Goal: Task Accomplishment & Management: Manage account settings

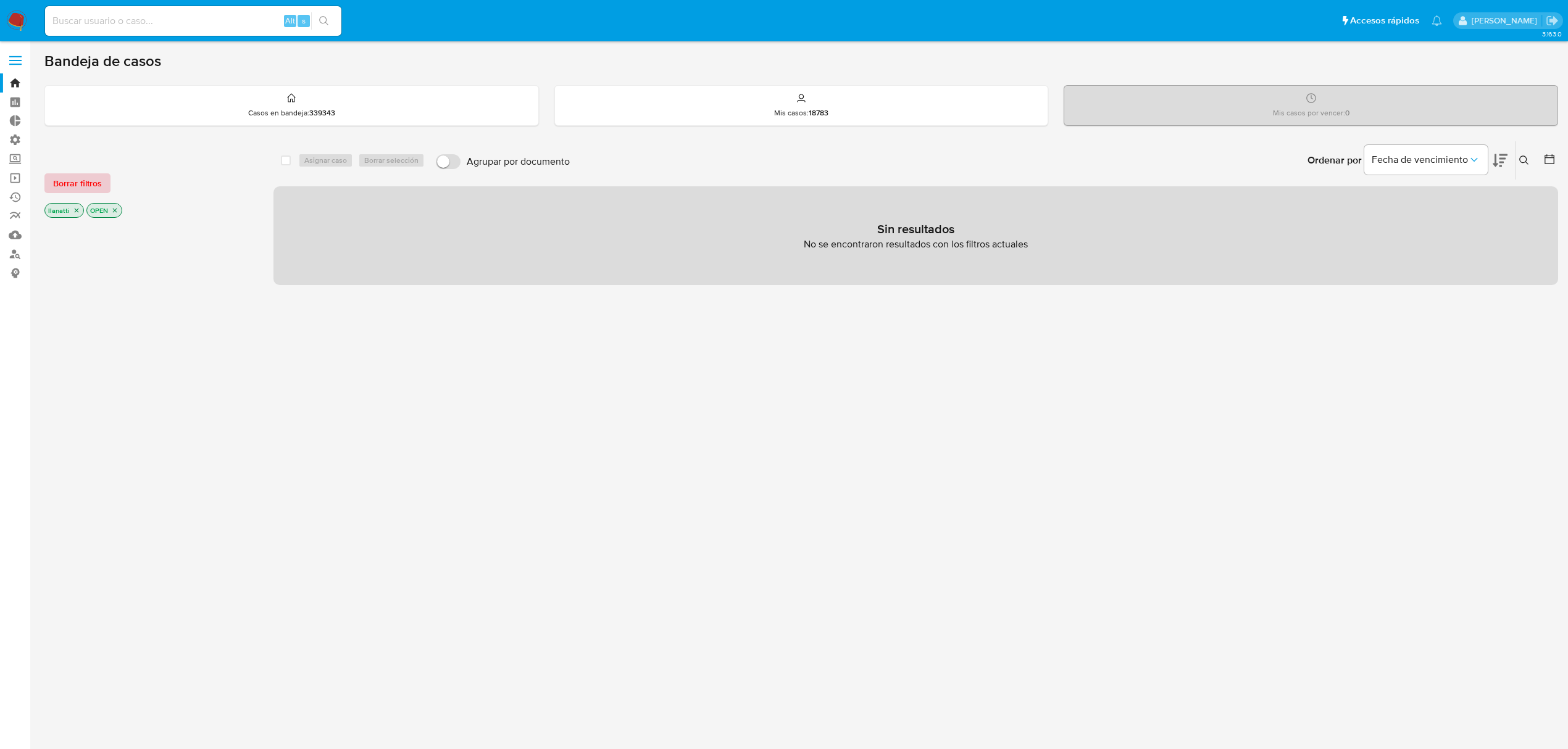
click at [72, 175] on span "Borrar filtros" at bounding box center [77, 183] width 49 height 17
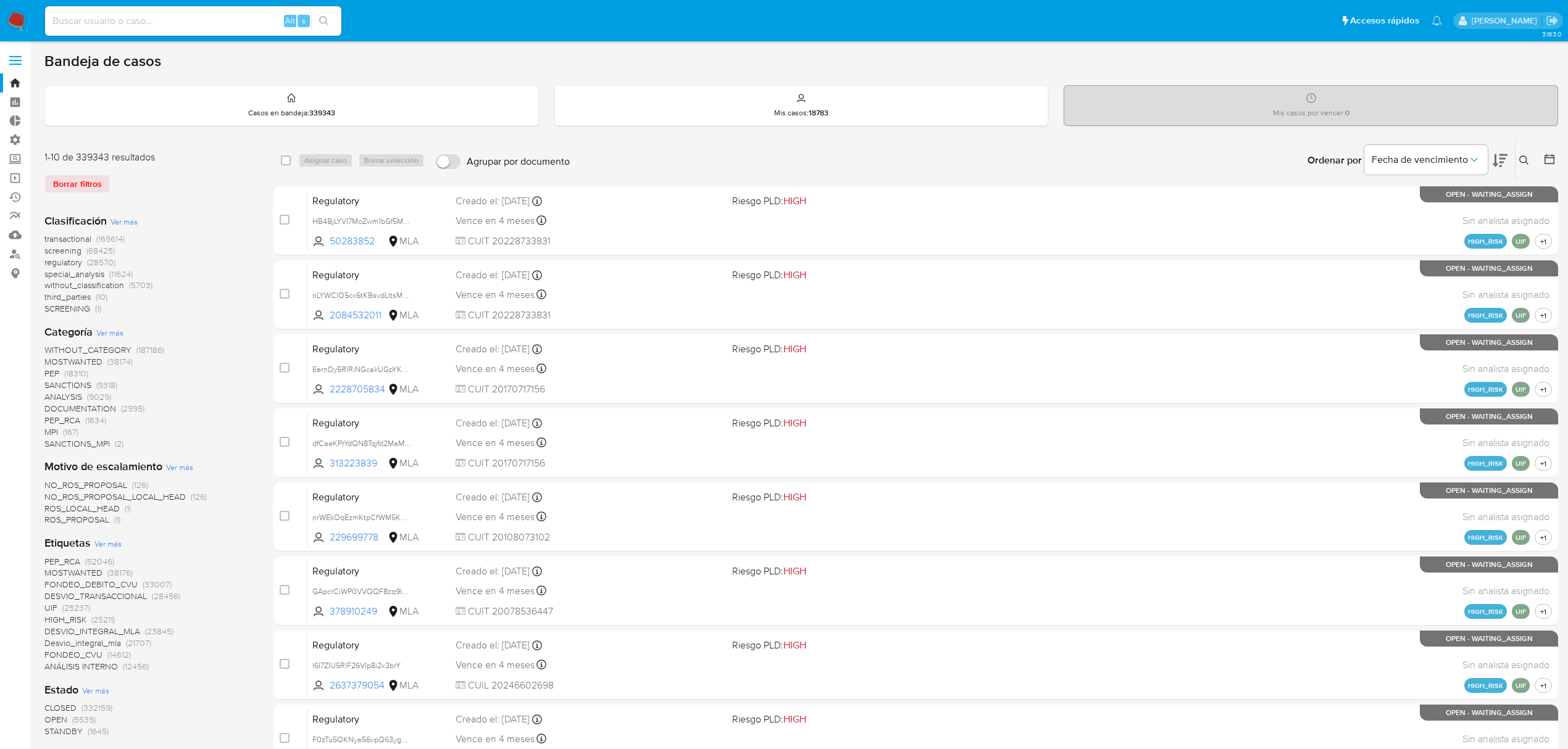
drag, startPoint x: 1527, startPoint y: 158, endPoint x: 1513, endPoint y: 188, distance: 33.1
click at [1526, 159] on icon at bounding box center [1524, 160] width 10 height 10
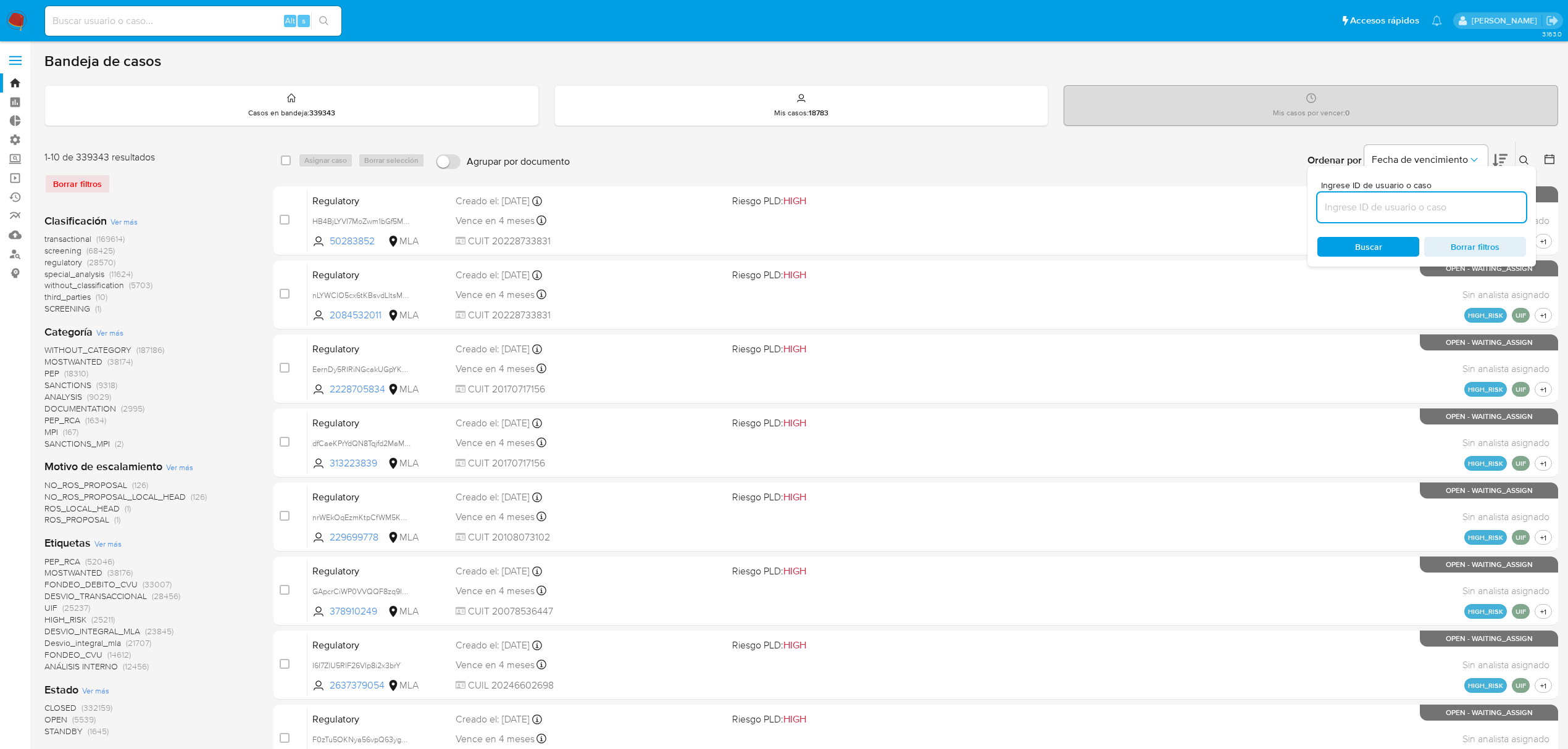
click at [1501, 208] on input at bounding box center [1421, 207] width 209 height 16
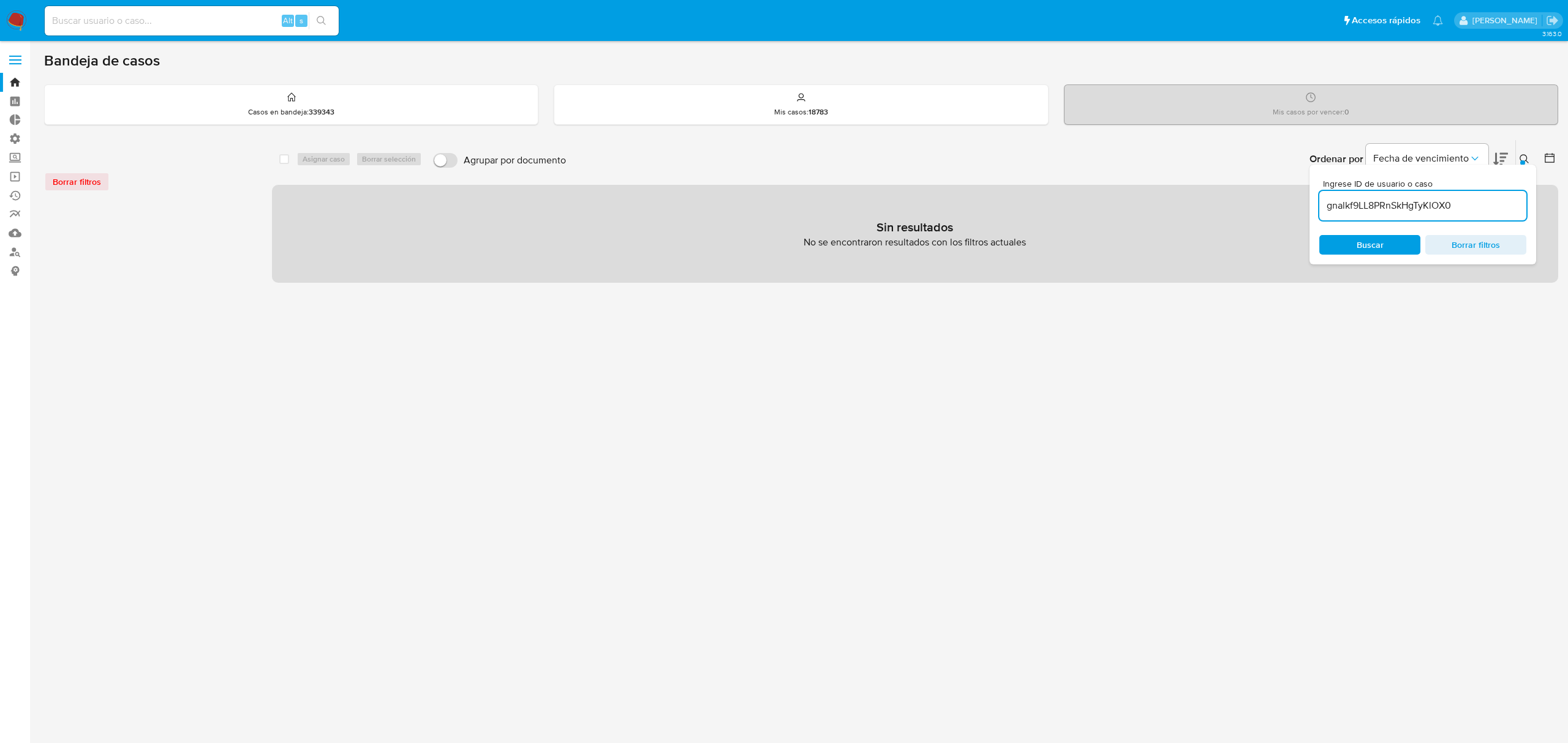
click at [1488, 195] on div "gnalkf9LL8PRnSkHgTyKlOX0" at bounding box center [1422, 205] width 207 height 29
click at [1488, 199] on input "gnalkf9LL8PRnSkHgTyKlOX0" at bounding box center [1422, 205] width 207 height 16
type input "gnalkf9LL8PRnSkHgTyKlOX0"
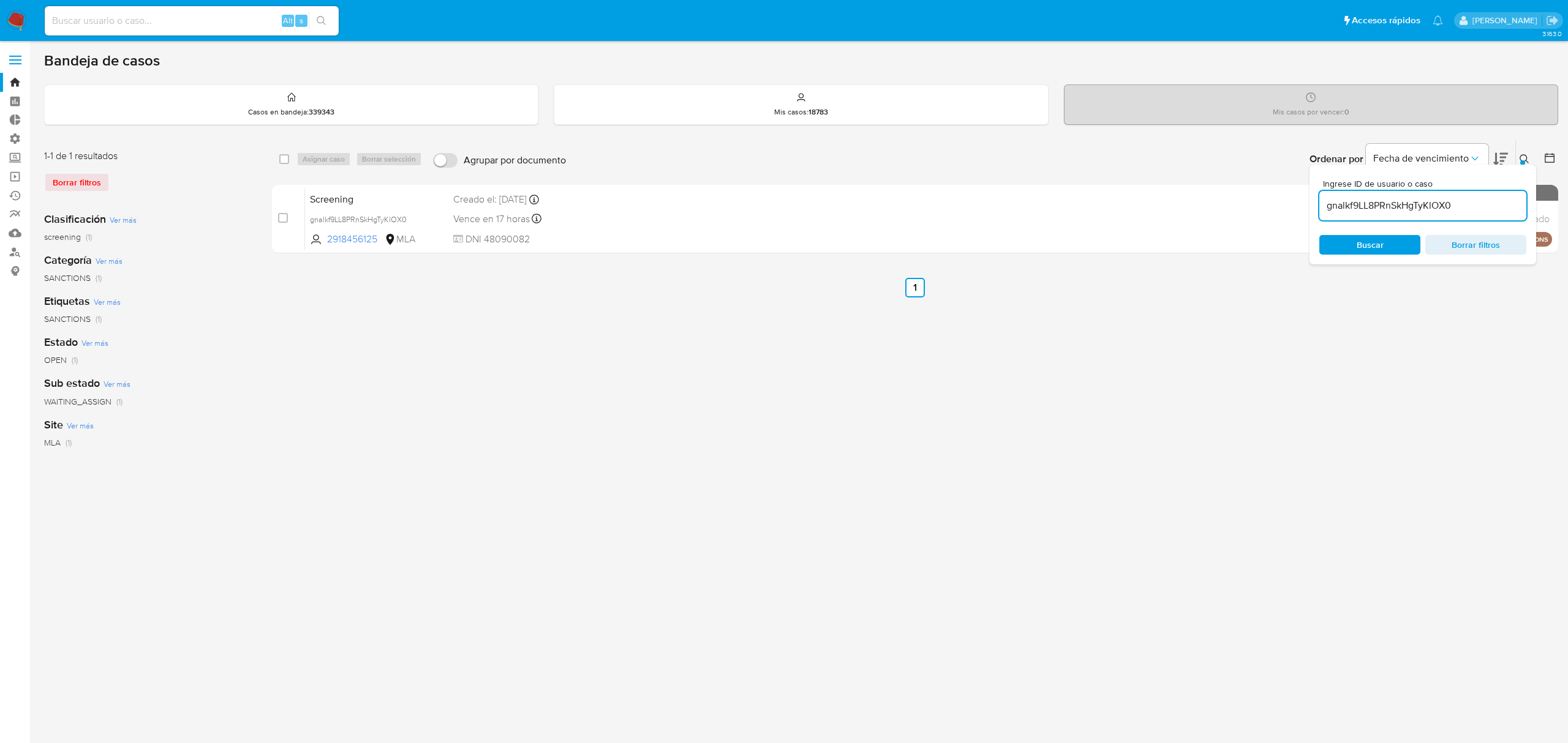
drag, startPoint x: 1517, startPoint y: 143, endPoint x: 1517, endPoint y: 152, distance: 9.0
click at [1517, 143] on div "Ingrese ID de usuario o caso gnalkf9LL8PRnSkHgTyKlOX0 Buscar Borrar filtros" at bounding box center [1525, 159] width 21 height 38
click at [1519, 152] on button at bounding box center [1526, 159] width 20 height 15
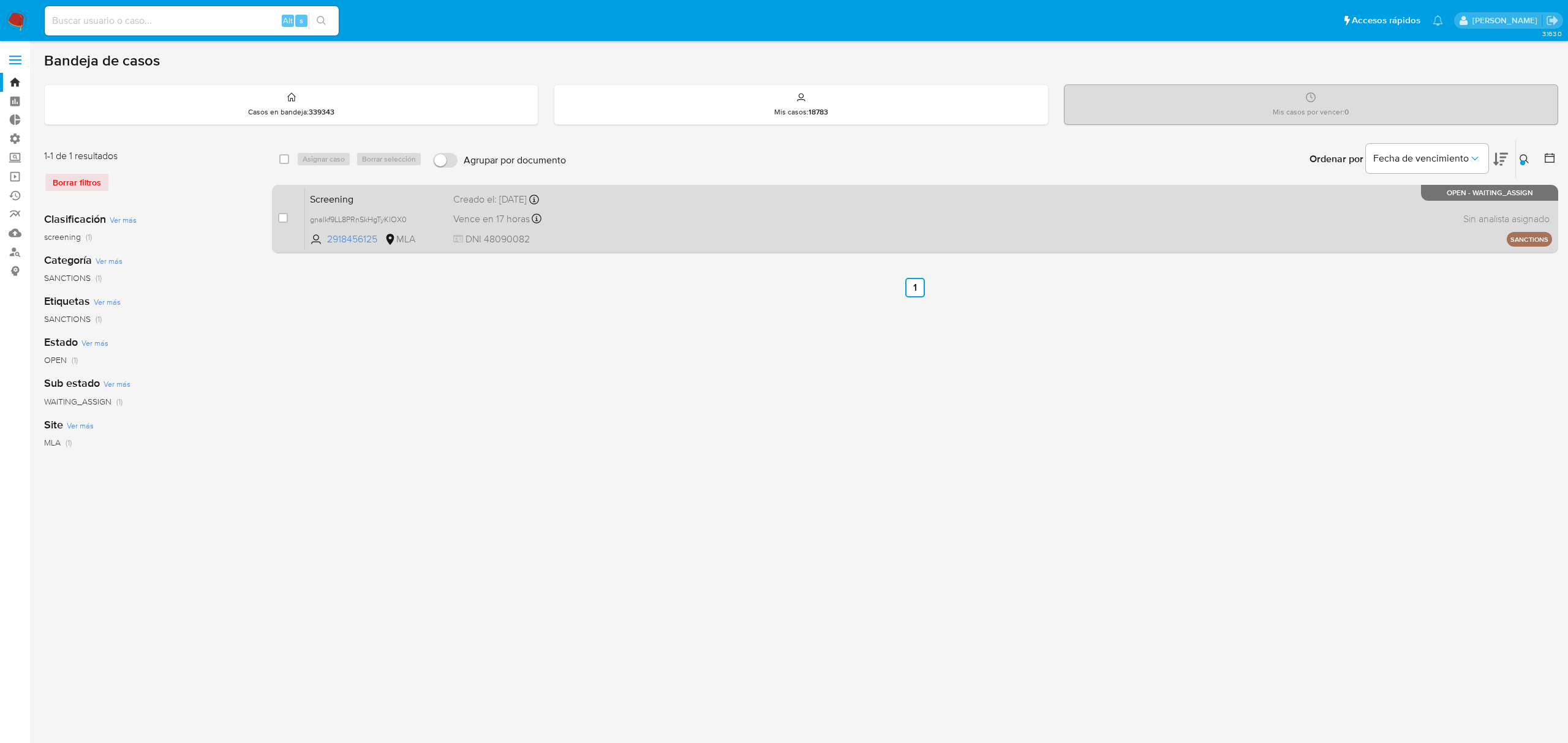
click at [737, 233] on div "Screening gnalkf9LL8PRnSkHgTyKlOX0 2918456125 MLA Creado el: [DATE] Creado el: …" at bounding box center [928, 218] width 1247 height 62
click at [276, 219] on div "case-item-checkbox No es posible asignar el caso Screening gnalkf9LL8PRnSkHgTyK…" at bounding box center [915, 218] width 1286 height 68
click at [284, 216] on input "checkbox" at bounding box center [283, 218] width 10 height 10
checkbox input "true"
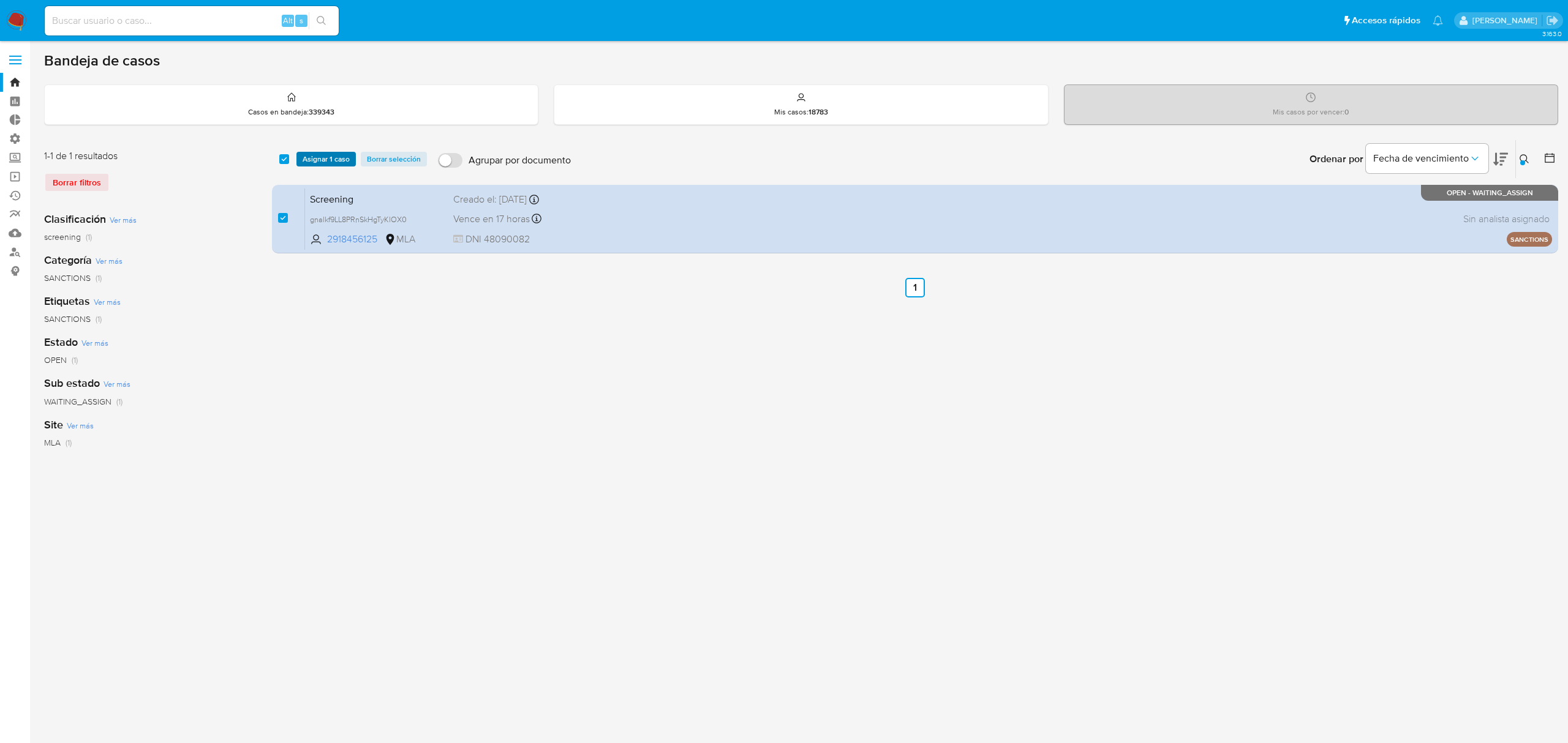
click at [320, 158] on span "Asignar 1 caso" at bounding box center [326, 159] width 48 height 12
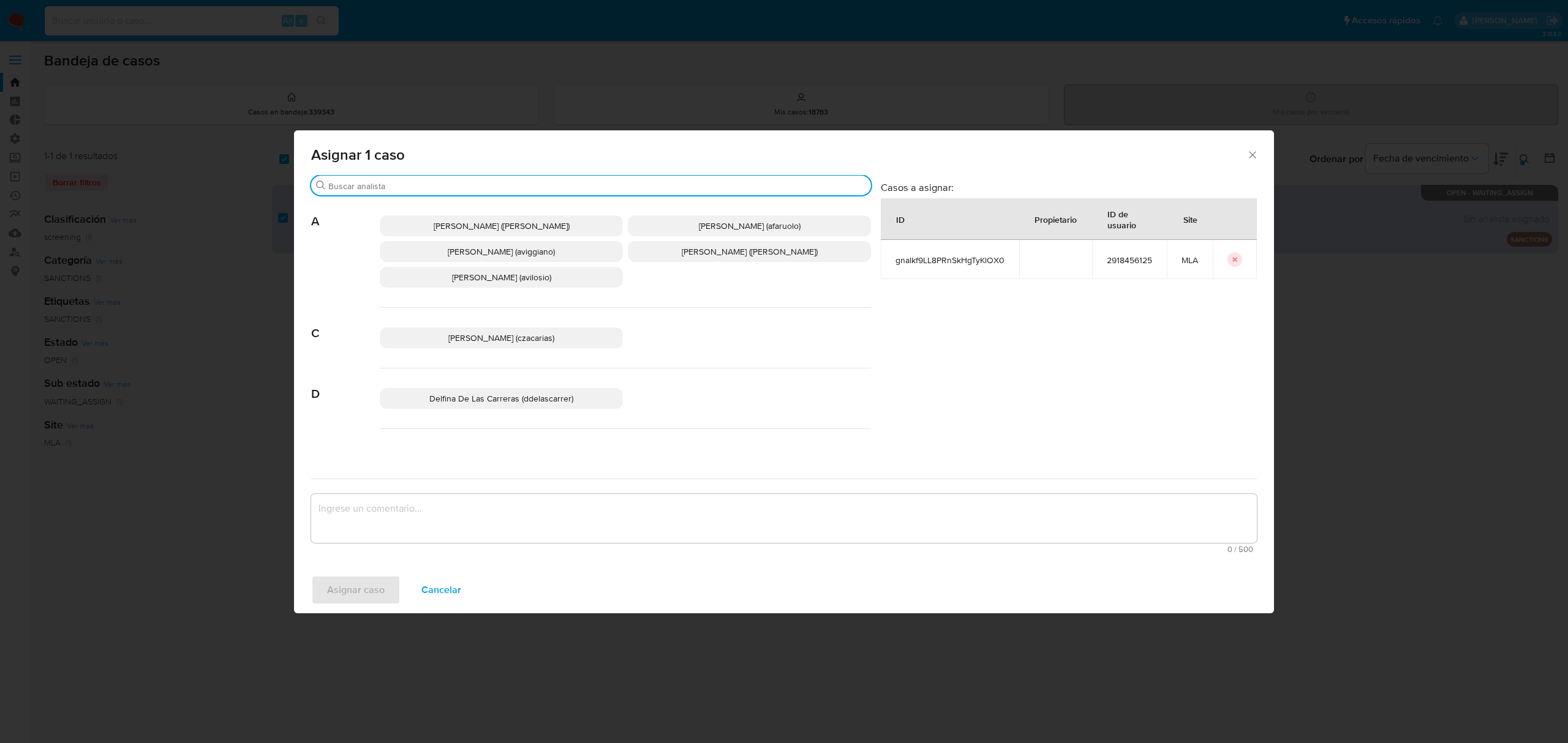
click at [389, 185] on input "Buscar" at bounding box center [597, 186] width 538 height 11
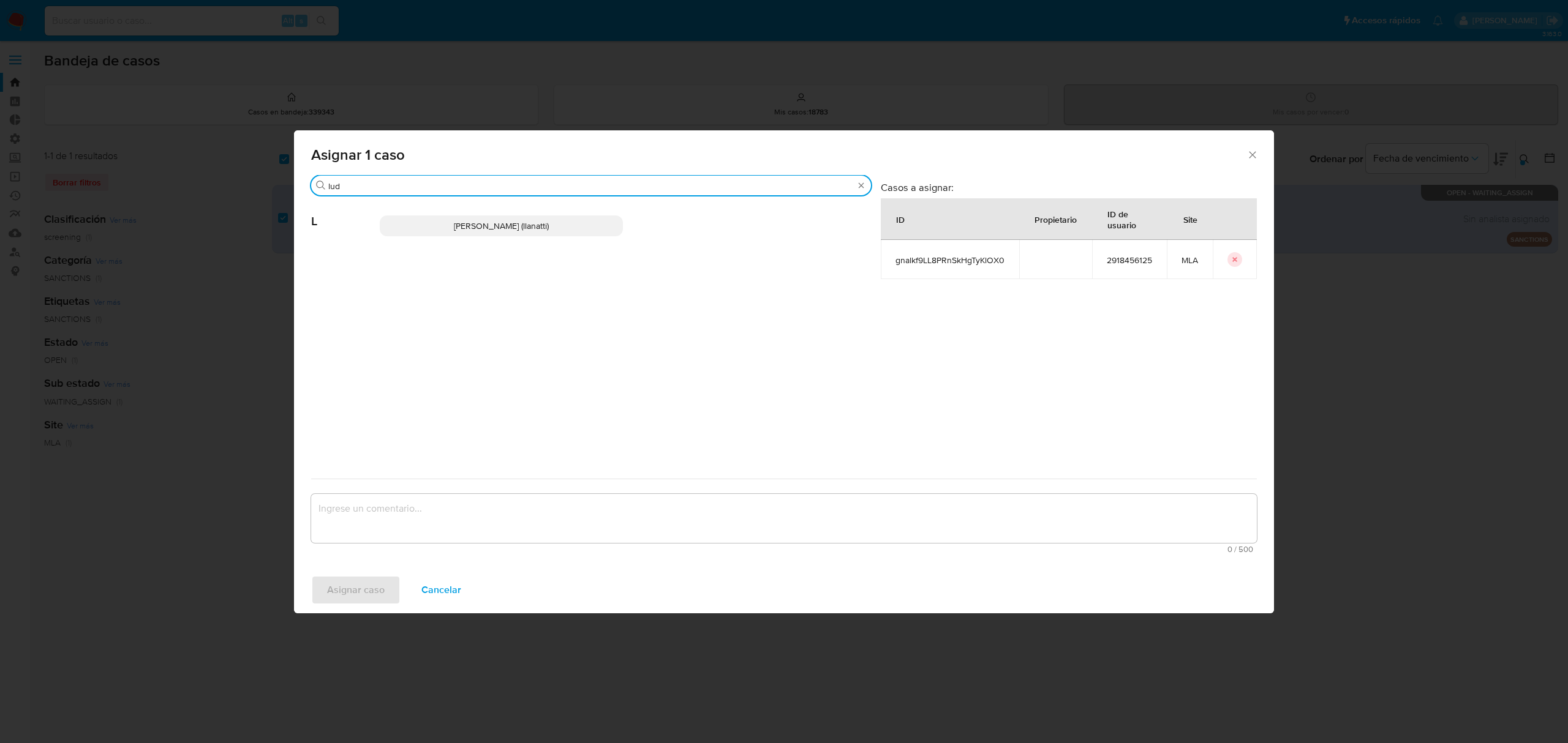
type input "lud"
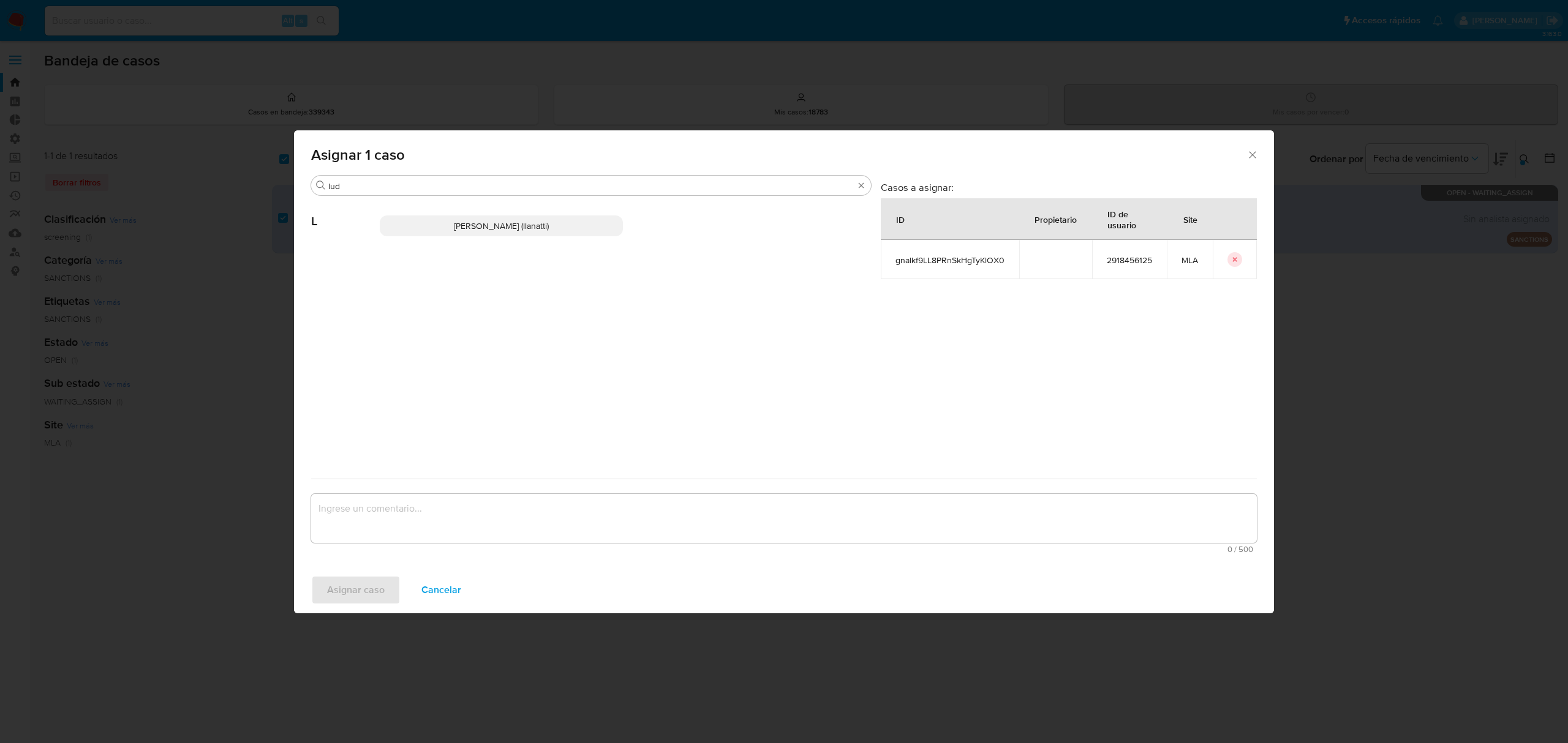
click at [399, 223] on p "[PERSON_NAME] (llanatti)" at bounding box center [500, 225] width 243 height 21
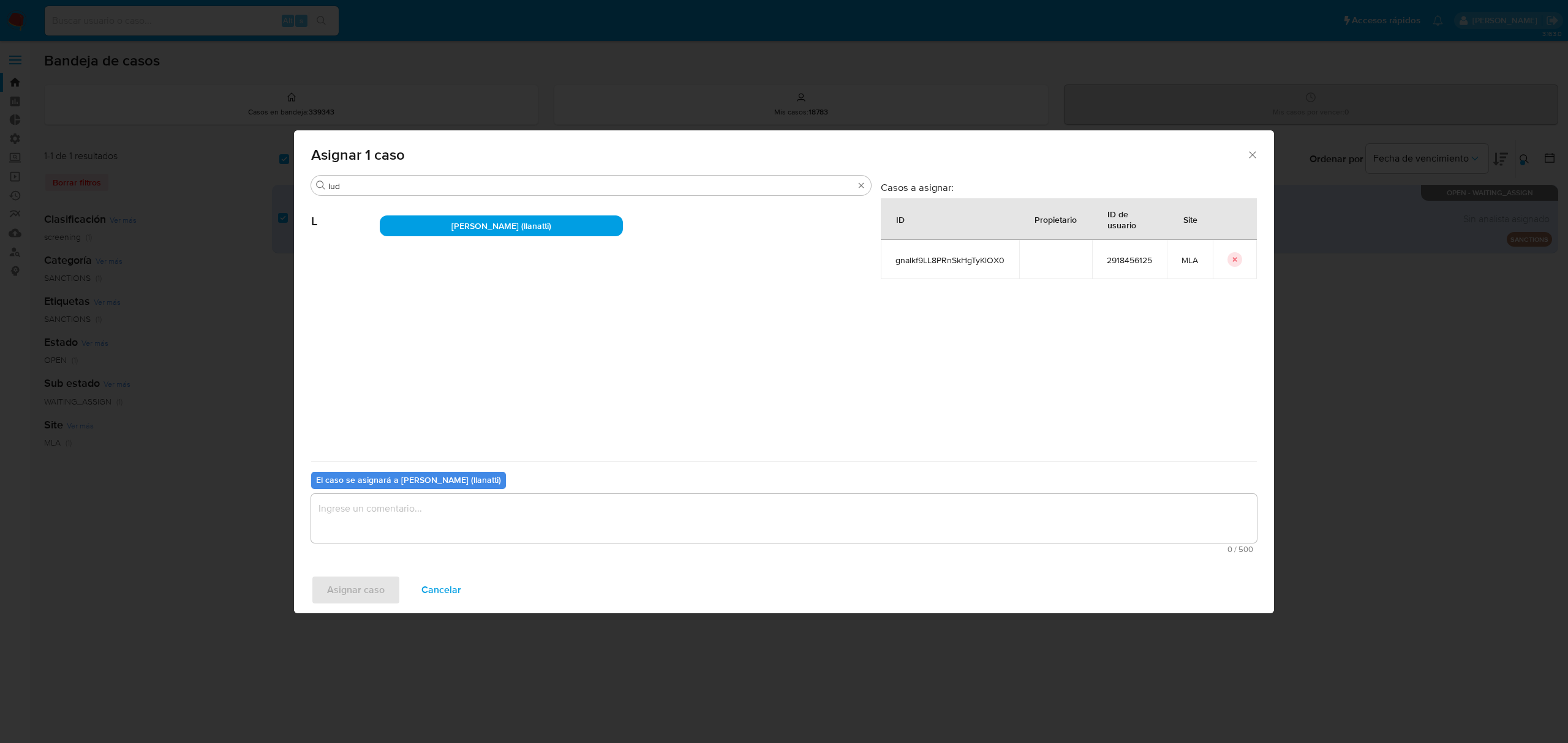
click at [520, 512] on textarea "assign-modal" at bounding box center [784, 519] width 946 height 49
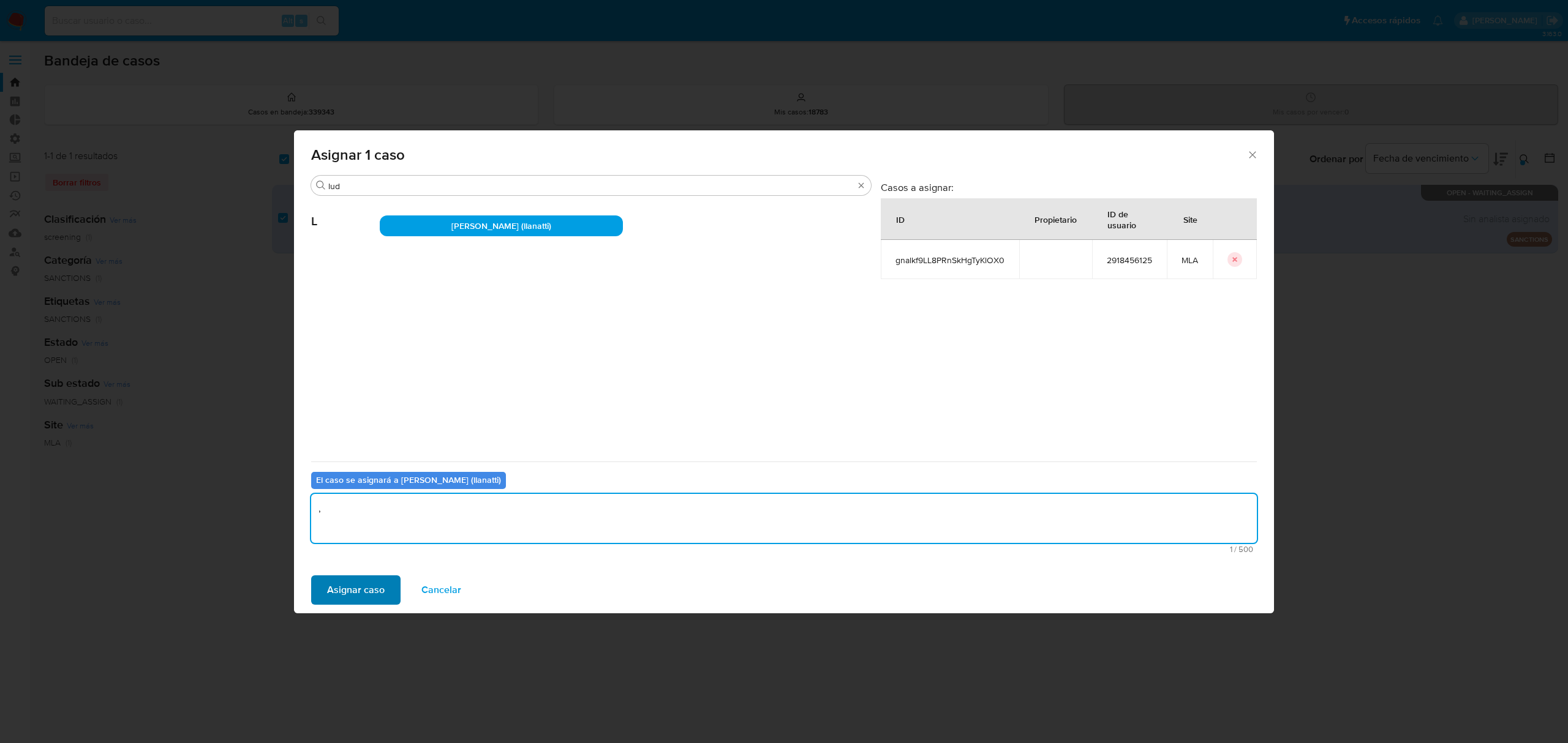
type textarea ","
click at [381, 591] on span "Asignar caso" at bounding box center [356, 590] width 57 height 27
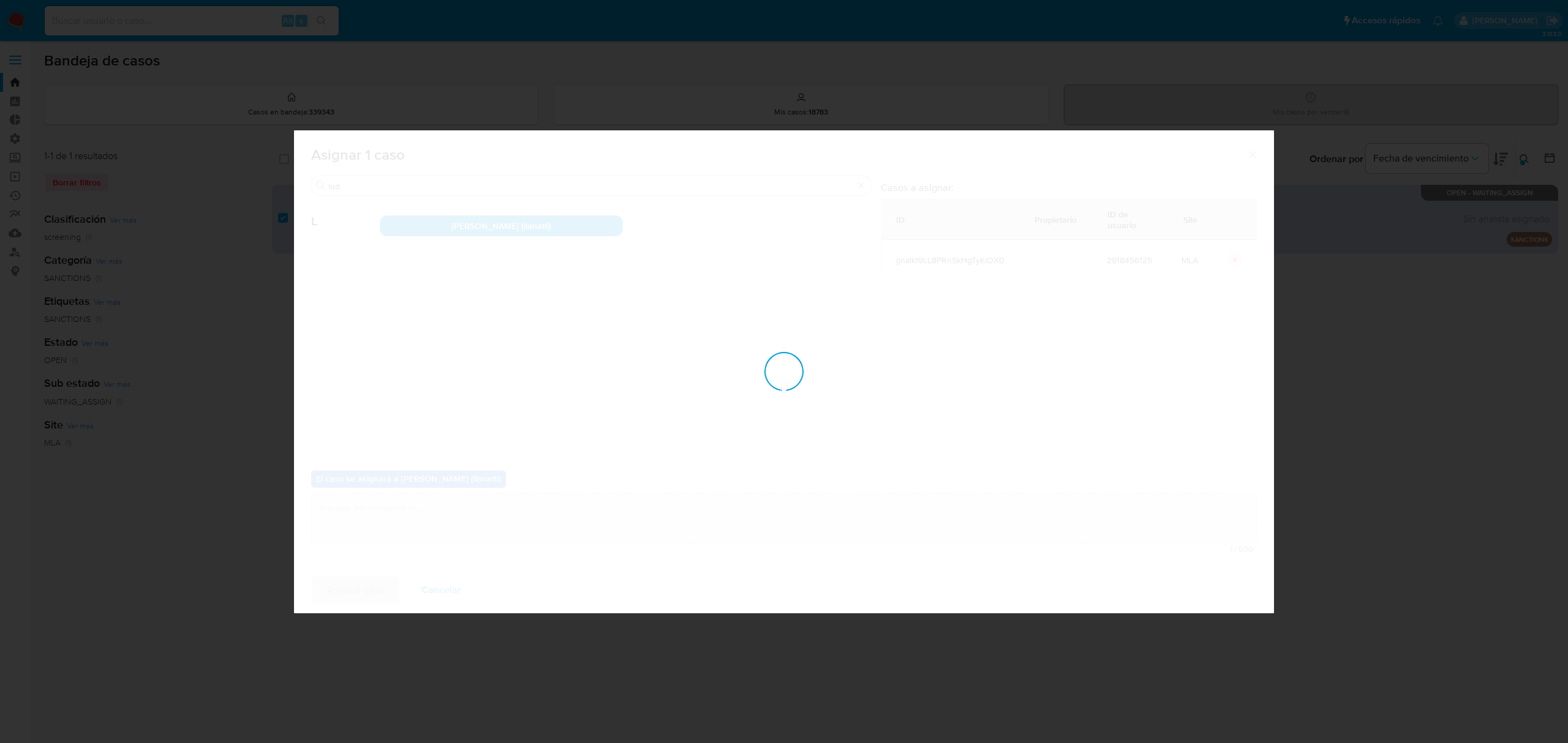
checkbox input "false"
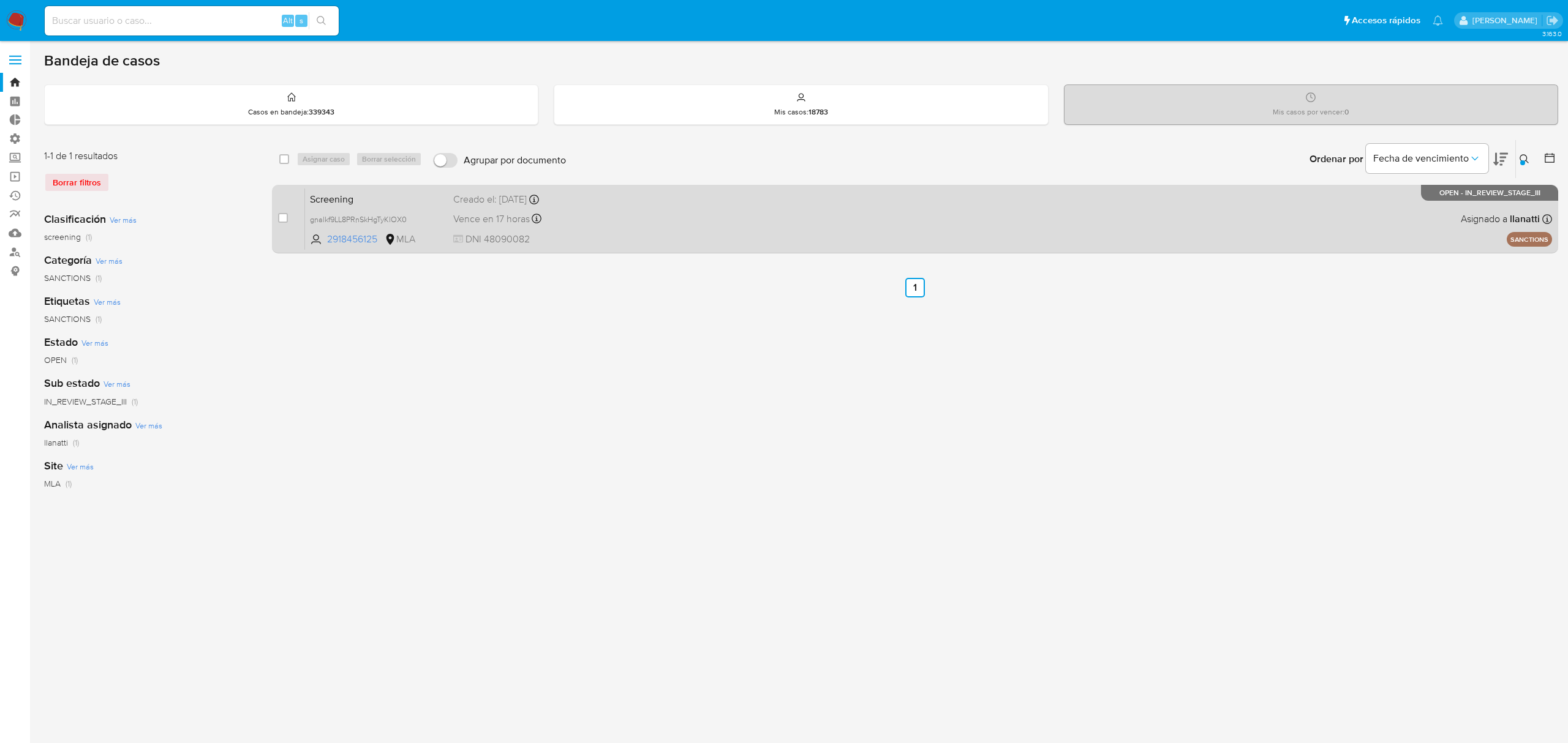
click at [1190, 218] on div "Screening gnalkf9LL8PRnSkHgTyKlOX0 2918456125 MLA Creado el: [DATE] Creado el: …" at bounding box center [928, 218] width 1247 height 62
click at [774, 233] on div "Screening gnalkf9LL8PRnSkHgTyKlOX0 2918456125 MLA Creado el: [DATE] Creado el: …" at bounding box center [928, 218] width 1247 height 62
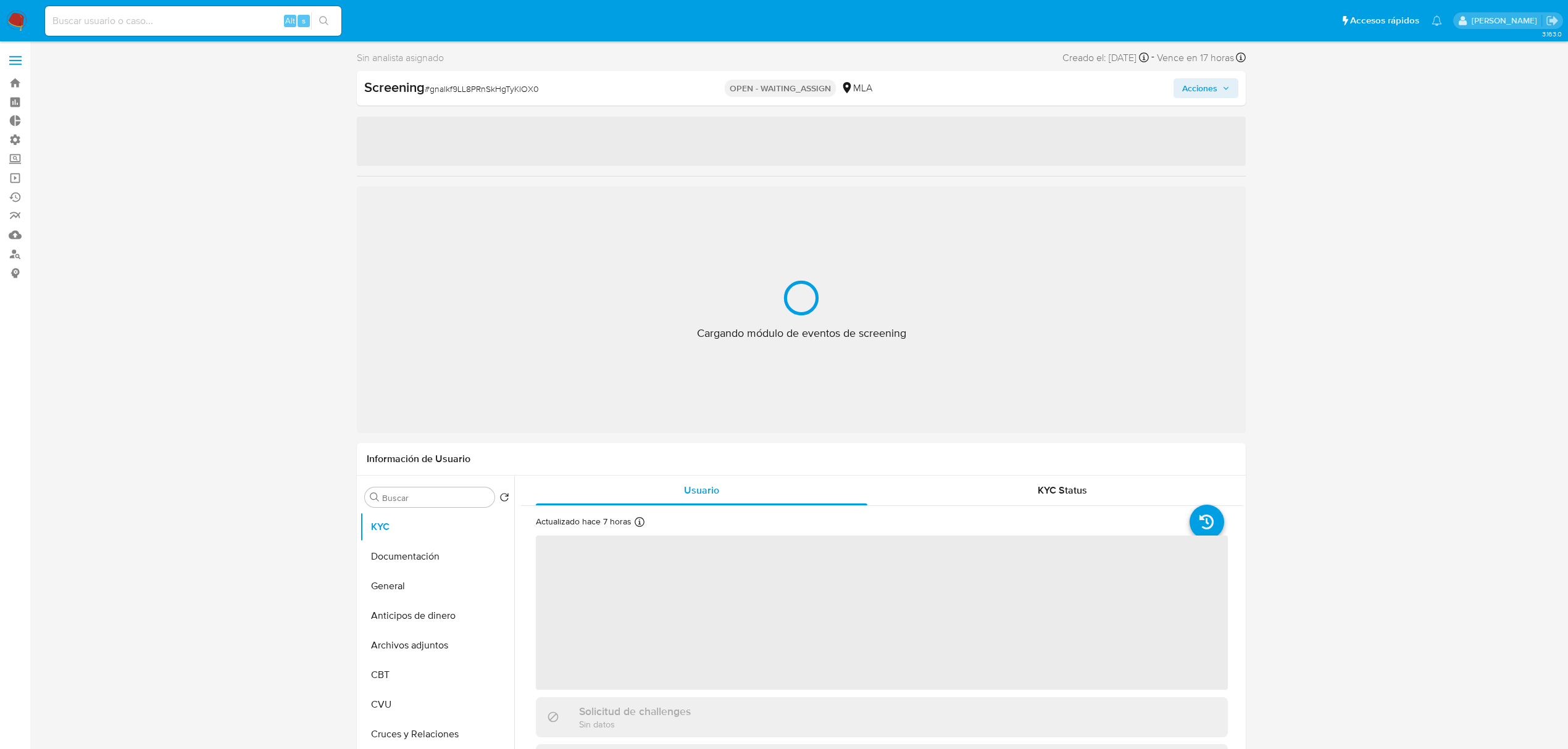
select select "10"
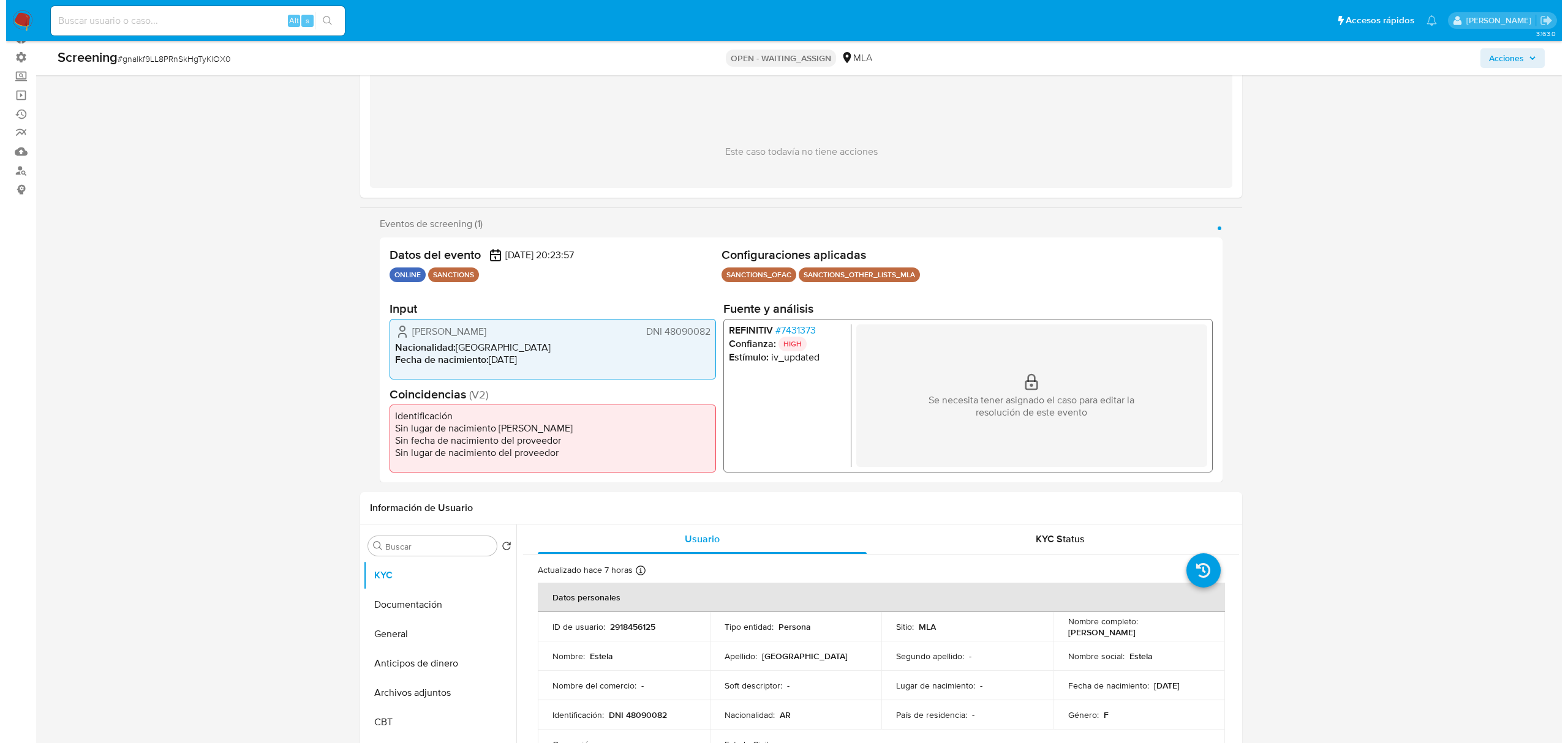
scroll to position [163, 0]
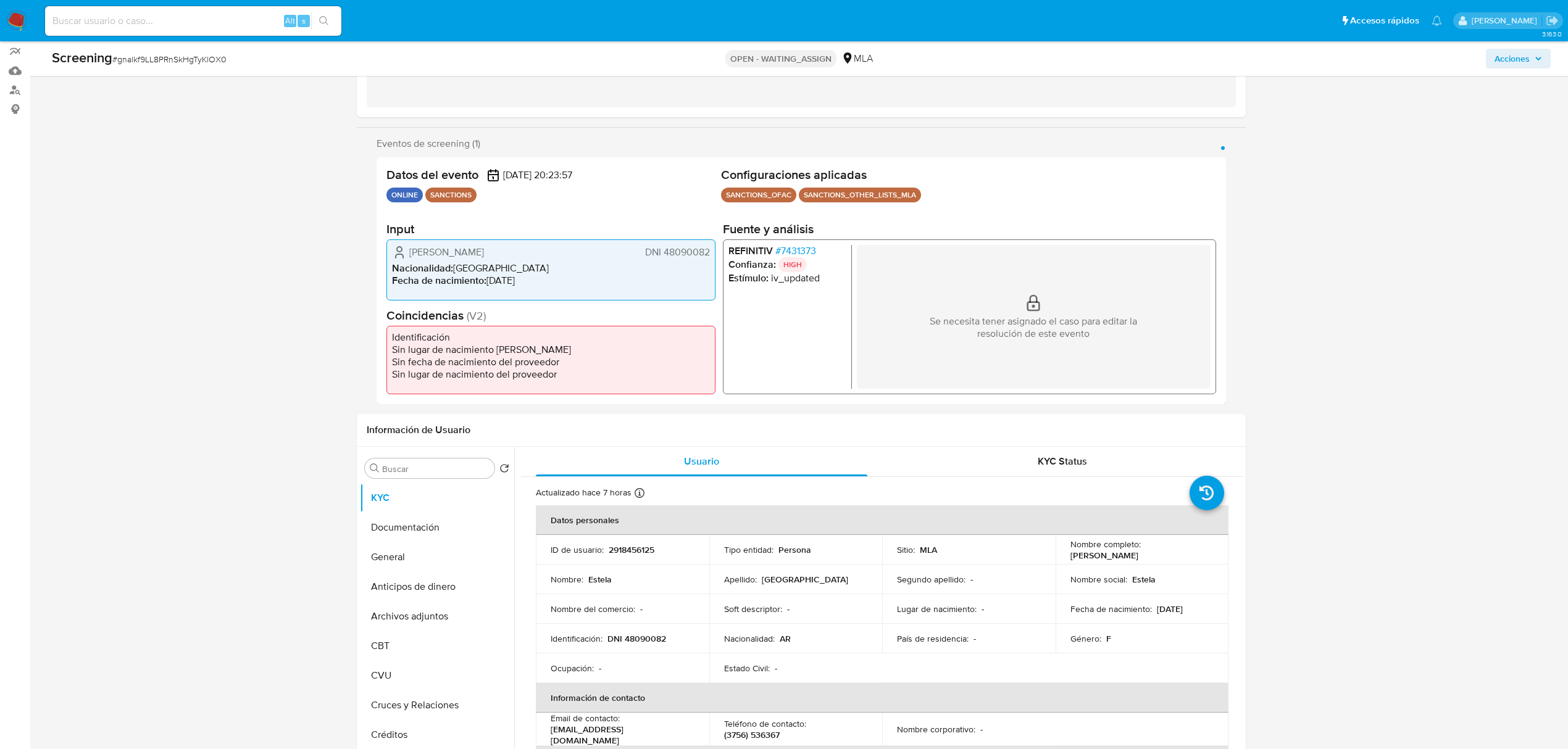
click at [800, 245] on span "# 7431373" at bounding box center [796, 250] width 41 height 12
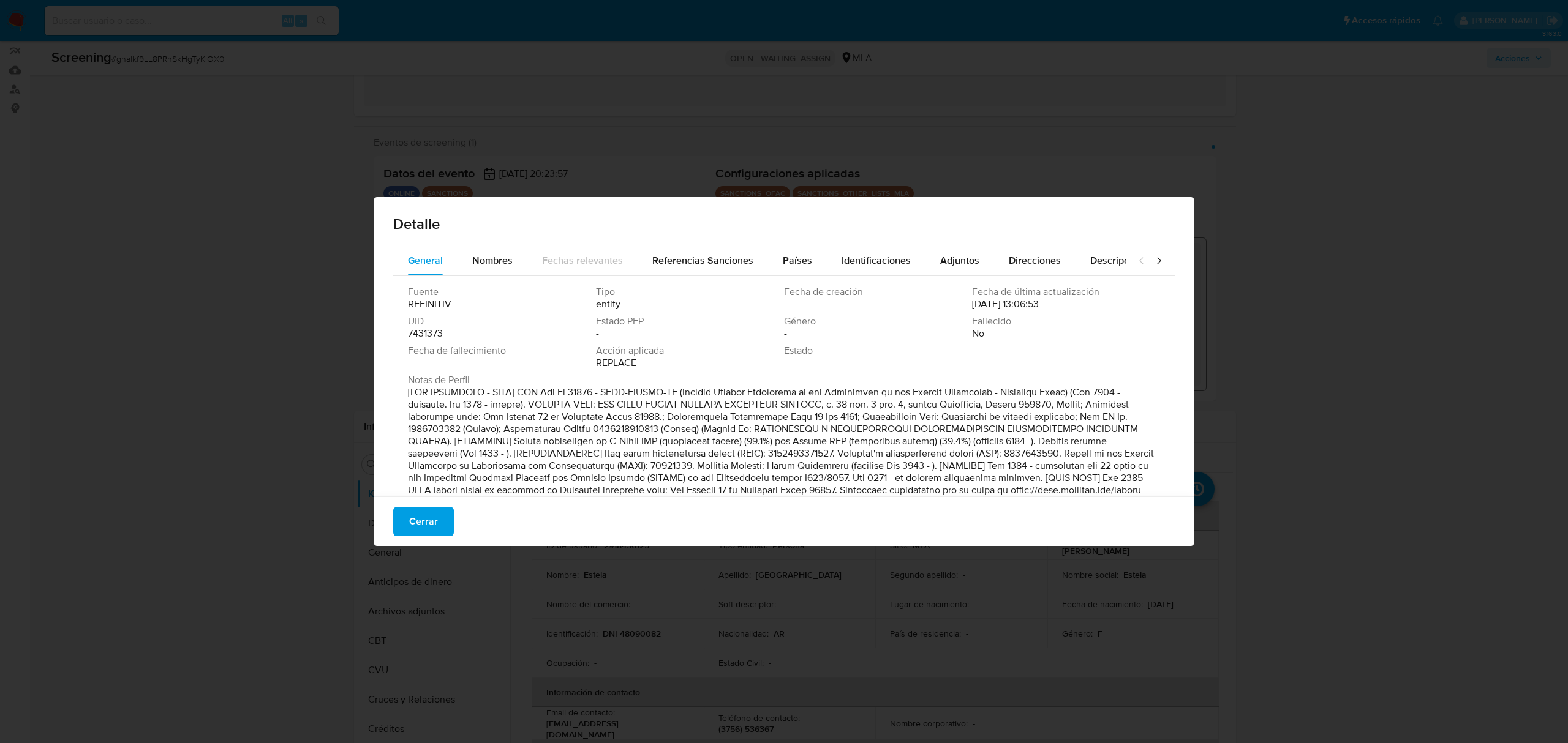
click at [1287, 215] on div "Detalle General Nombres Fechas relevantes Referencias Sanciones Países Identifi…" at bounding box center [784, 372] width 1568 height 743
click at [420, 525] on span "Cerrar" at bounding box center [424, 521] width 29 height 27
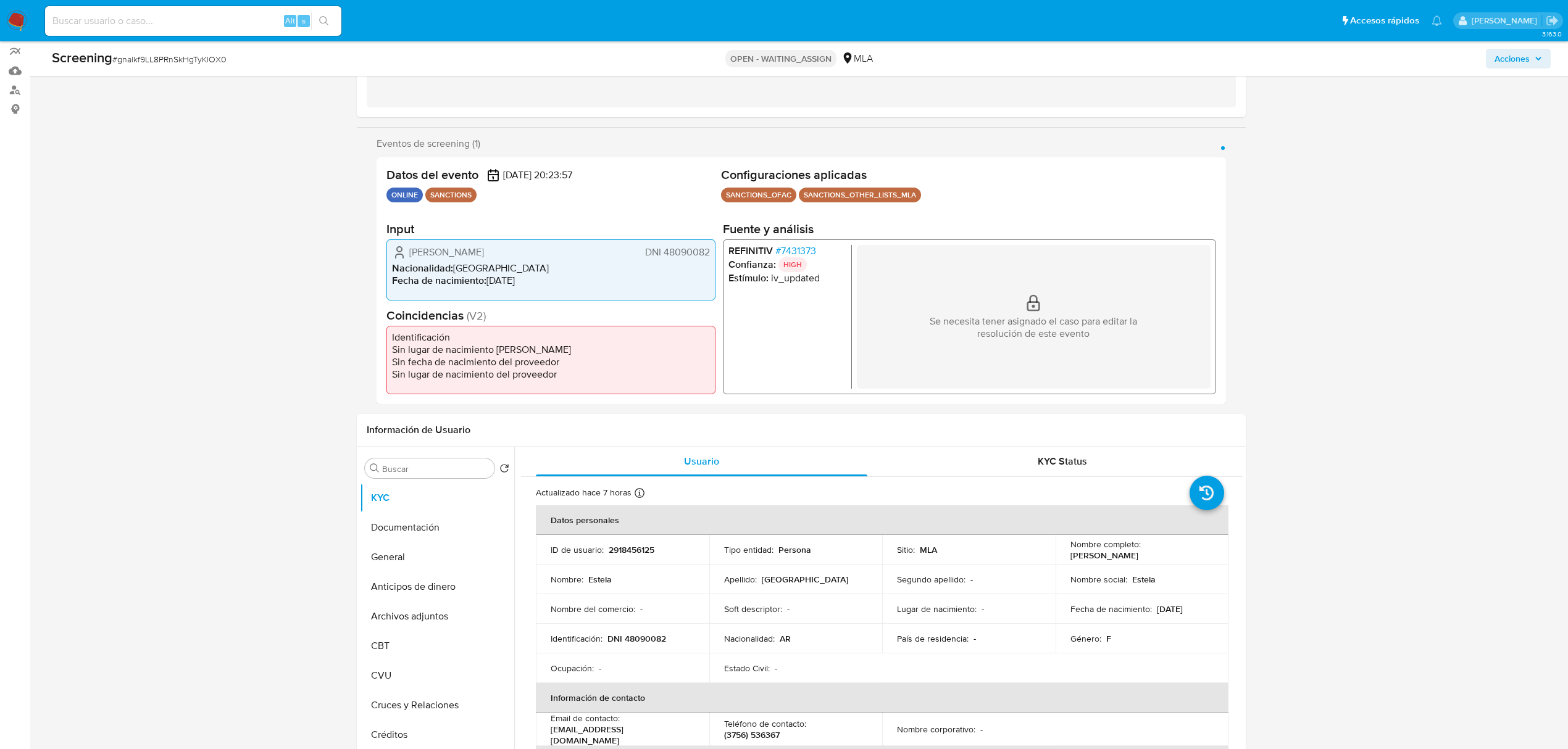
drag, startPoint x: 710, startPoint y: 252, endPoint x: 664, endPoint y: 253, distance: 46.0
click at [664, 253] on div "Estela Segovia DNI 48090082 Nacionalidad : Argentina Fecha de nacimiento : 06/1…" at bounding box center [551, 269] width 329 height 61
click at [798, 250] on span "# 7431373" at bounding box center [796, 250] width 41 height 12
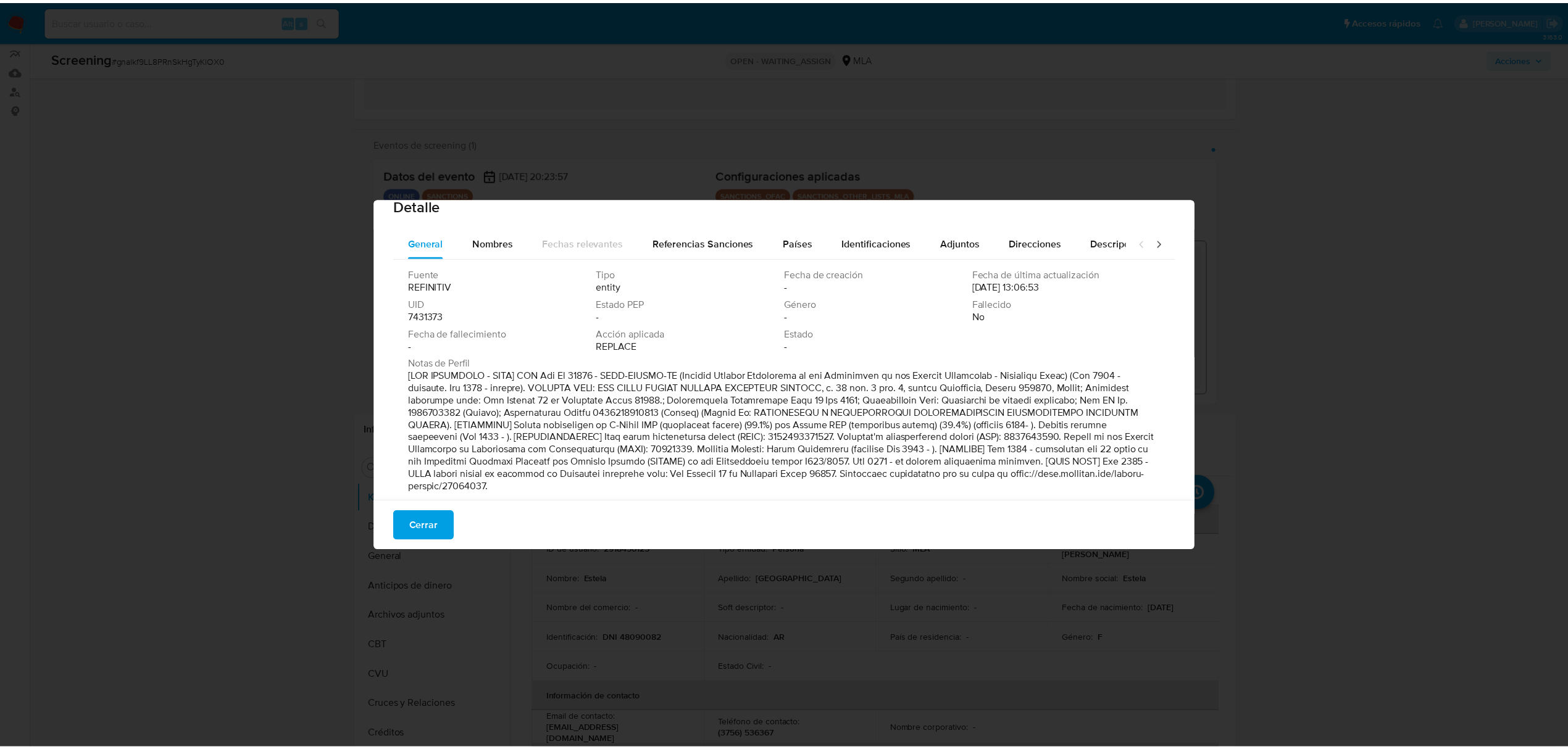
scroll to position [37, 0]
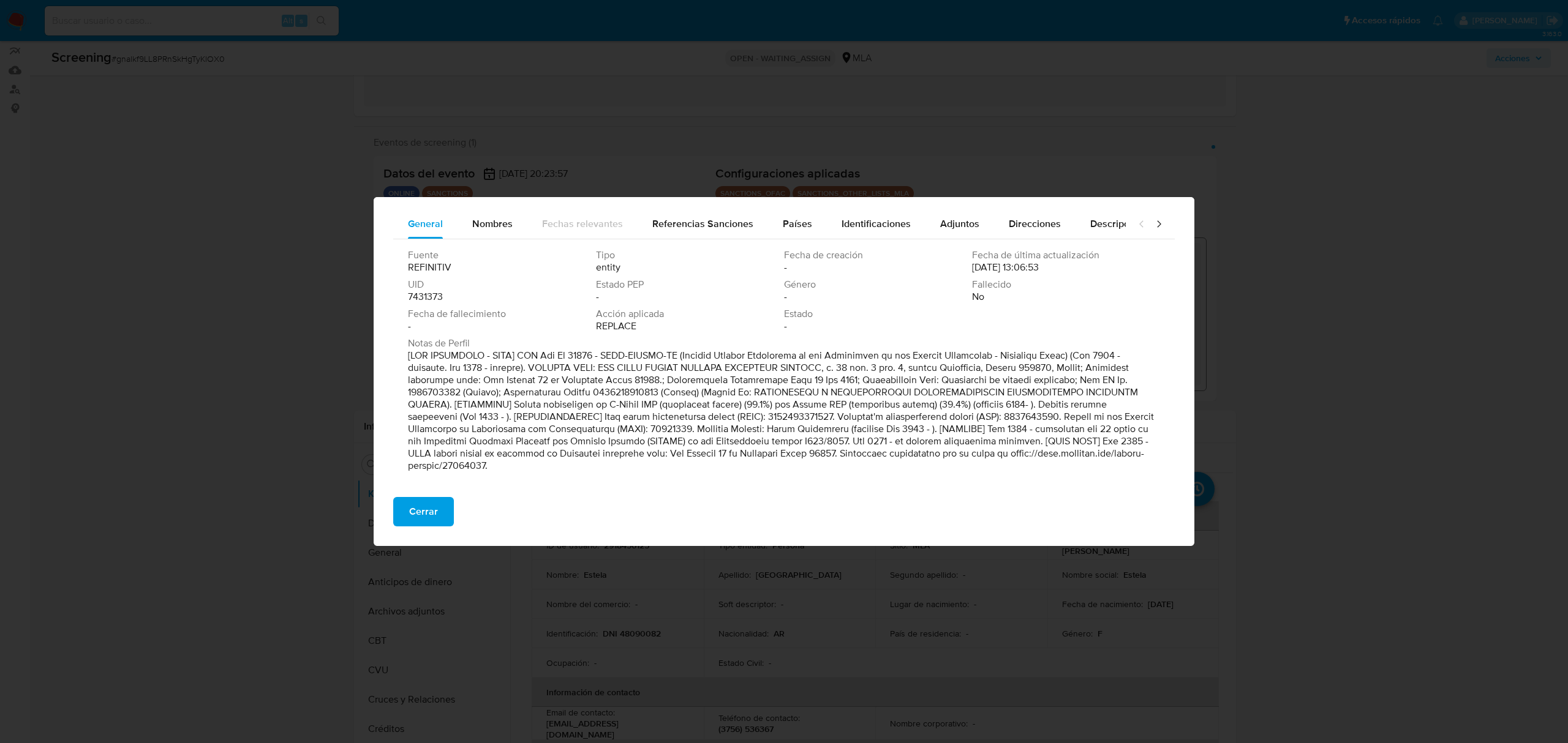
click at [1525, 133] on div "Detalle General Nombres Fechas relevantes Referencias Sanciones Países Identifi…" at bounding box center [784, 372] width 1568 height 743
click at [403, 506] on button "Cerrar" at bounding box center [423, 512] width 61 height 29
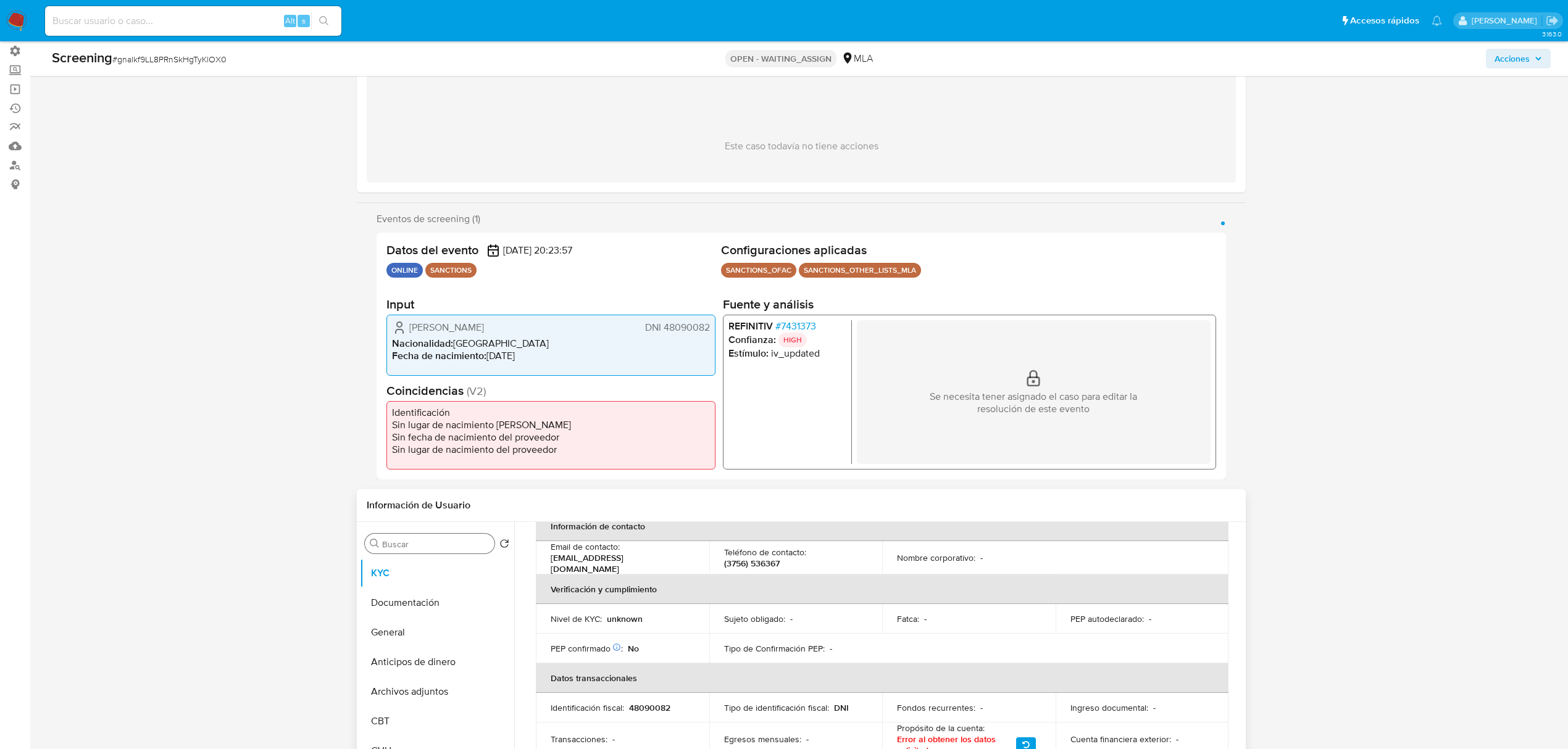
scroll to position [82, 0]
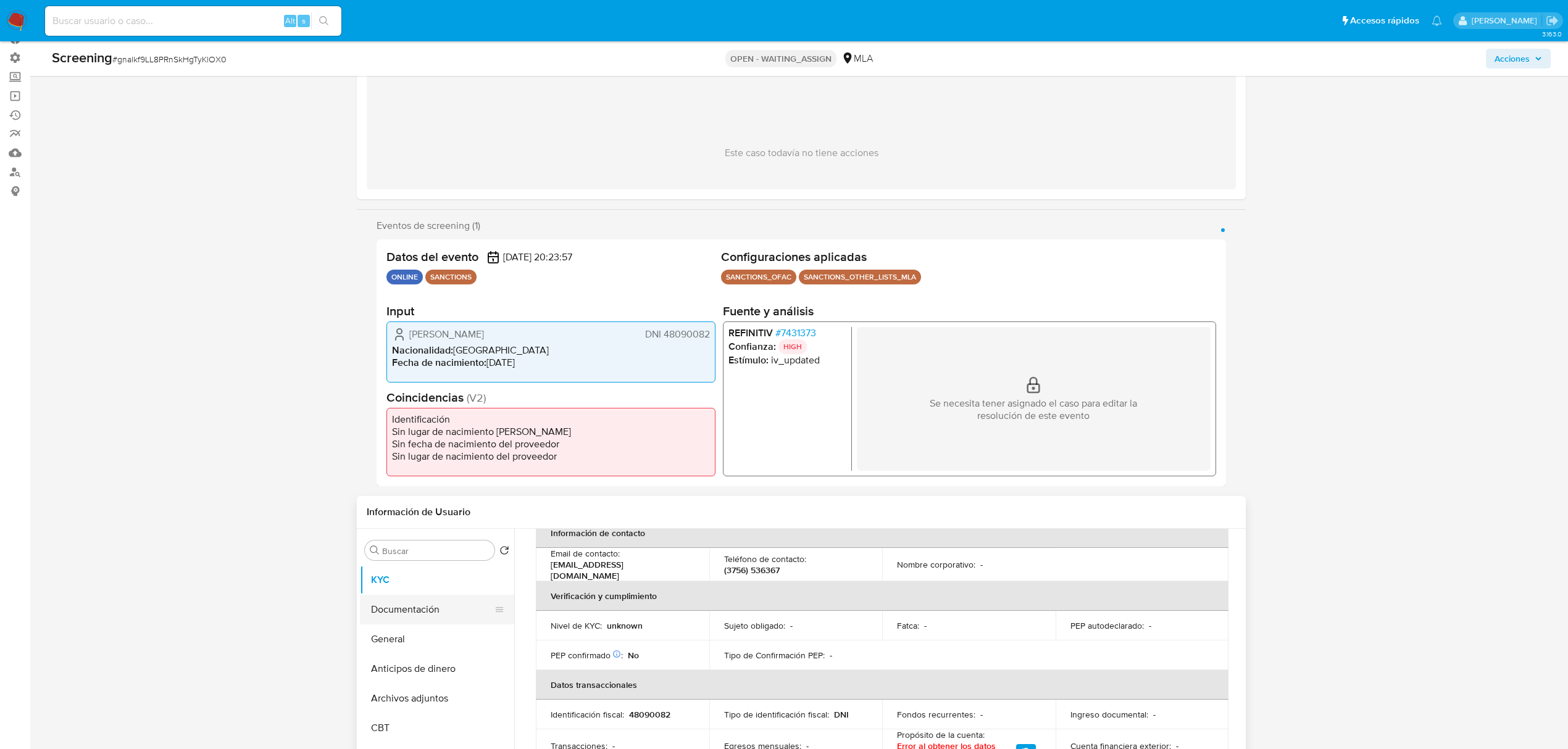
click at [410, 603] on button "Documentación" at bounding box center [432, 609] width 144 height 29
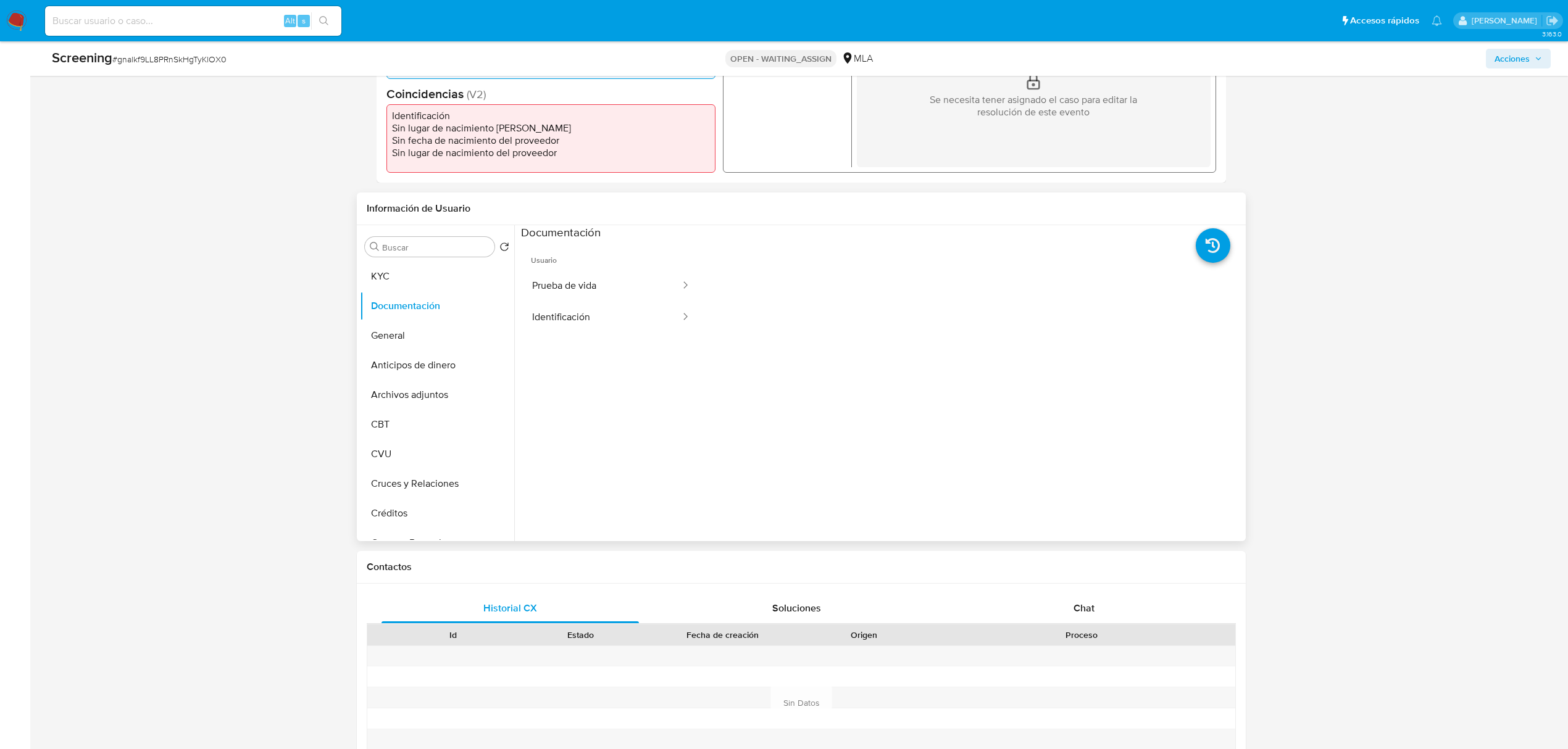
scroll to position [411, 0]
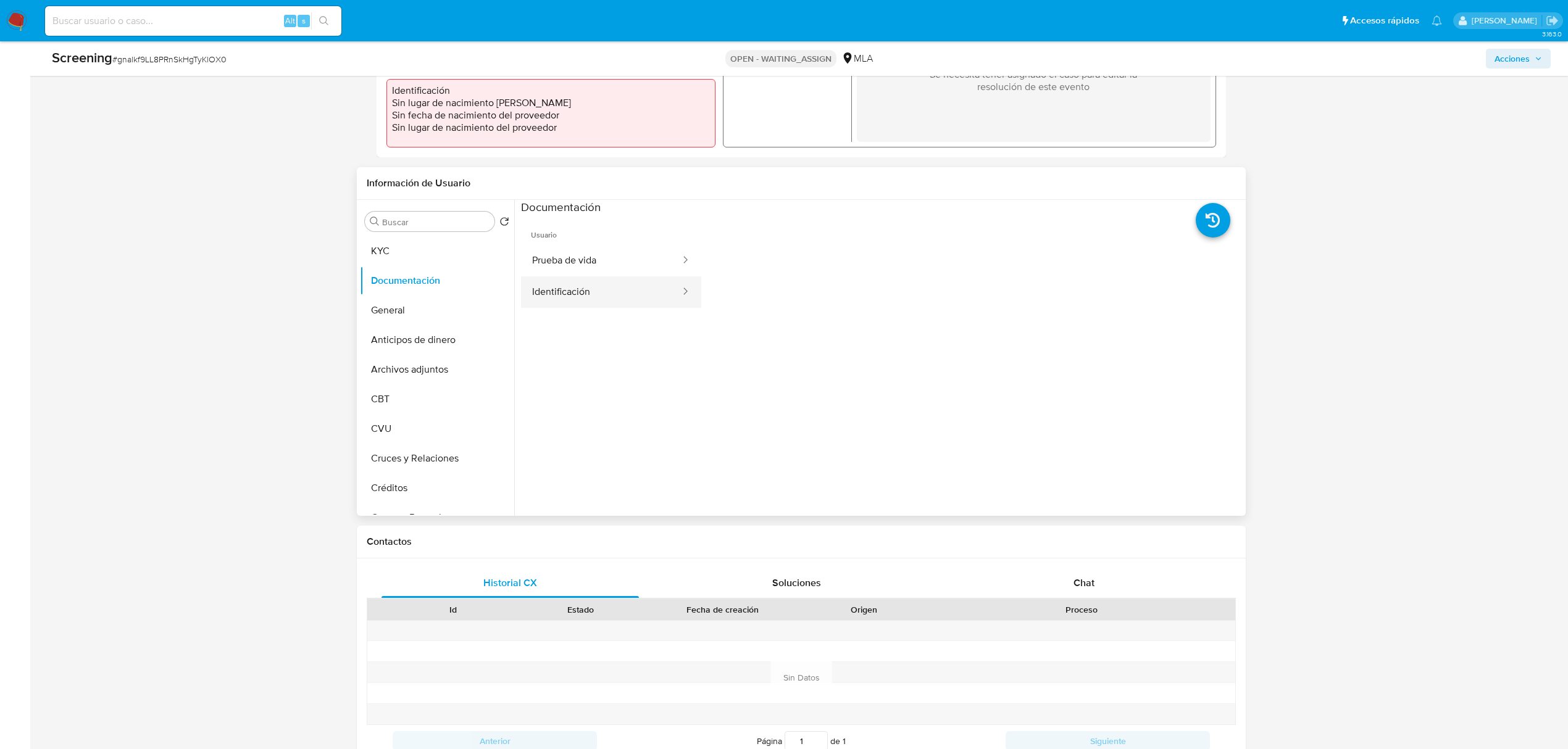
click at [671, 303] on div at bounding box center [681, 292] width 20 height 32
click at [601, 287] on button "Identificación" at bounding box center [601, 292] width 161 height 32
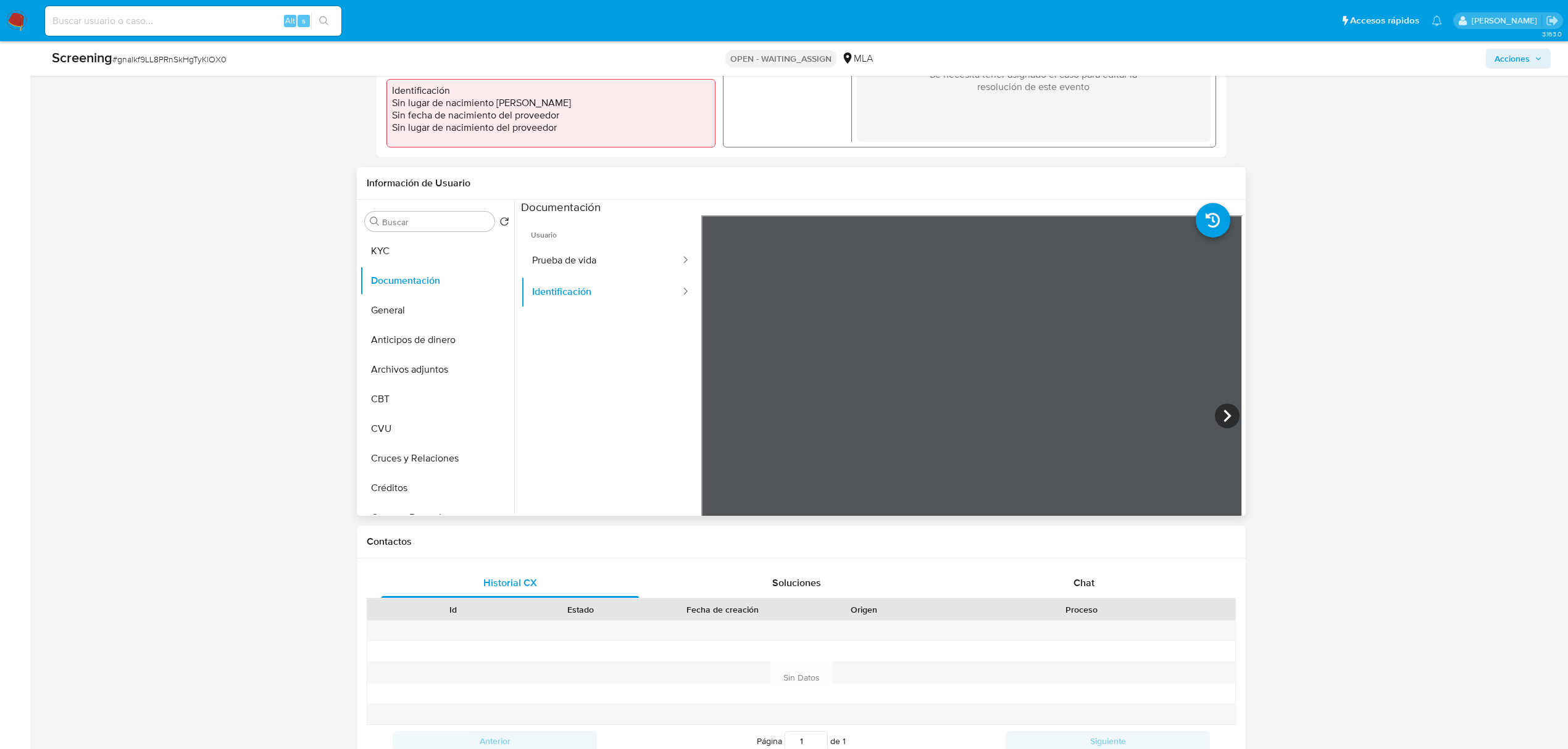
scroll to position [164, 0]
click at [1215, 413] on icon at bounding box center [1227, 416] width 25 height 25
click at [553, 260] on button "Prueba de vida" at bounding box center [601, 260] width 161 height 32
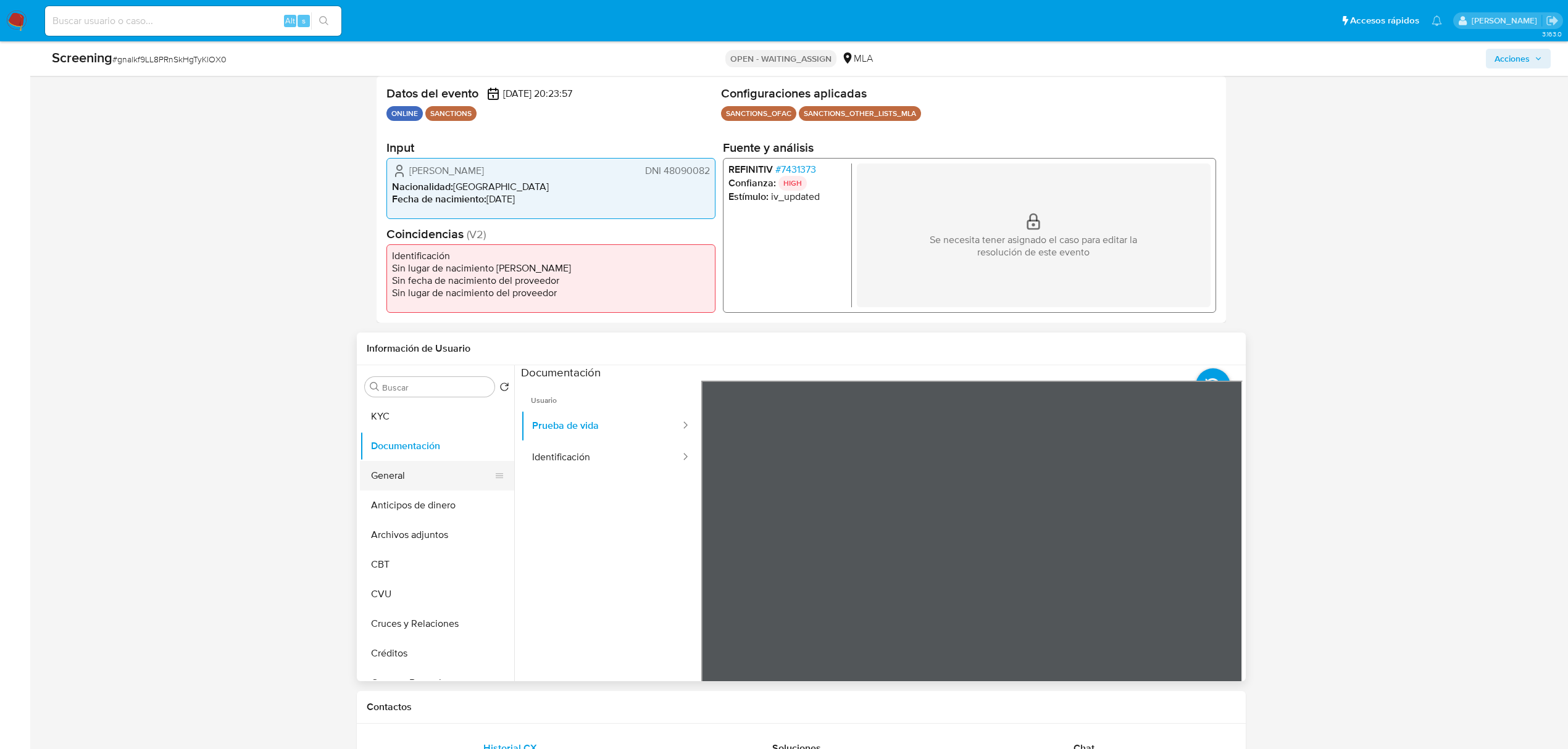
scroll to position [247, 0]
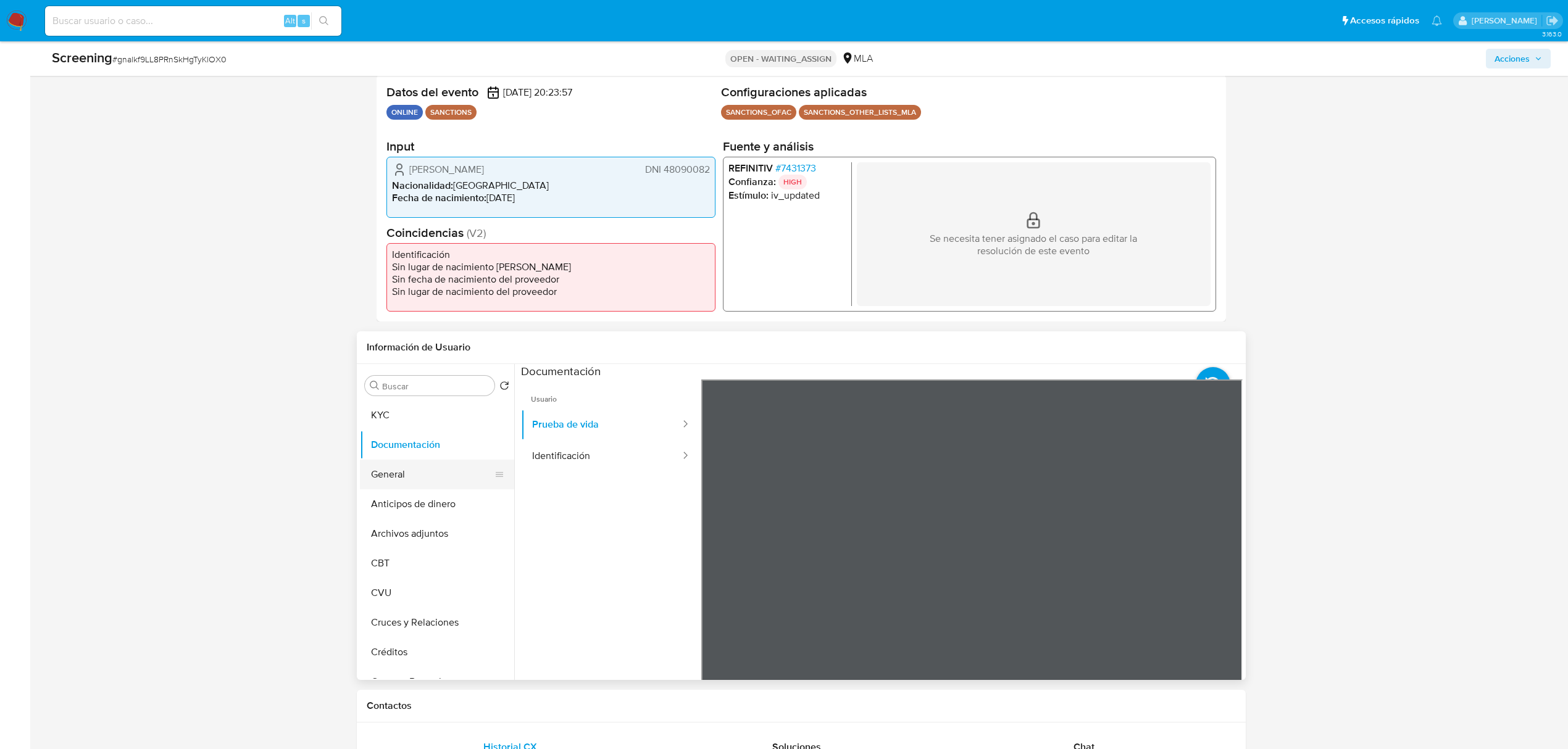
click at [431, 483] on button "General" at bounding box center [432, 474] width 144 height 29
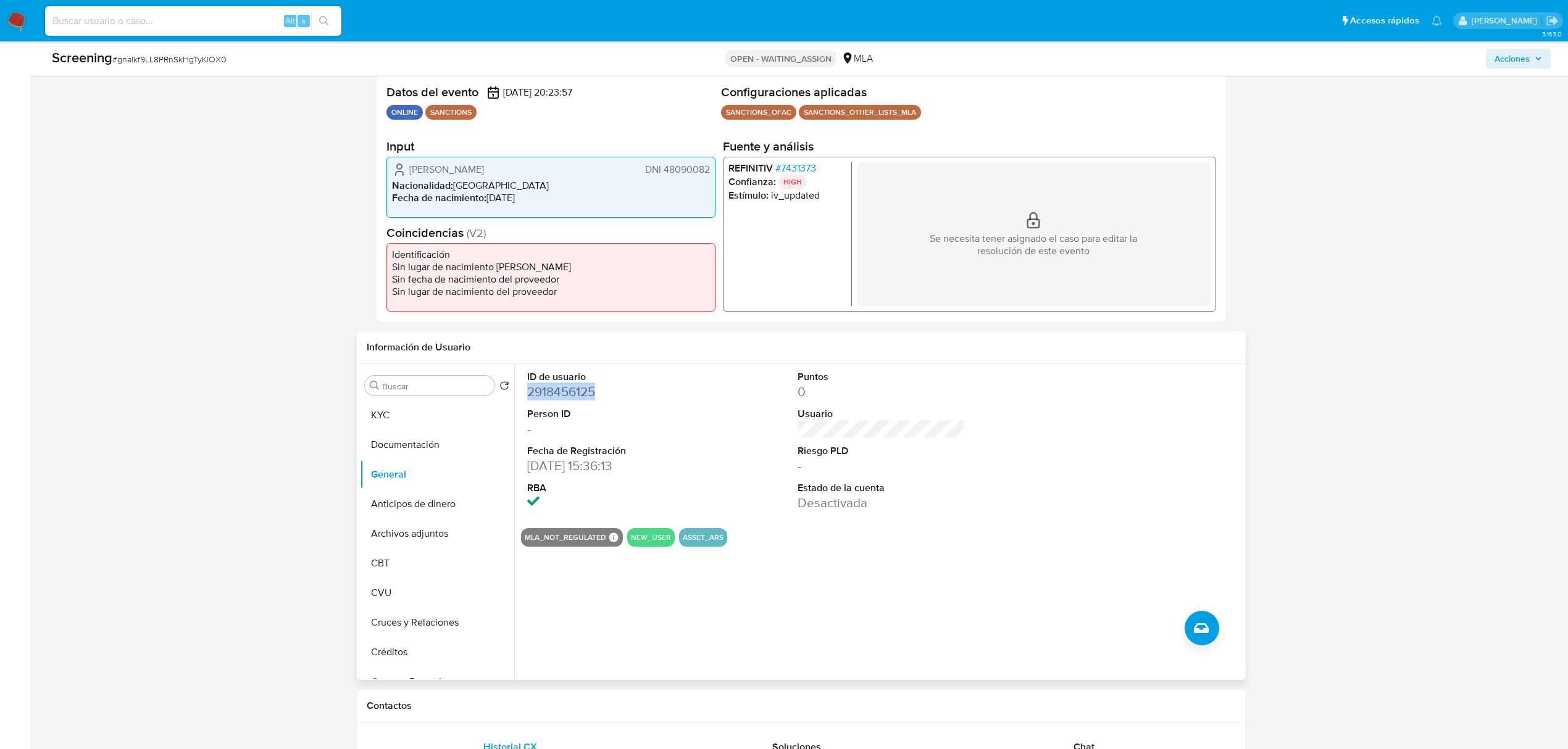
drag, startPoint x: 596, startPoint y: 390, endPoint x: 529, endPoint y: 390, distance: 67.0
click at [529, 390] on dd "2918456125" at bounding box center [610, 391] width 168 height 17
copy dd "2918456125"
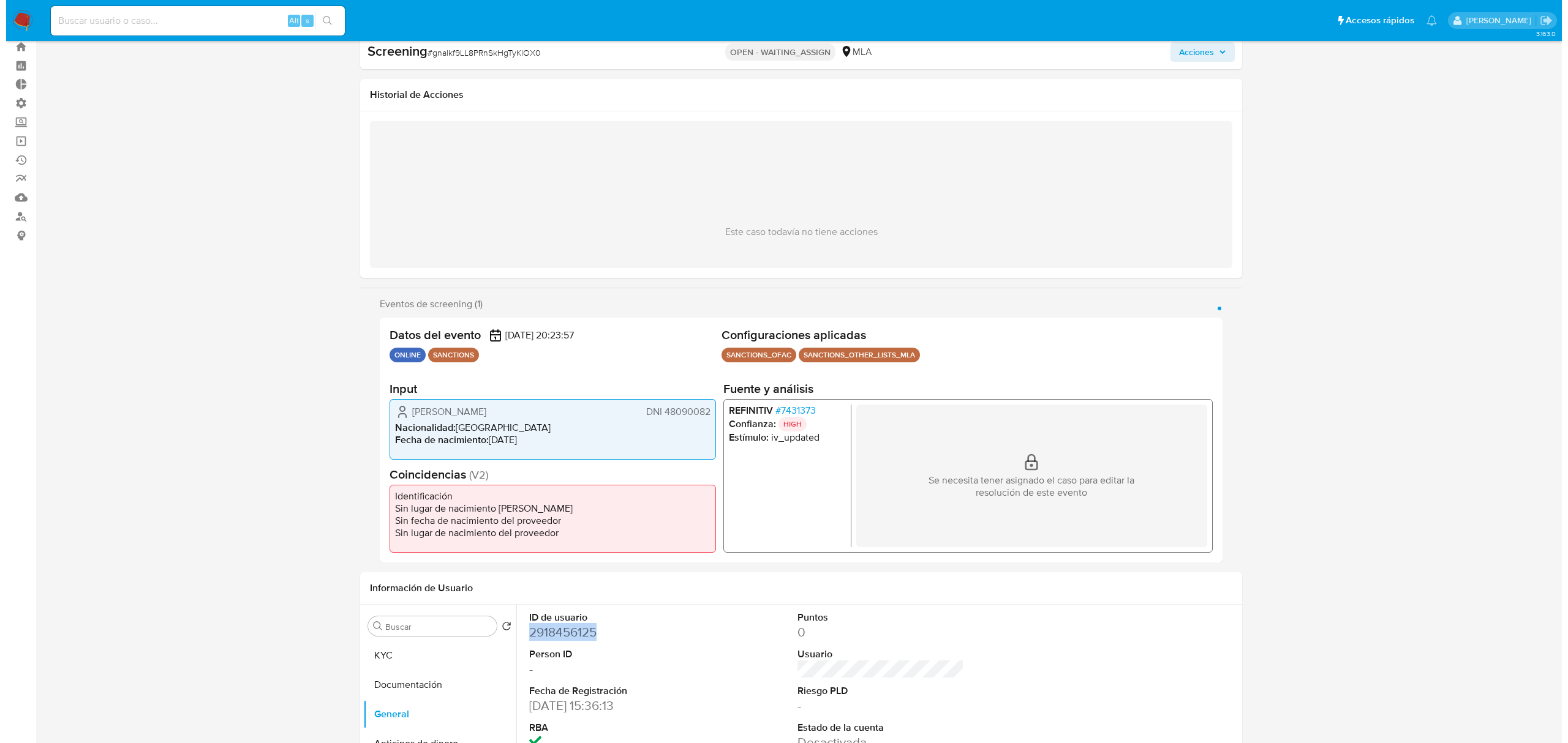
scroll to position [0, 0]
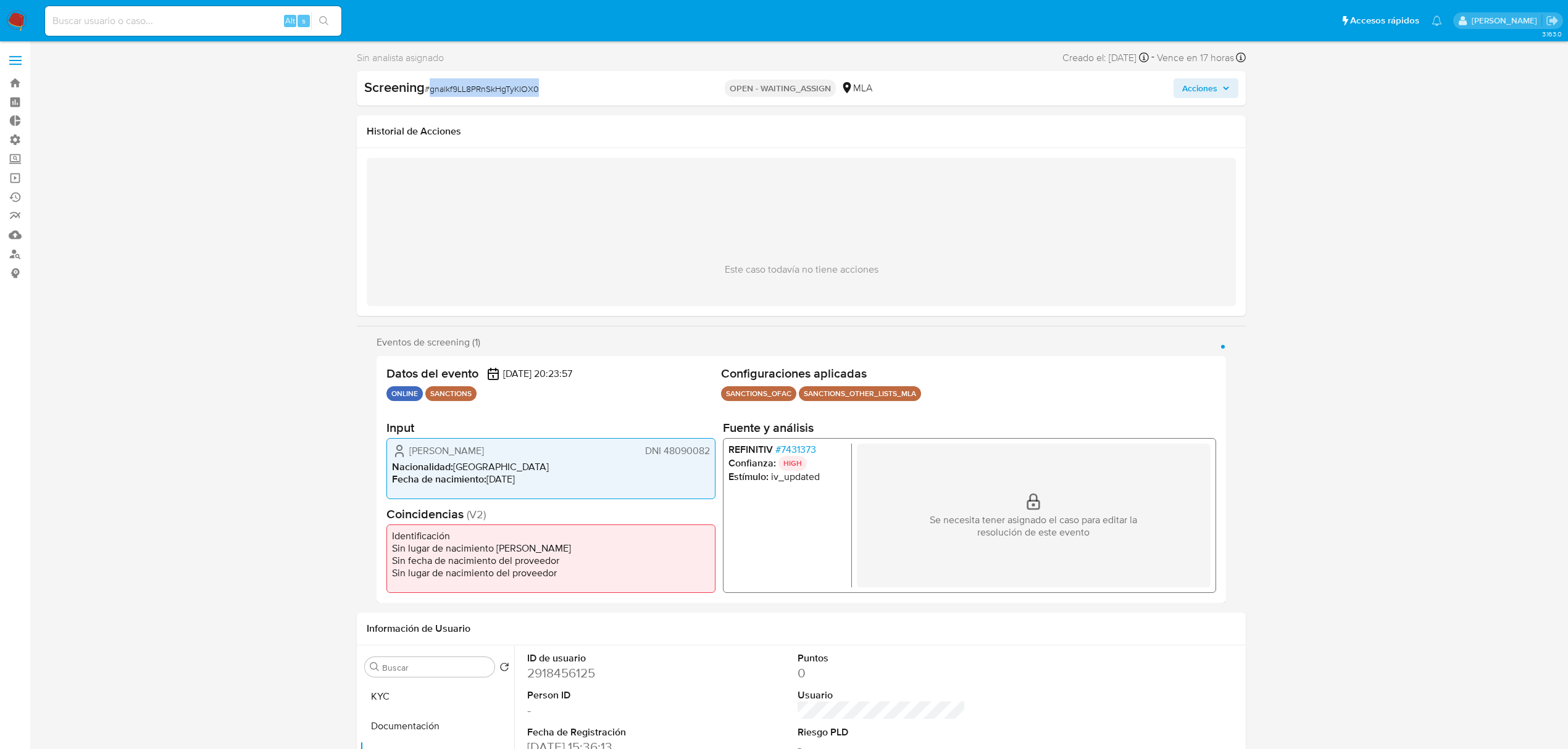
drag, startPoint x: 555, startPoint y: 85, endPoint x: 429, endPoint y: 80, distance: 126.1
click at [429, 80] on div "Screening # gnalkf9LL8PRnSkHgTyKlOX0" at bounding box center [507, 87] width 287 height 19
copy span "gnalkf9LL8PRnSkHgTyKlOX0"
drag, startPoint x: 710, startPoint y: 450, endPoint x: 664, endPoint y: 450, distance: 46.0
click at [664, 450] on div "Estela Segovia DNI 48090082 Nacionalidad : Argentina Fecha de nacimiento : 06/1…" at bounding box center [551, 468] width 329 height 61
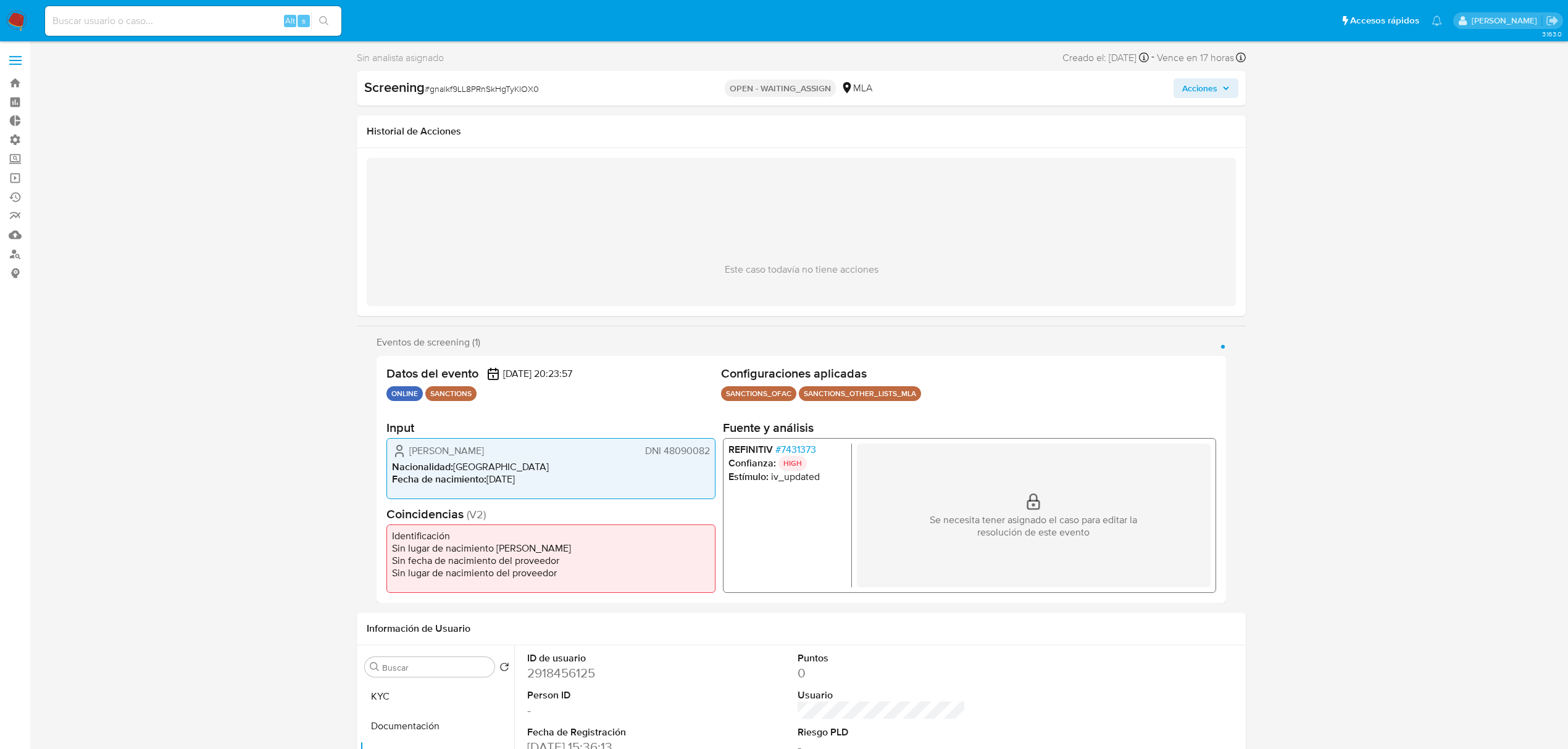
click at [803, 450] on span "# 7431373" at bounding box center [796, 449] width 41 height 12
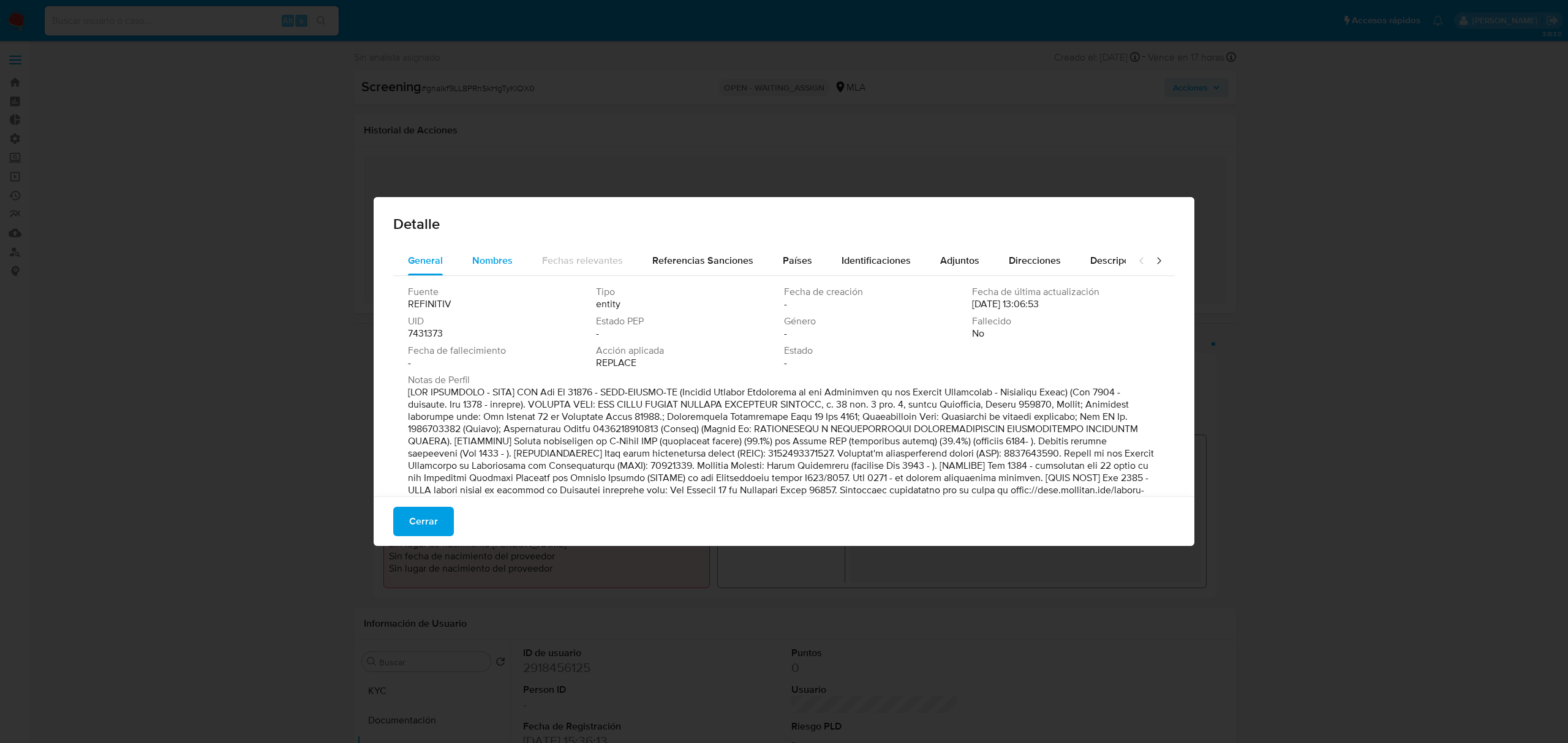
click at [478, 258] on span "Nombres" at bounding box center [492, 260] width 41 height 14
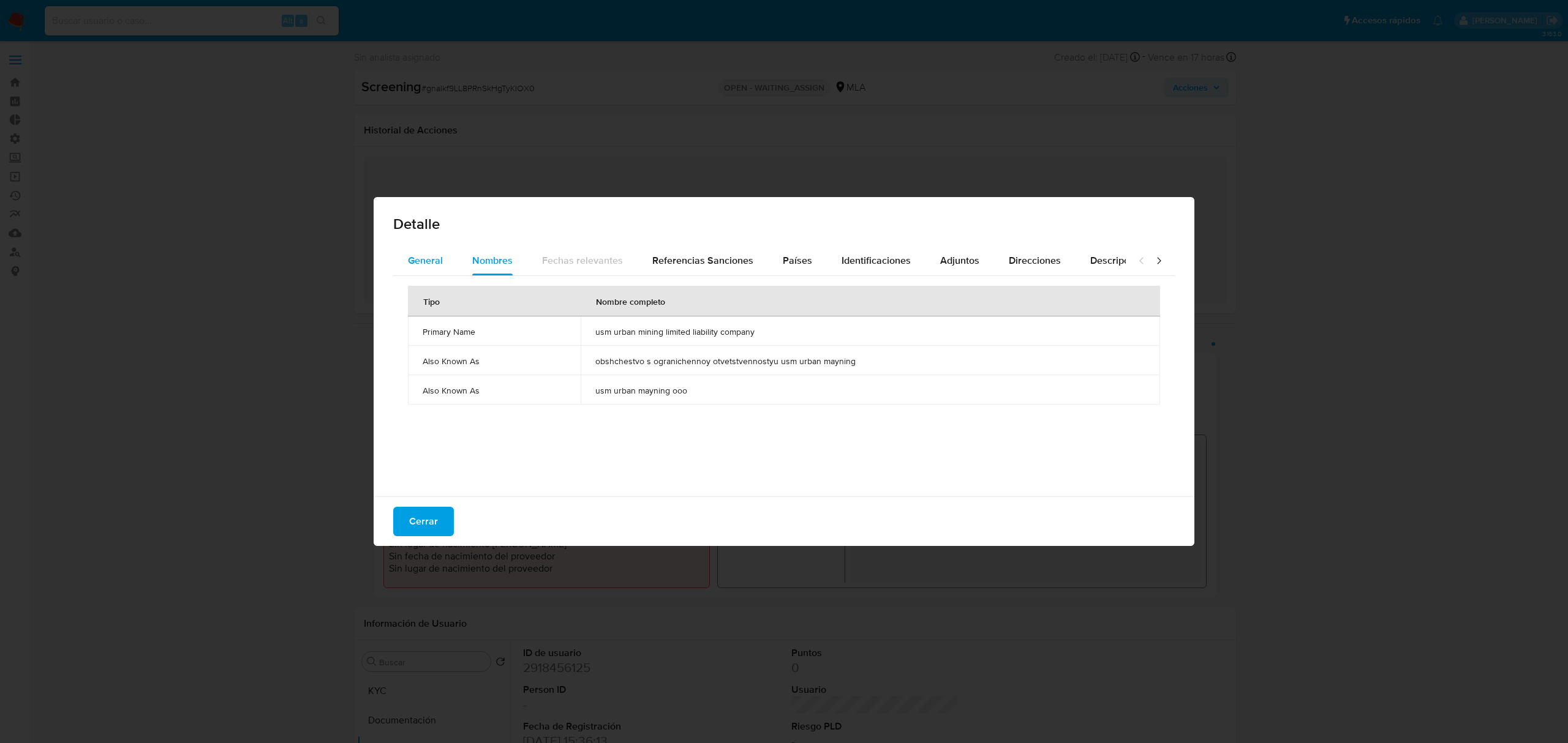
click at [409, 266] on span "General" at bounding box center [425, 260] width 35 height 14
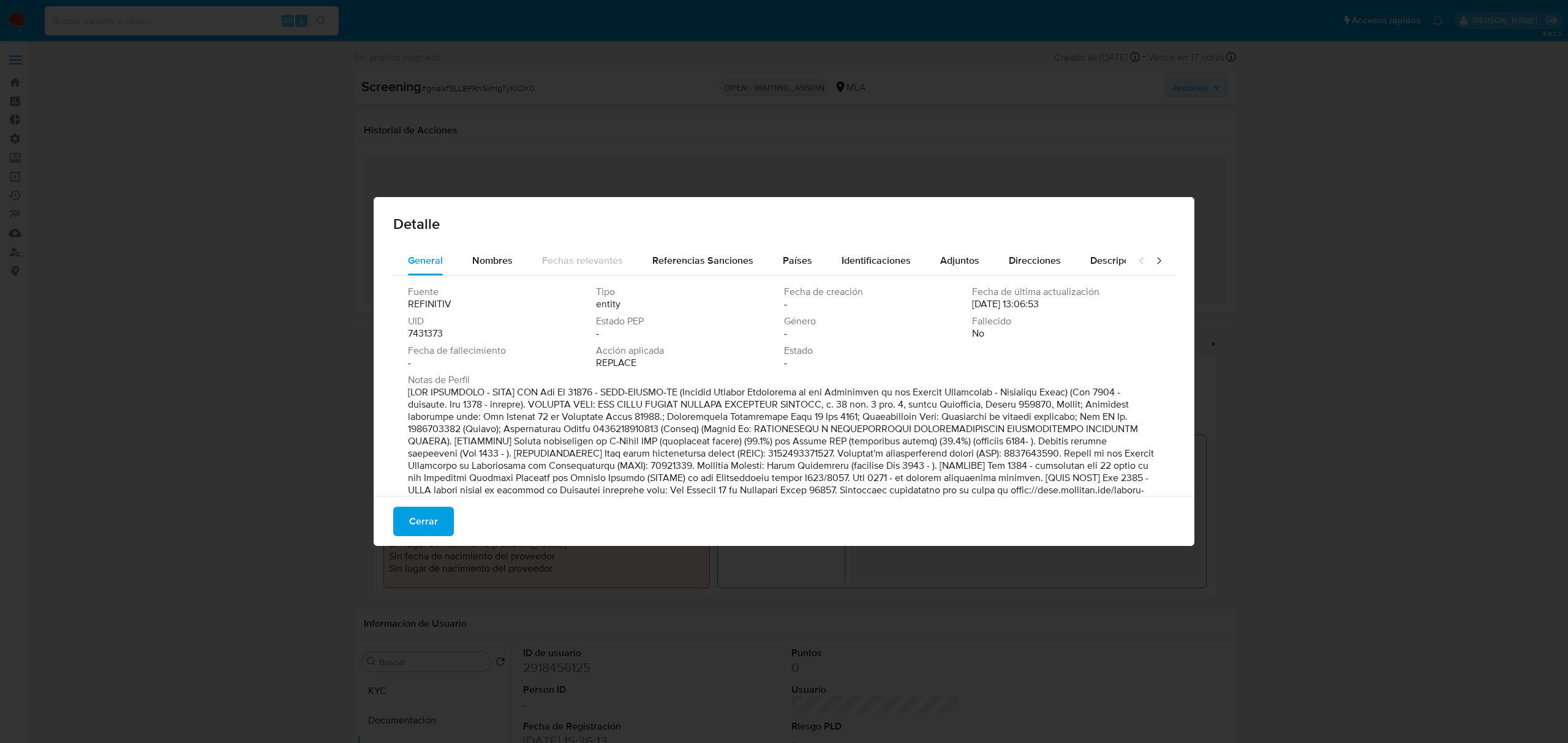
drag, startPoint x: 518, startPoint y: 431, endPoint x: 651, endPoint y: 439, distance: 133.2
click at [651, 439] on p at bounding box center [782, 447] width 750 height 123
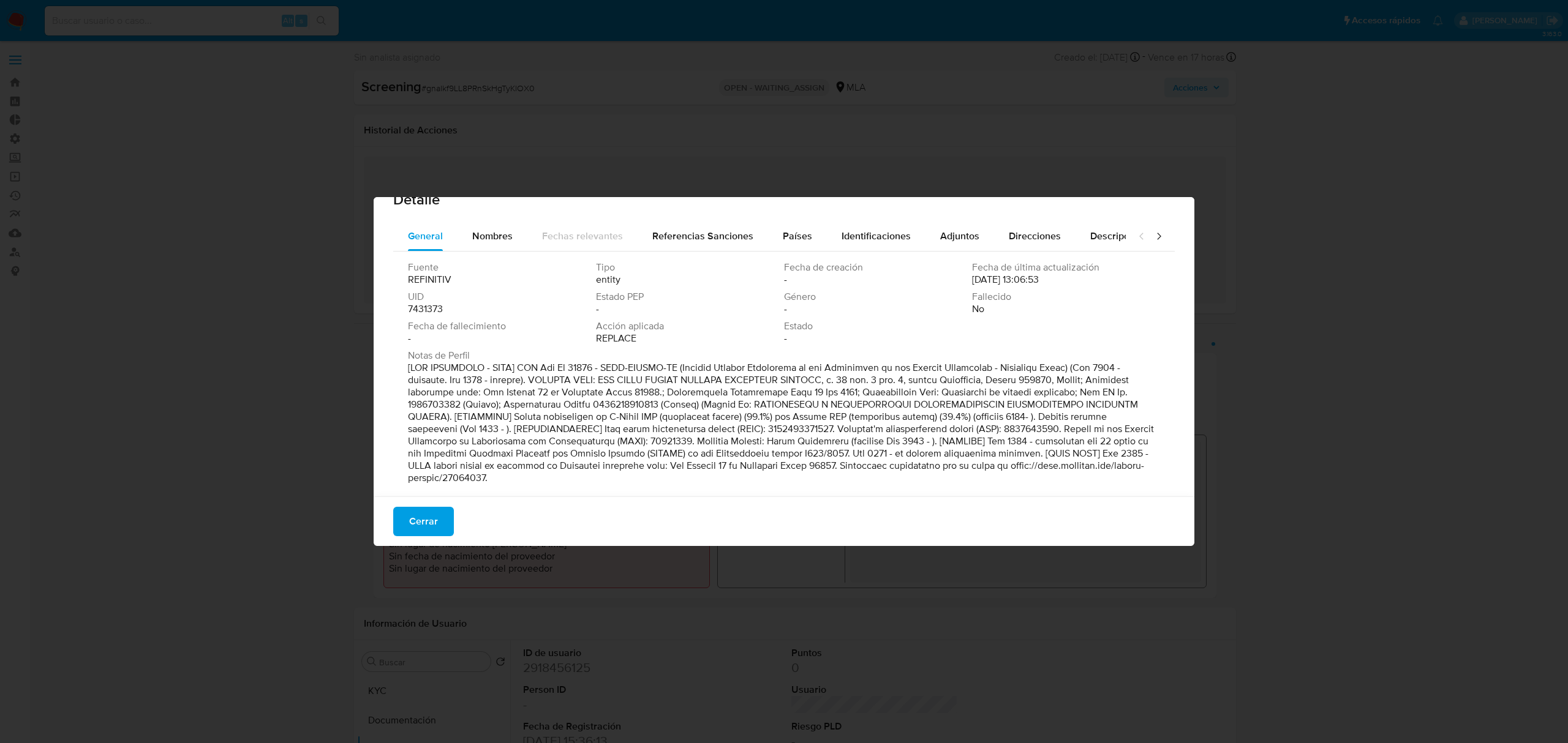
scroll to position [37, 0]
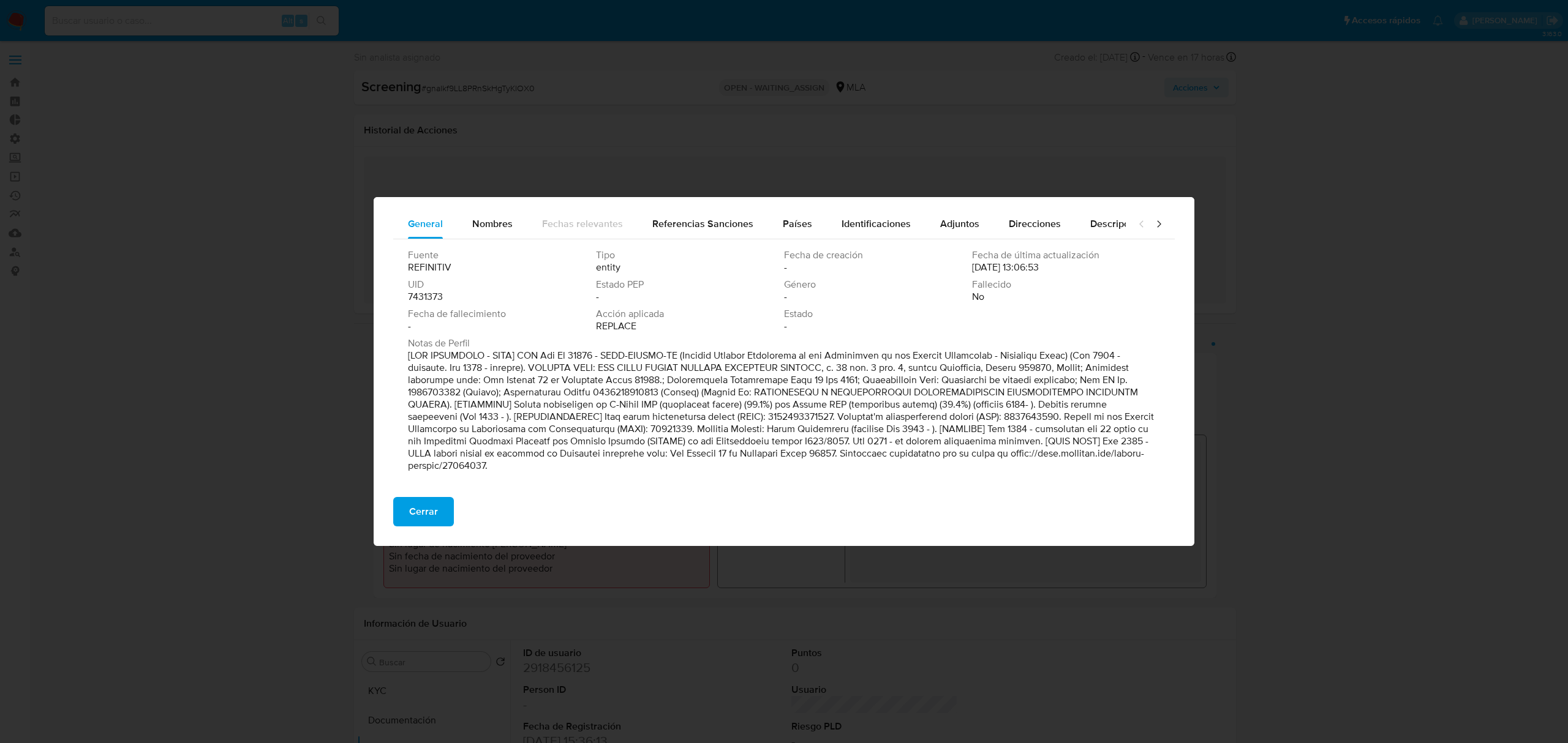
drag, startPoint x: 654, startPoint y: 473, endPoint x: 395, endPoint y: 361, distance: 282.2
click at [395, 361] on div "Fuente REFINITIV Tipo entity Fecha de creación - Fecha de última actualización …" at bounding box center [784, 362] width 782 height 247
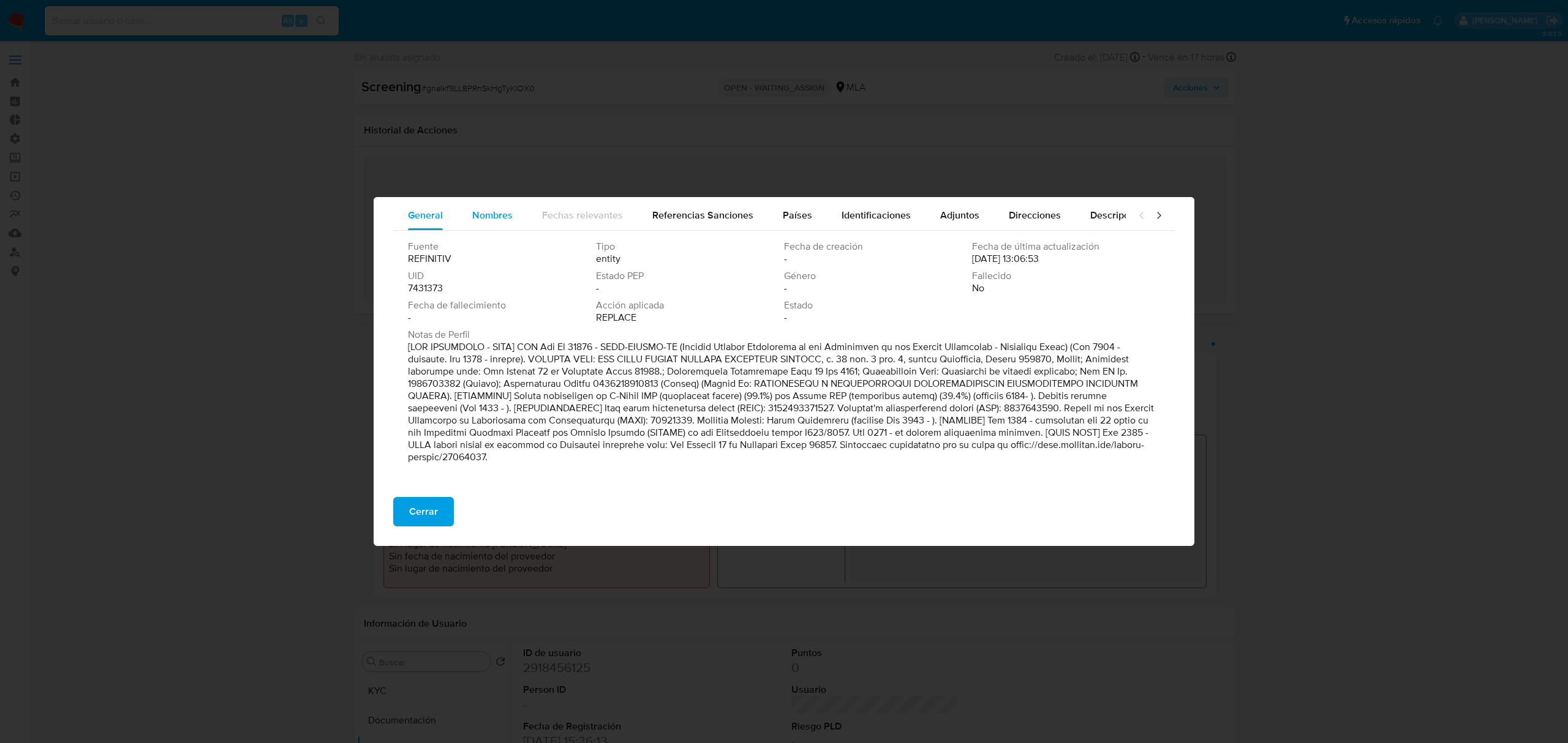
click at [500, 216] on span "Nombres" at bounding box center [492, 215] width 41 height 14
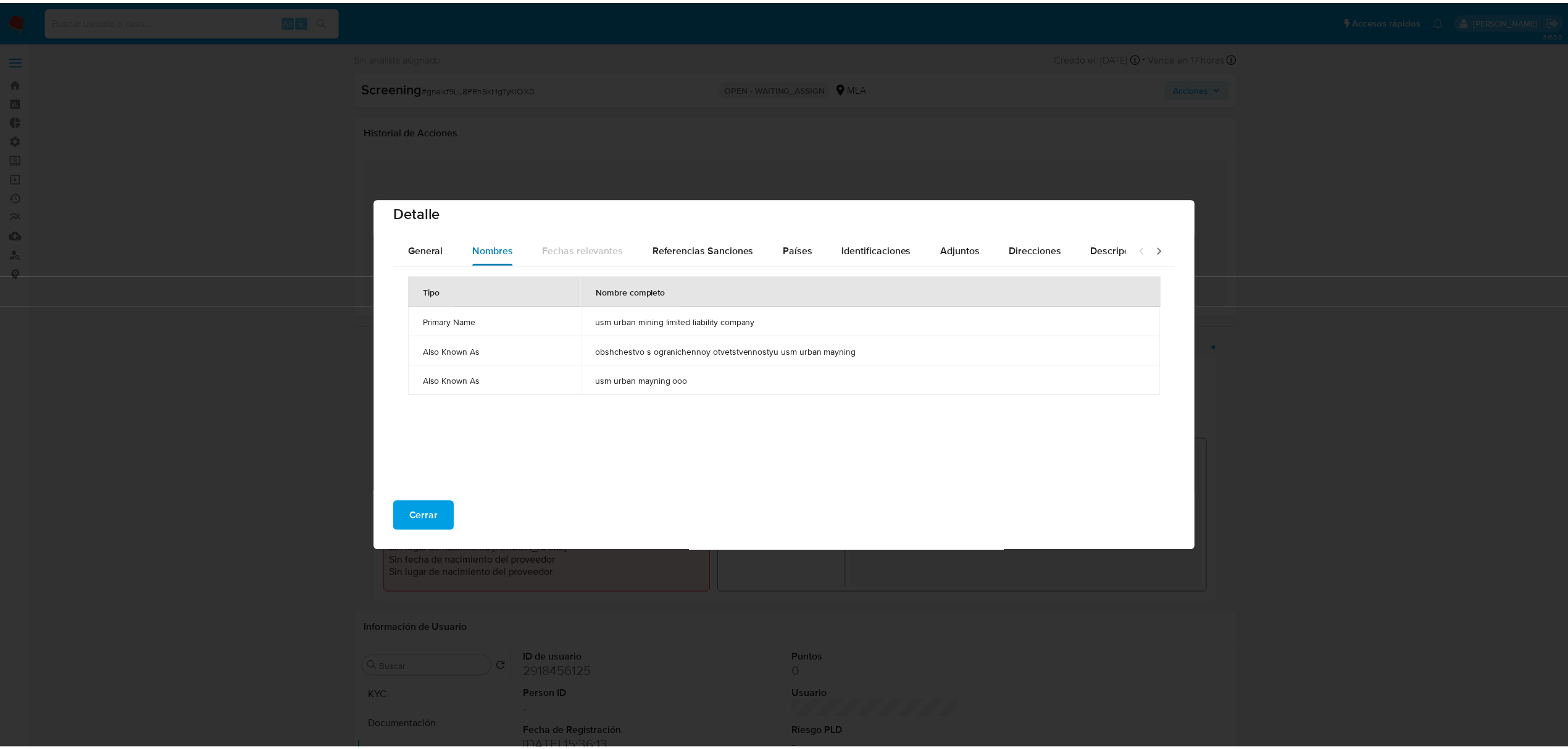
scroll to position [12, 0]
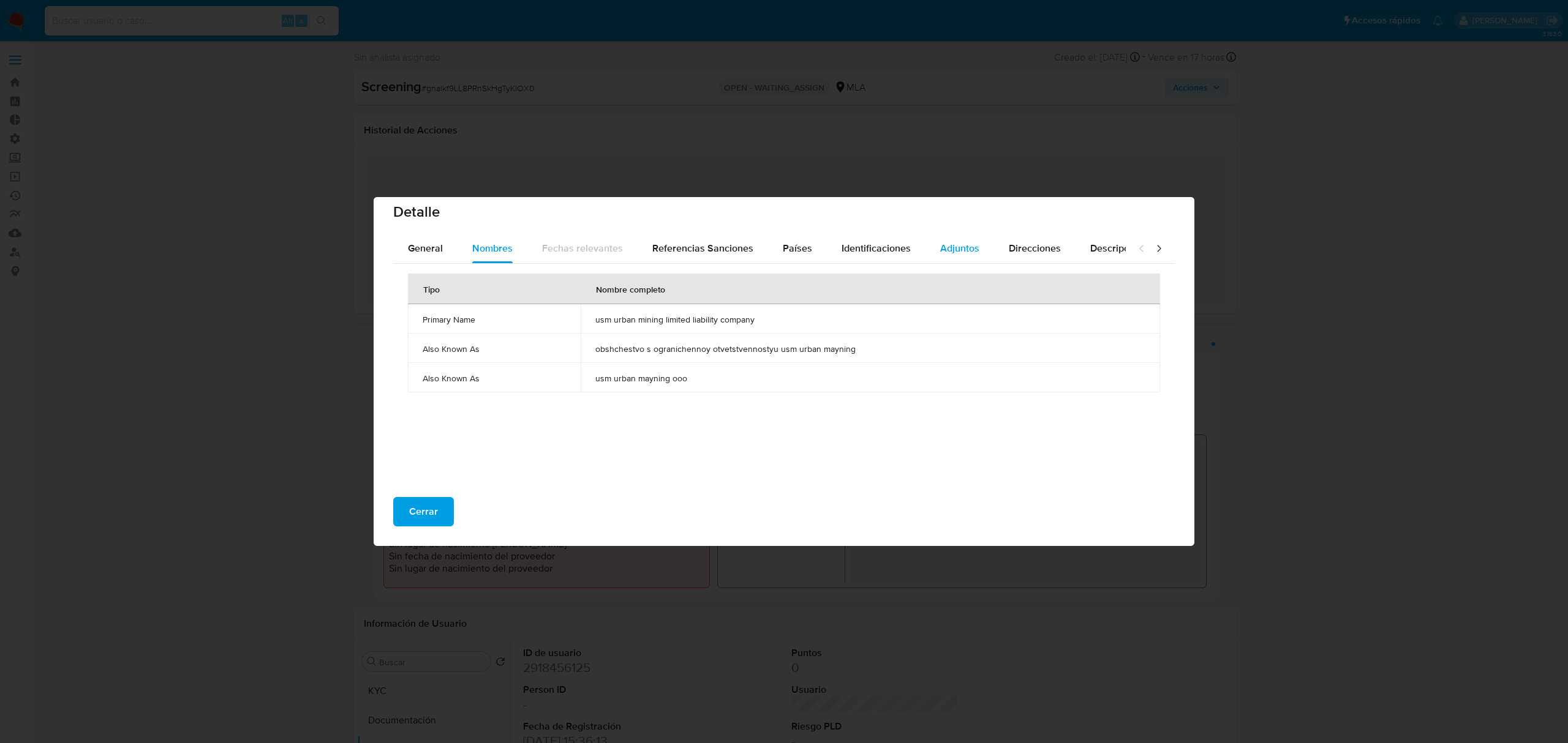
click at [960, 248] on span "Adjuntos" at bounding box center [959, 248] width 39 height 14
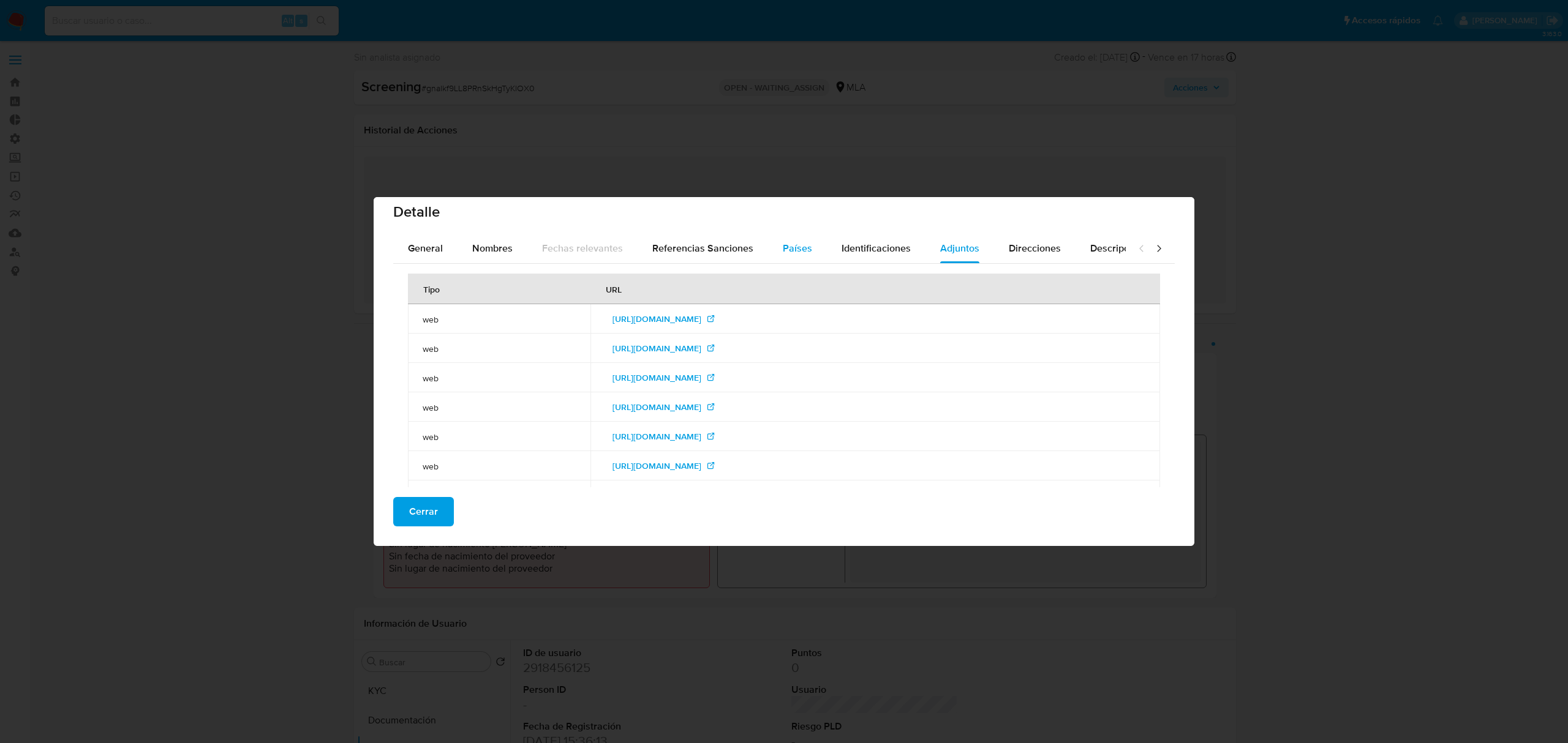
click at [768, 250] on button "Países" at bounding box center [797, 248] width 59 height 29
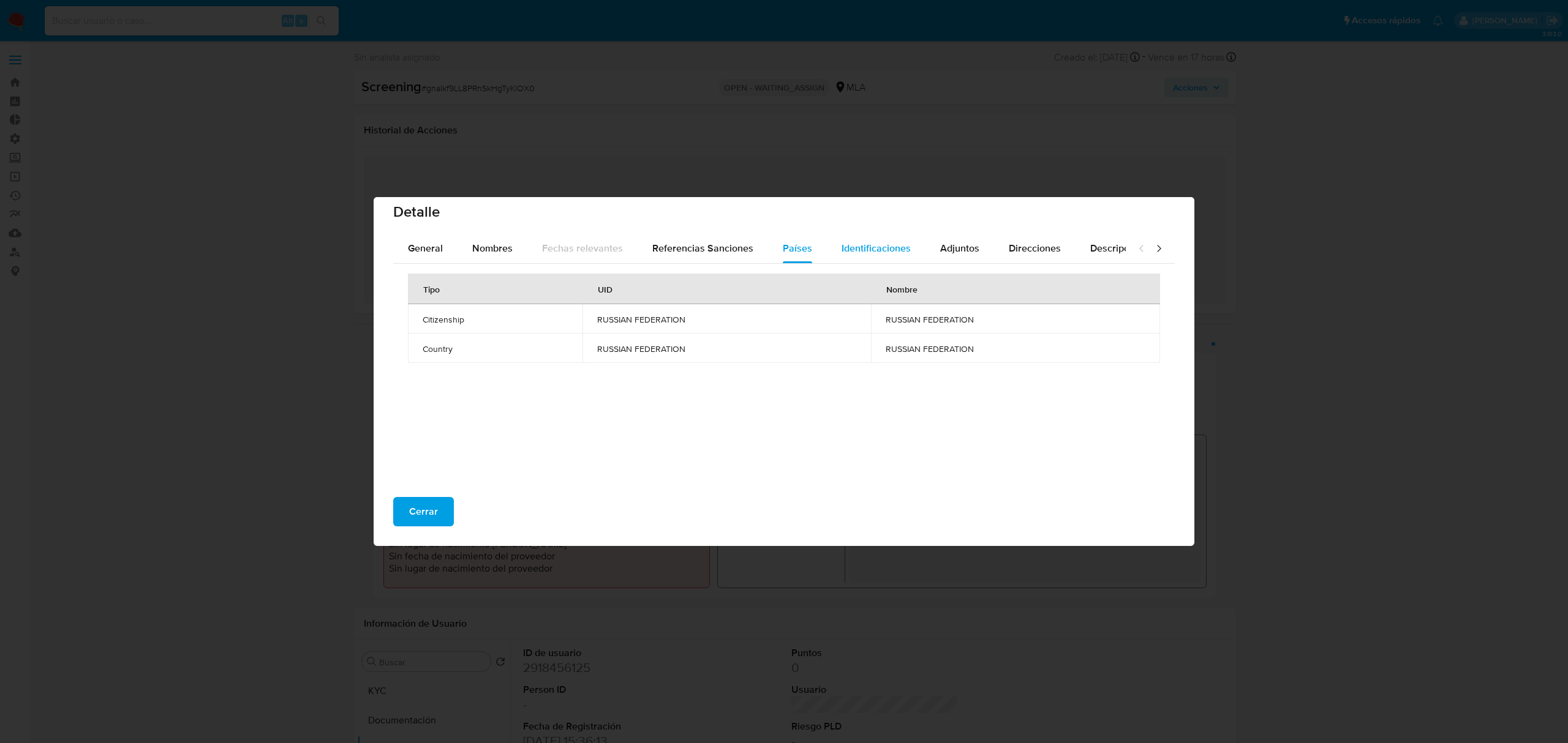
click at [874, 252] on span "Identificaciones" at bounding box center [876, 248] width 69 height 14
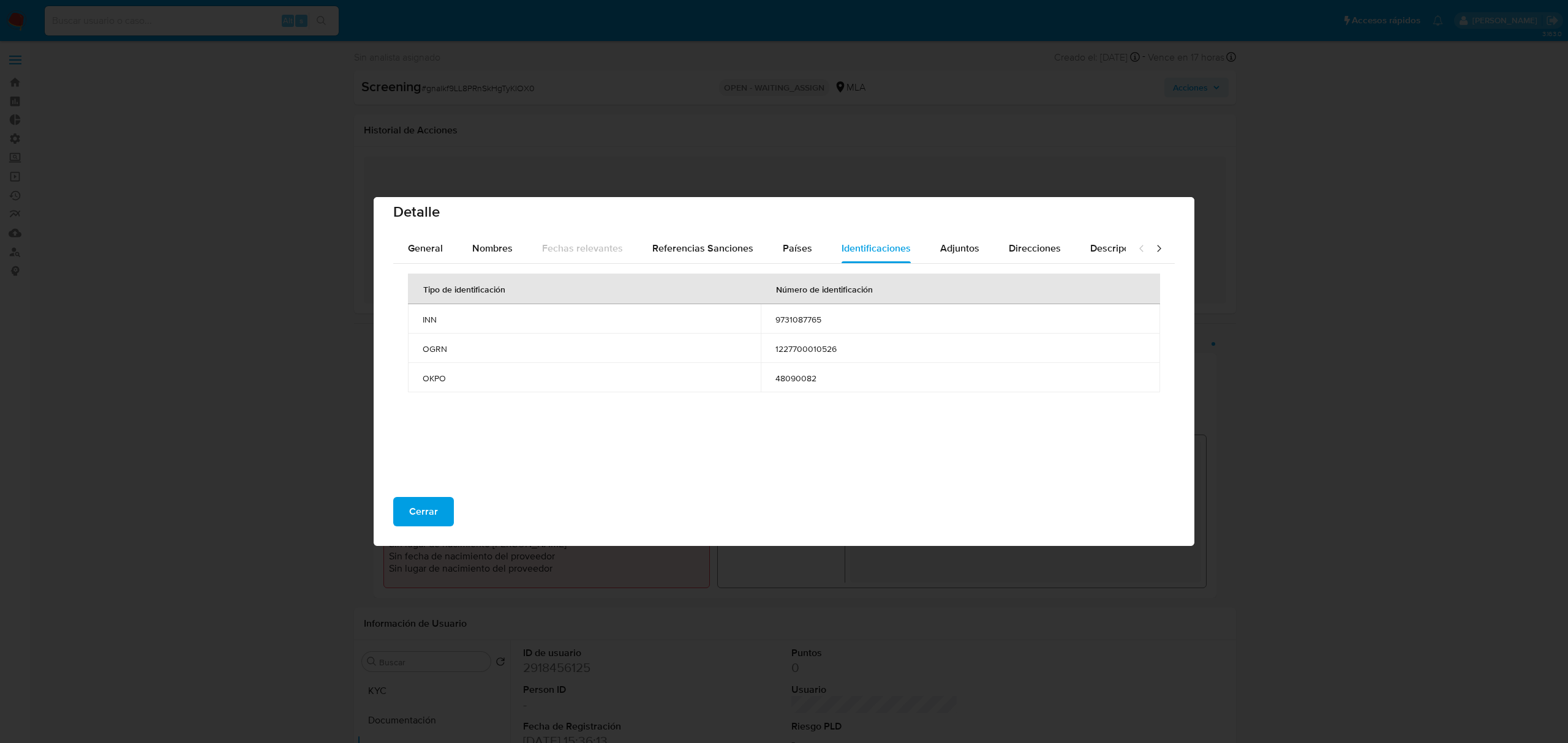
click at [426, 495] on div "Cerrar" at bounding box center [783, 516] width 821 height 59
click at [437, 515] on button "Cerrar" at bounding box center [423, 512] width 61 height 29
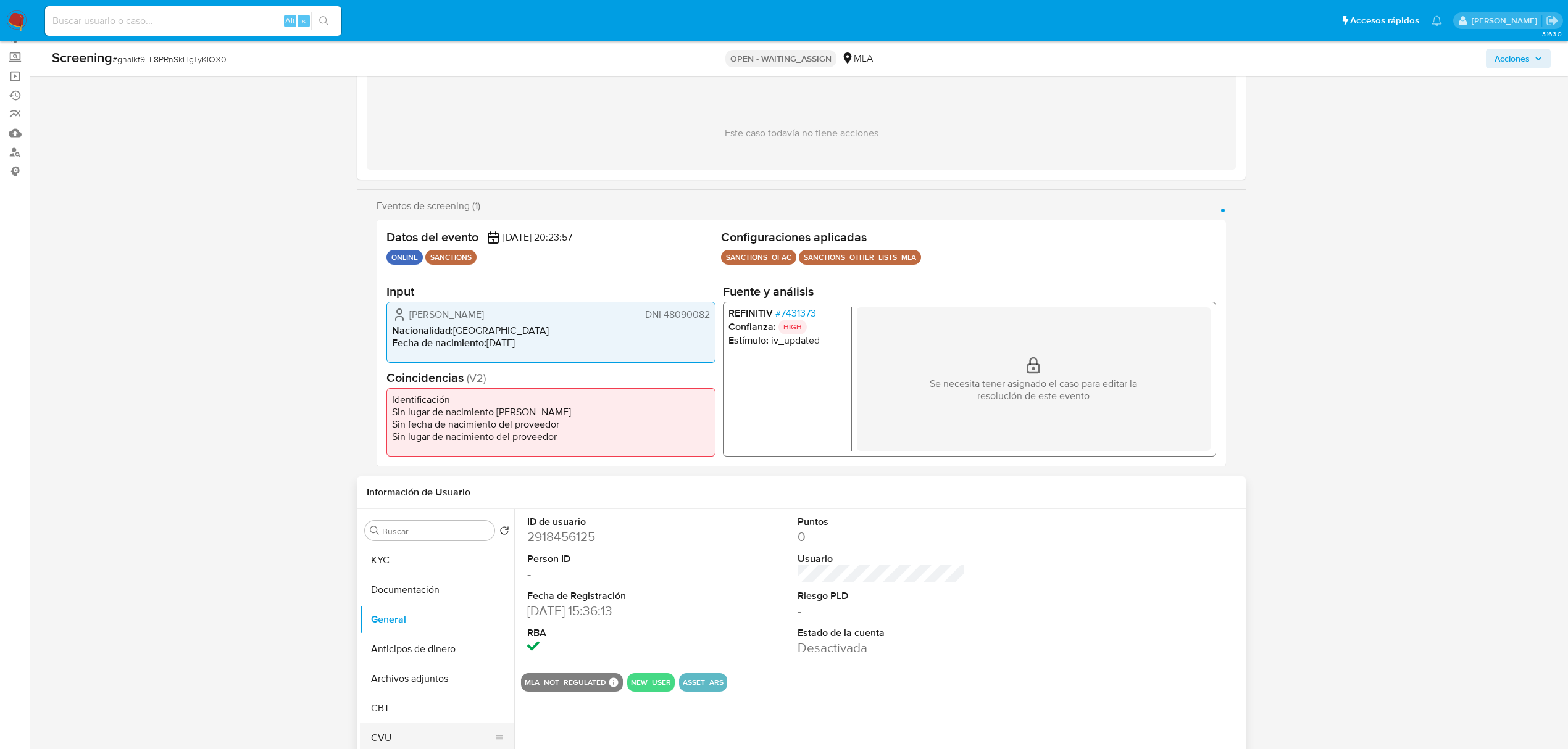
scroll to position [247, 0]
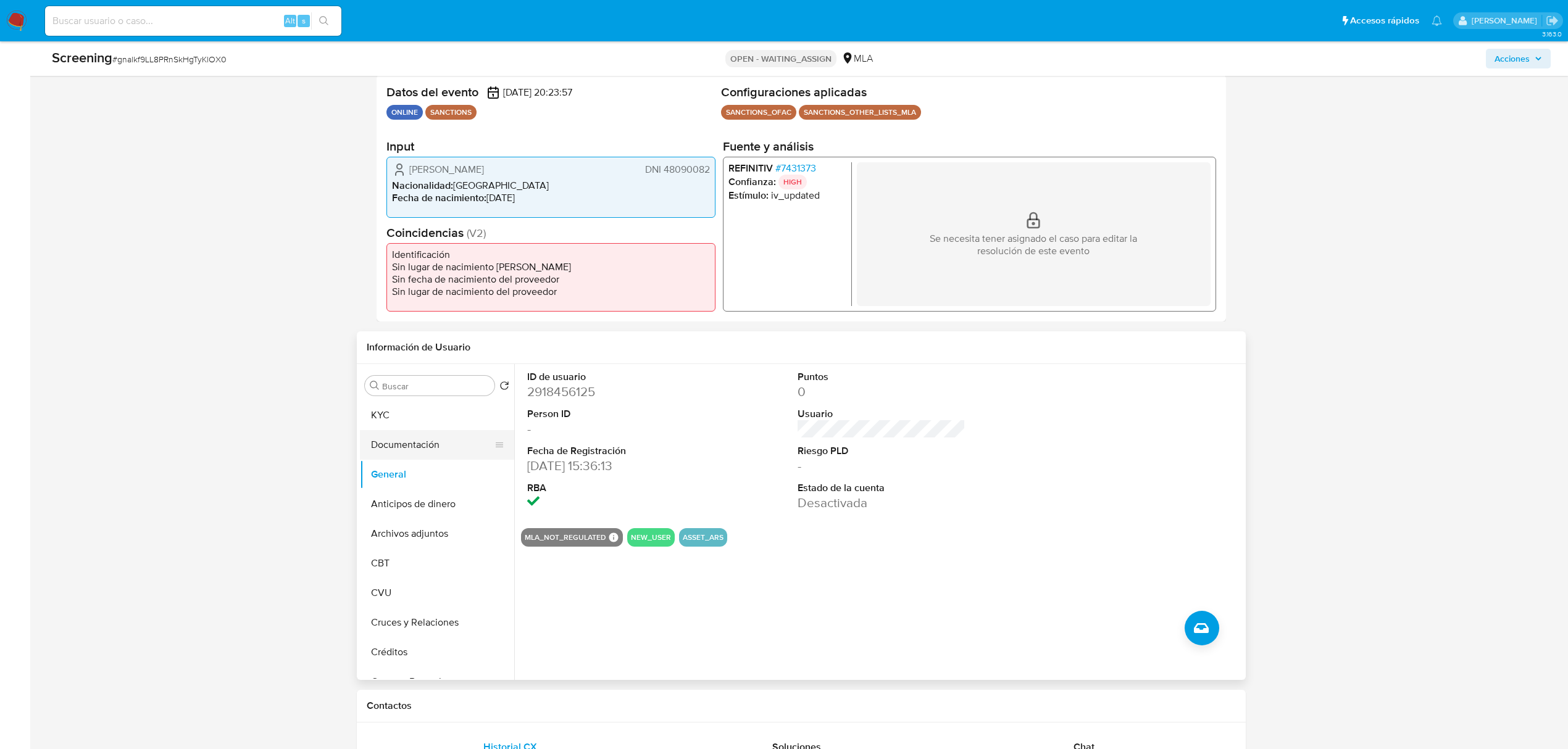
click at [429, 448] on button "Documentación" at bounding box center [432, 445] width 144 height 29
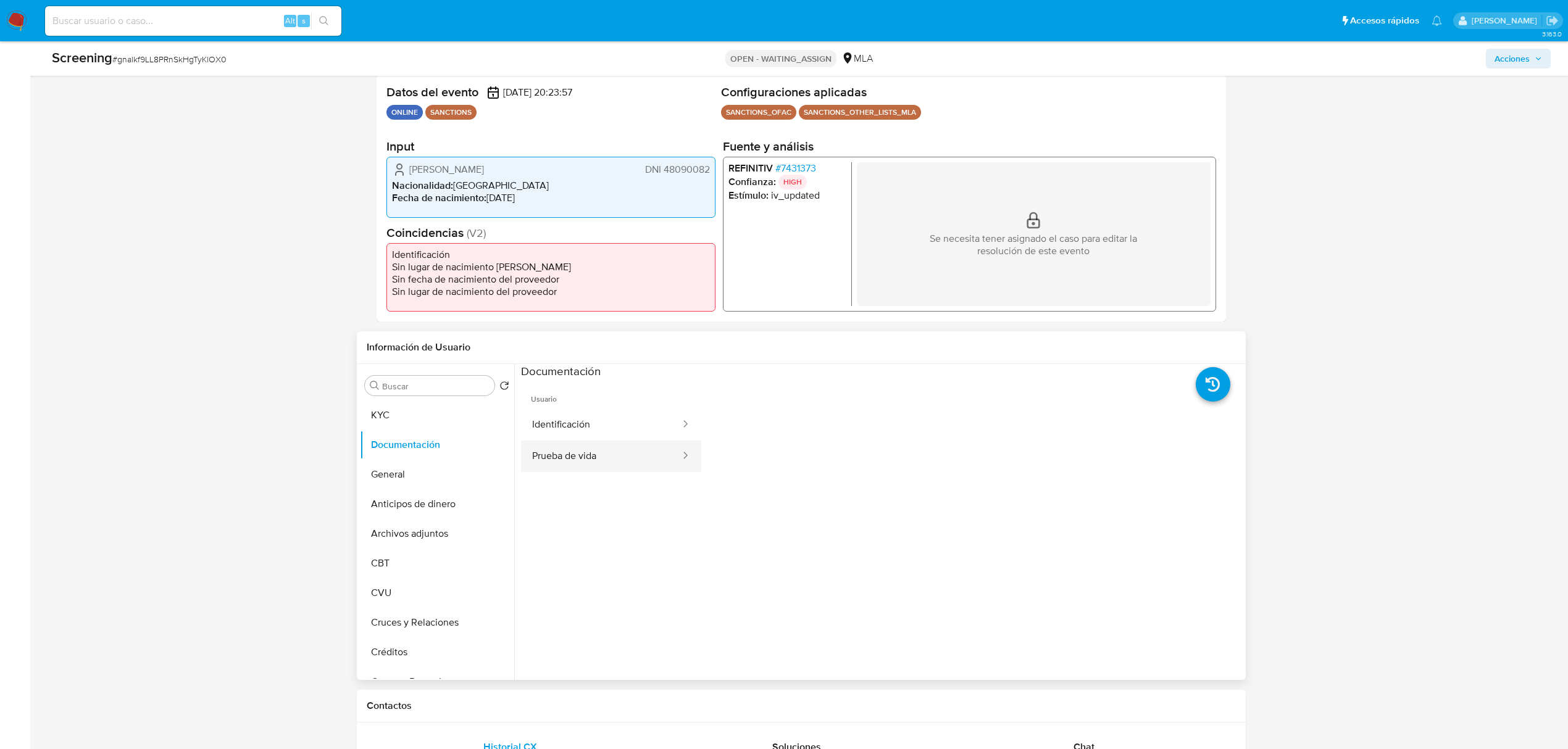
click at [634, 452] on button "Prueba de vida" at bounding box center [601, 456] width 161 height 32
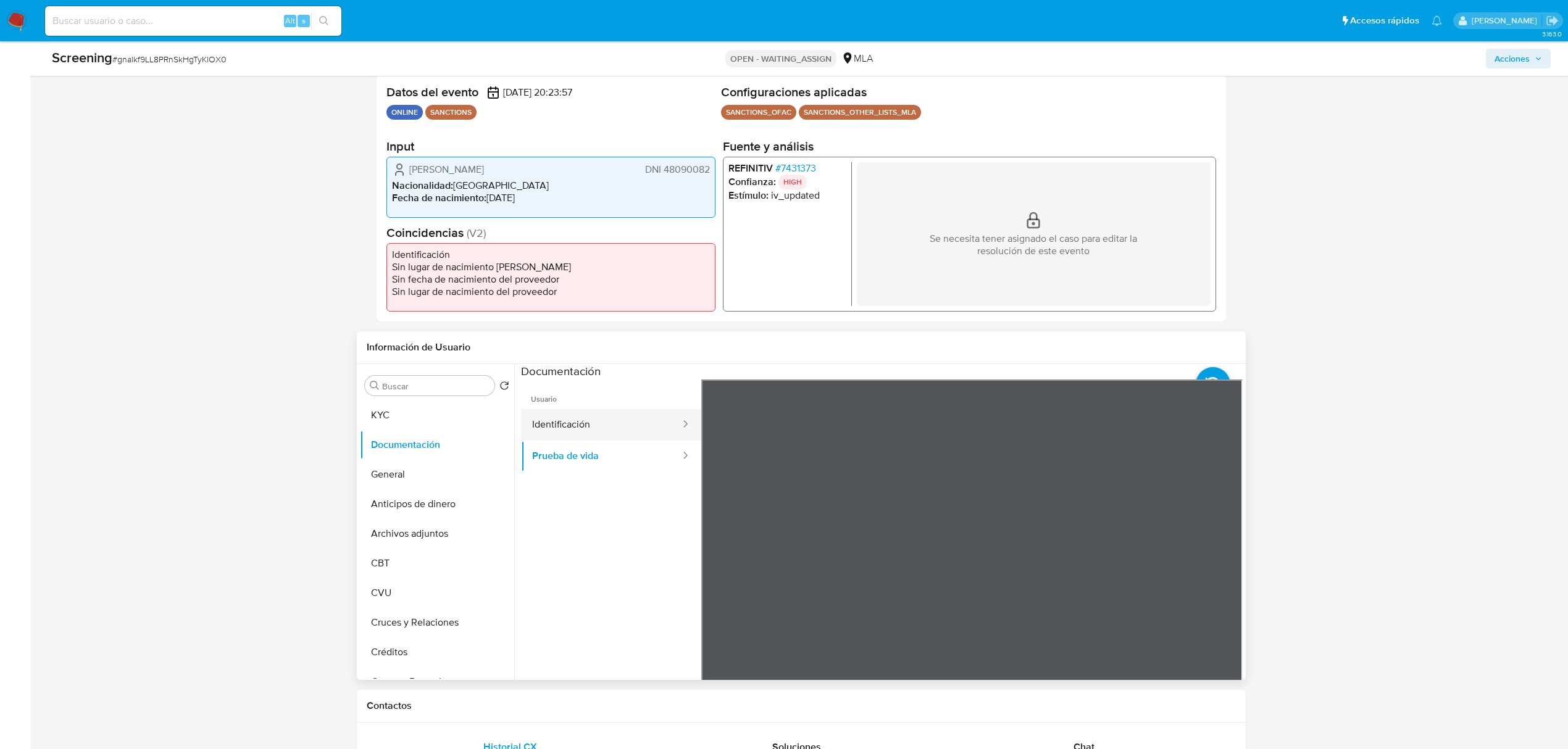
click at [647, 419] on button "Identificación" at bounding box center [601, 425] width 161 height 32
click at [1232, 580] on icon at bounding box center [1227, 580] width 25 height 25
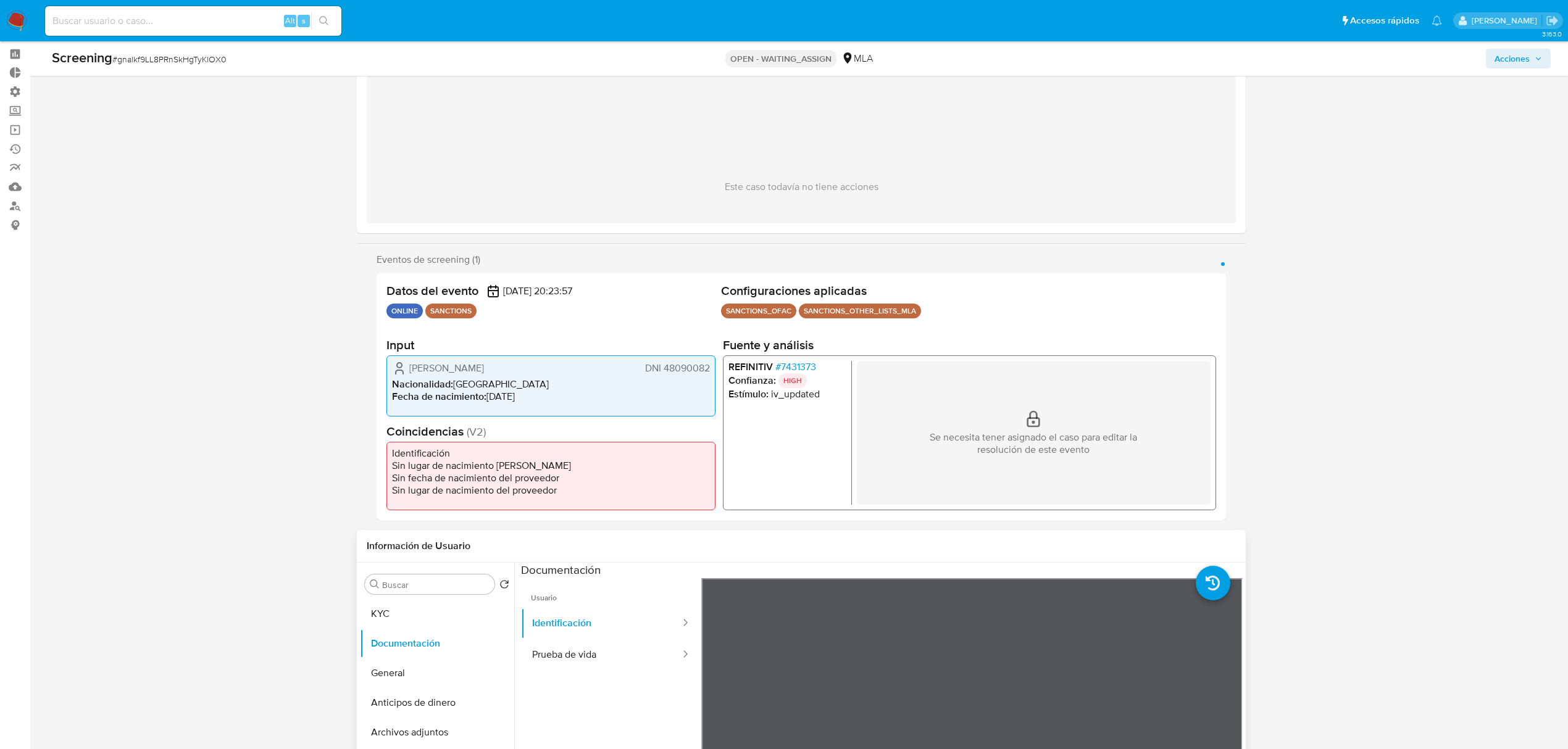
scroll to position [0, 0]
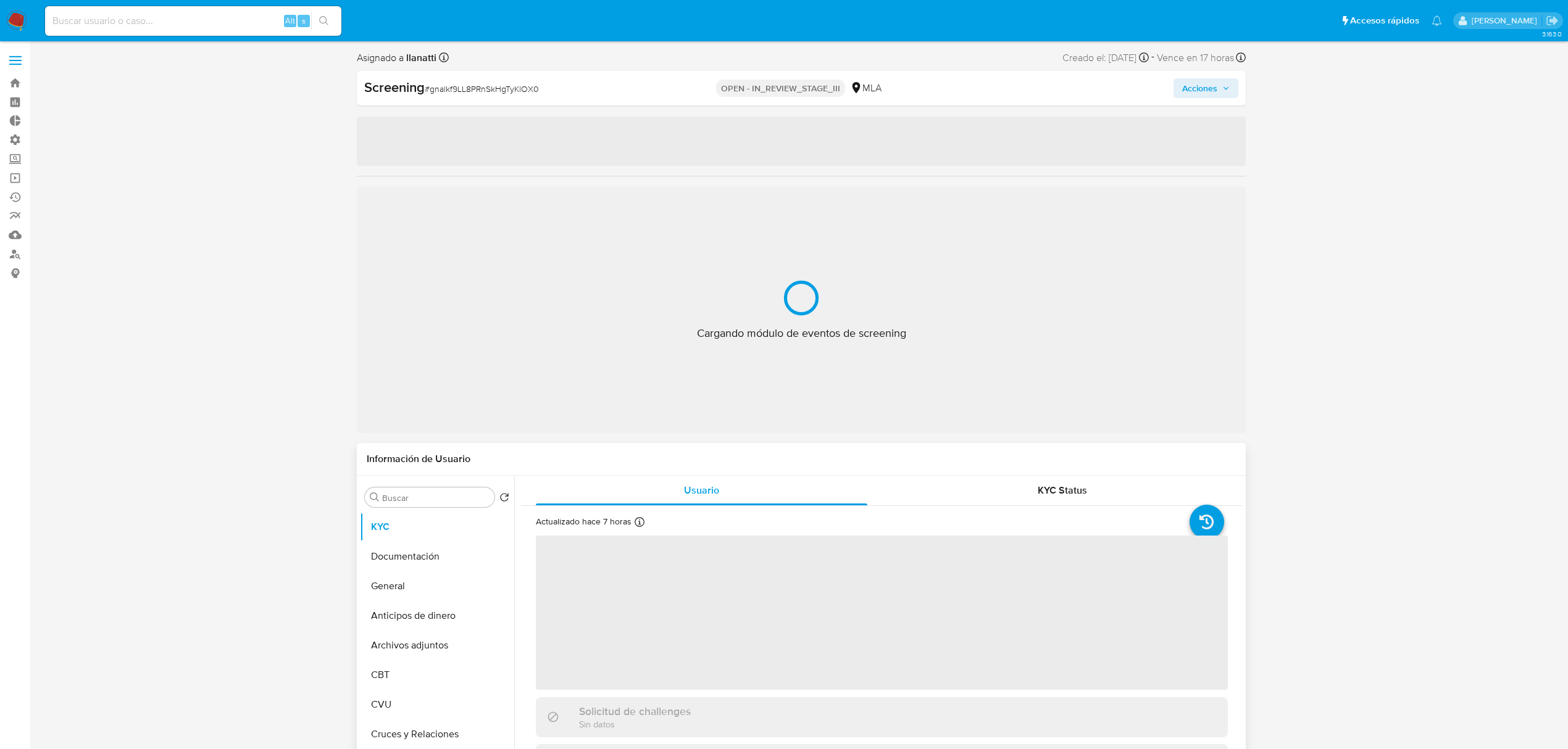
select select "10"
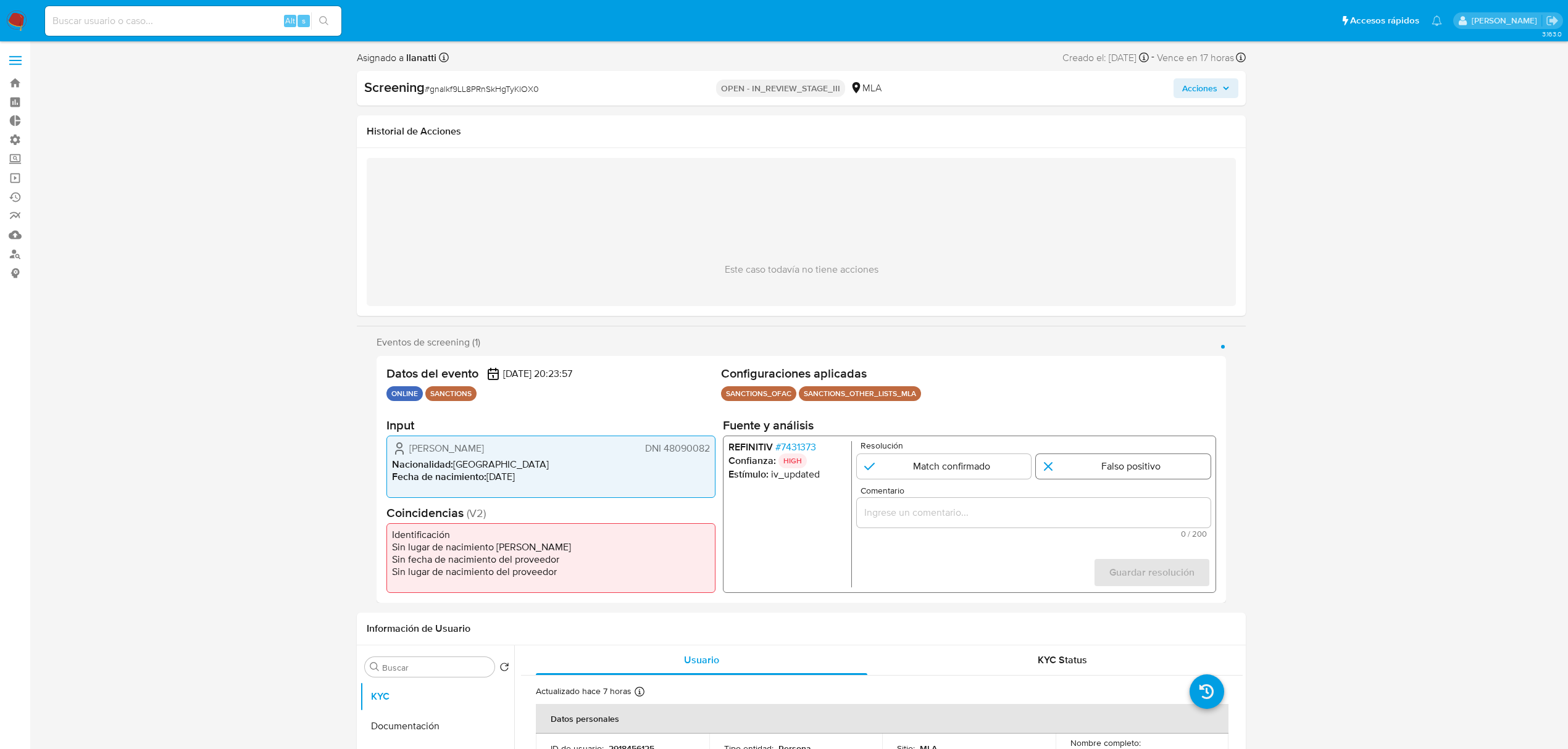
click at [1114, 470] on input "1 de 1" at bounding box center [1123, 466] width 175 height 25
radio input "true"
click at [1038, 507] on input "Comentario" at bounding box center [1033, 513] width 354 height 16
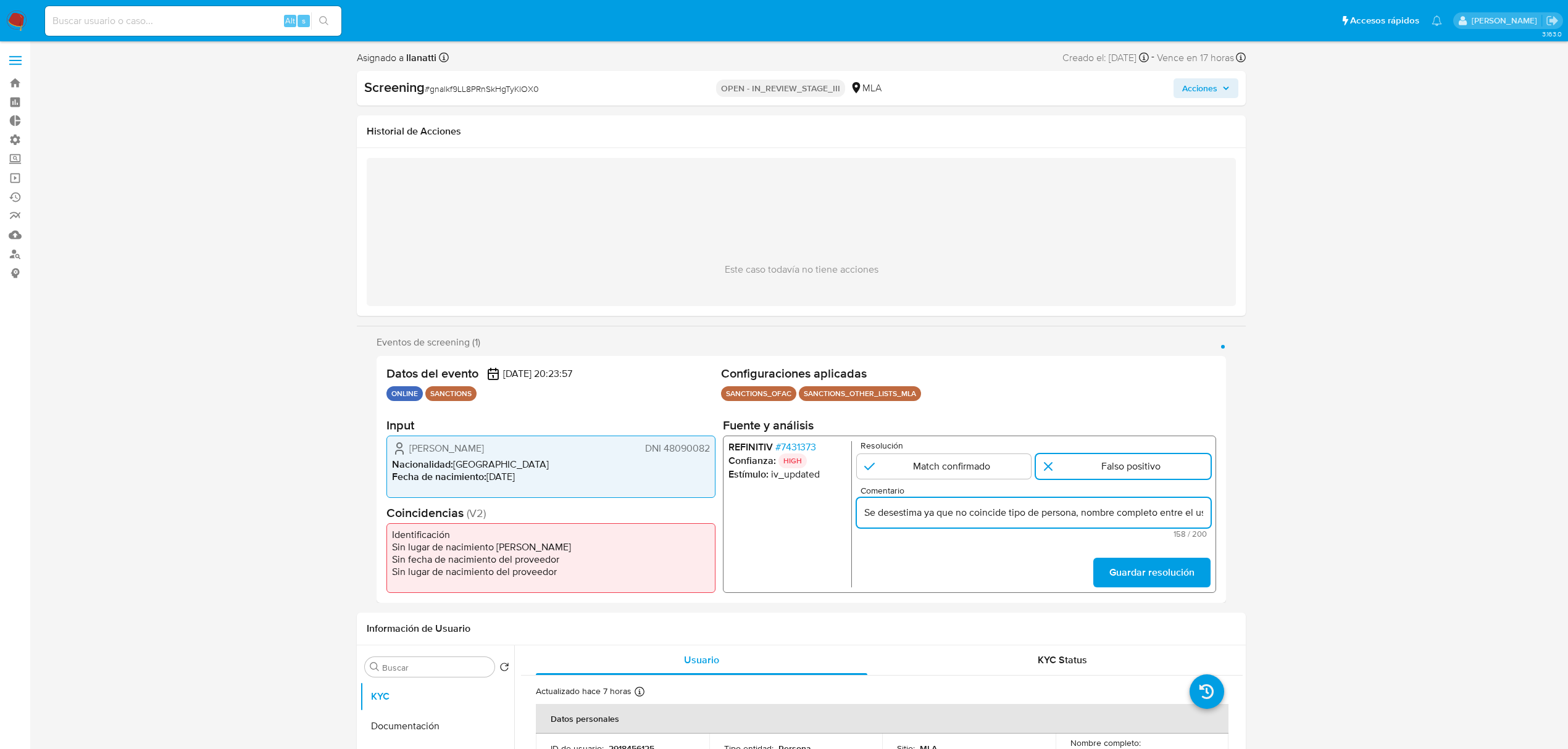
drag, startPoint x: 1018, startPoint y: 516, endPoint x: 776, endPoint y: 514, distance: 242.0
click at [772, 514] on div "REFINITIV # 7431373 Confianza: HIGH Estímulo : iv_updated Resolución Match conf…" at bounding box center [969, 514] width 493 height 158
click at [904, 514] on input "Se desestima ya que no coincide tipo de persona, nombre completo entre el usuar…" at bounding box center [1033, 513] width 354 height 16
drag, startPoint x: 979, startPoint y: 512, endPoint x: 1210, endPoint y: 518, distance: 231.1
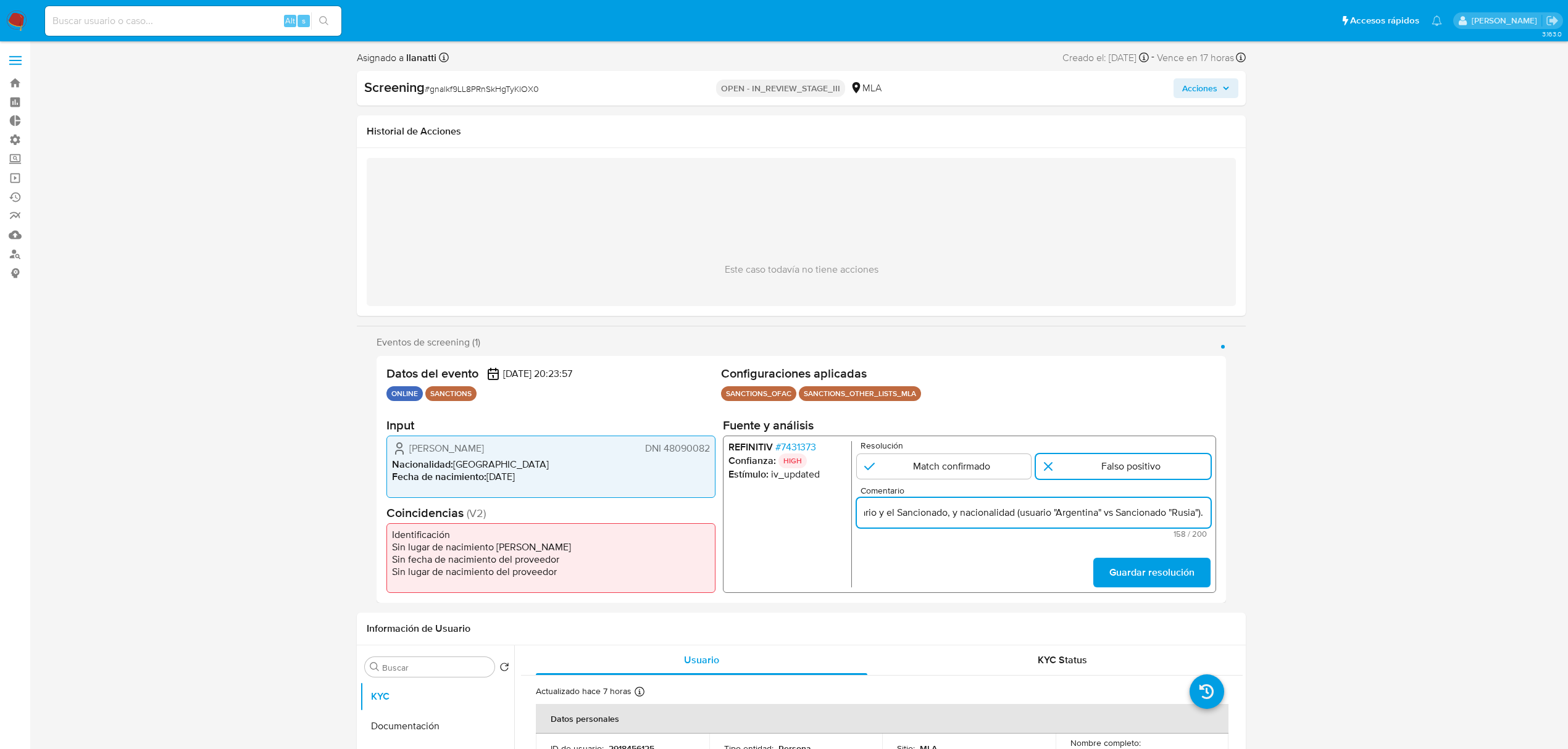
click at [1210, 518] on input "Se desestima ya que no coincide tipo de persona, nombre completo entre el usuar…" at bounding box center [1033, 513] width 354 height 16
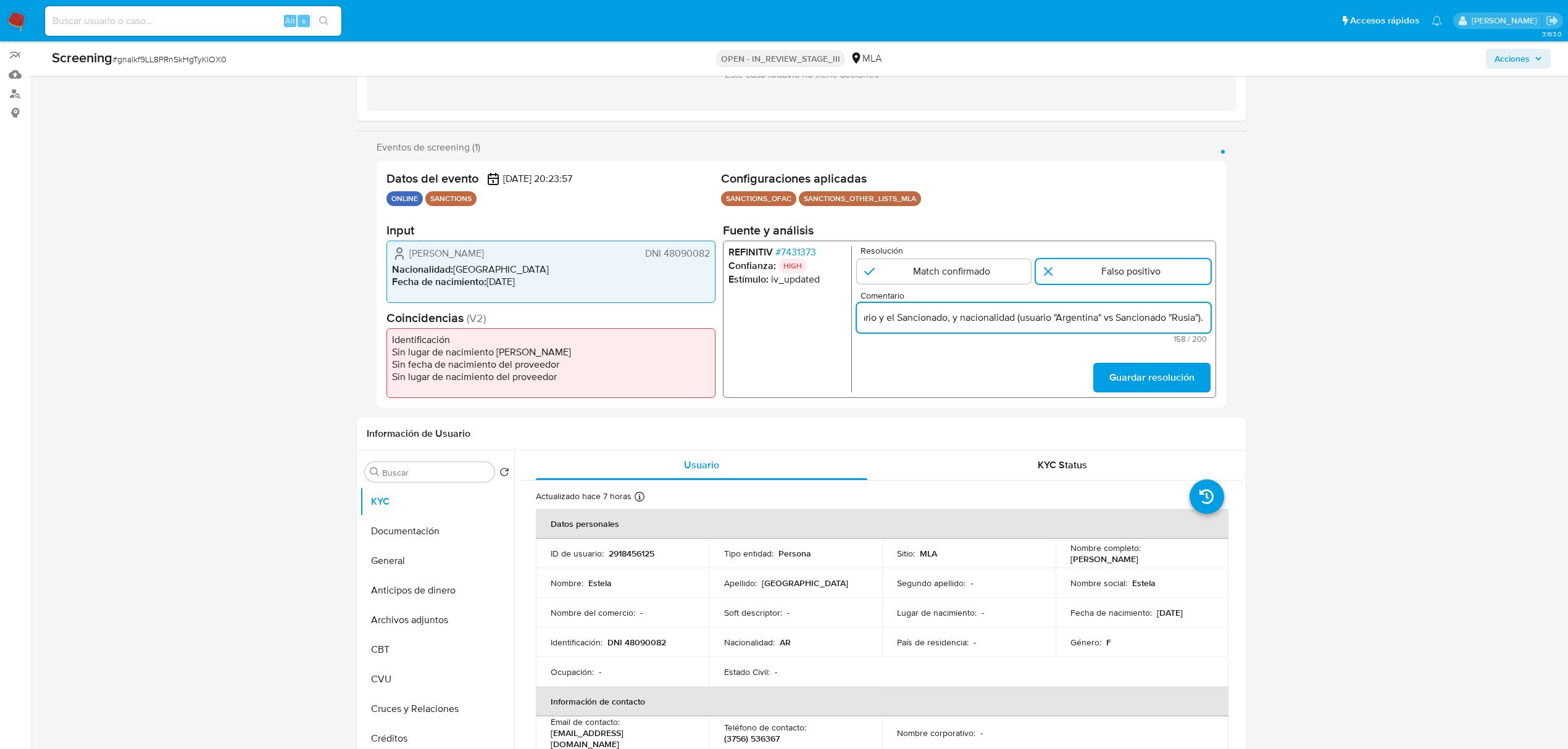
scroll to position [164, 0]
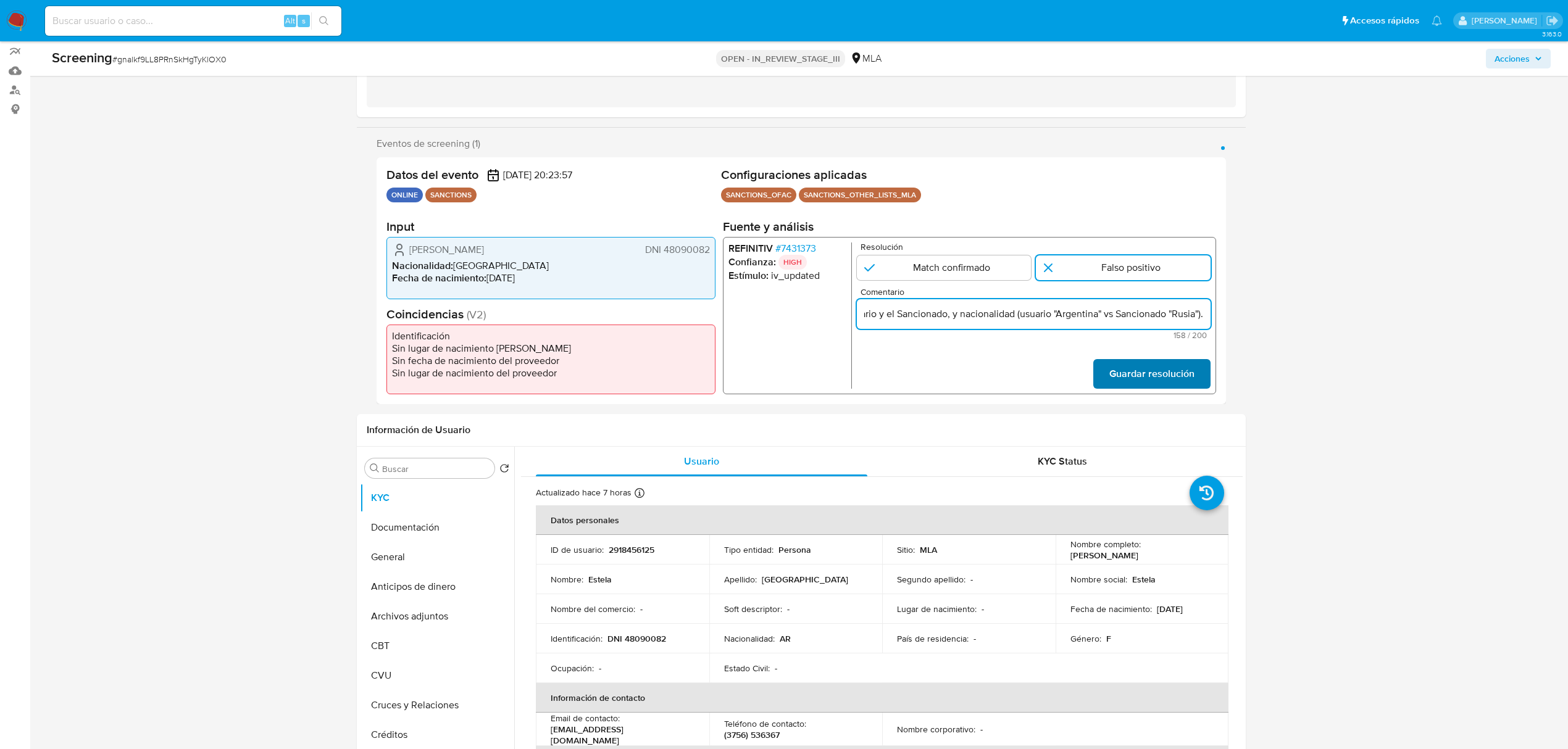
type input "Se desestima ya que no coincide tipo de persona, nombre completo entre el usuar…"
click at [1160, 373] on span "Guardar resolución" at bounding box center [1152, 374] width 85 height 27
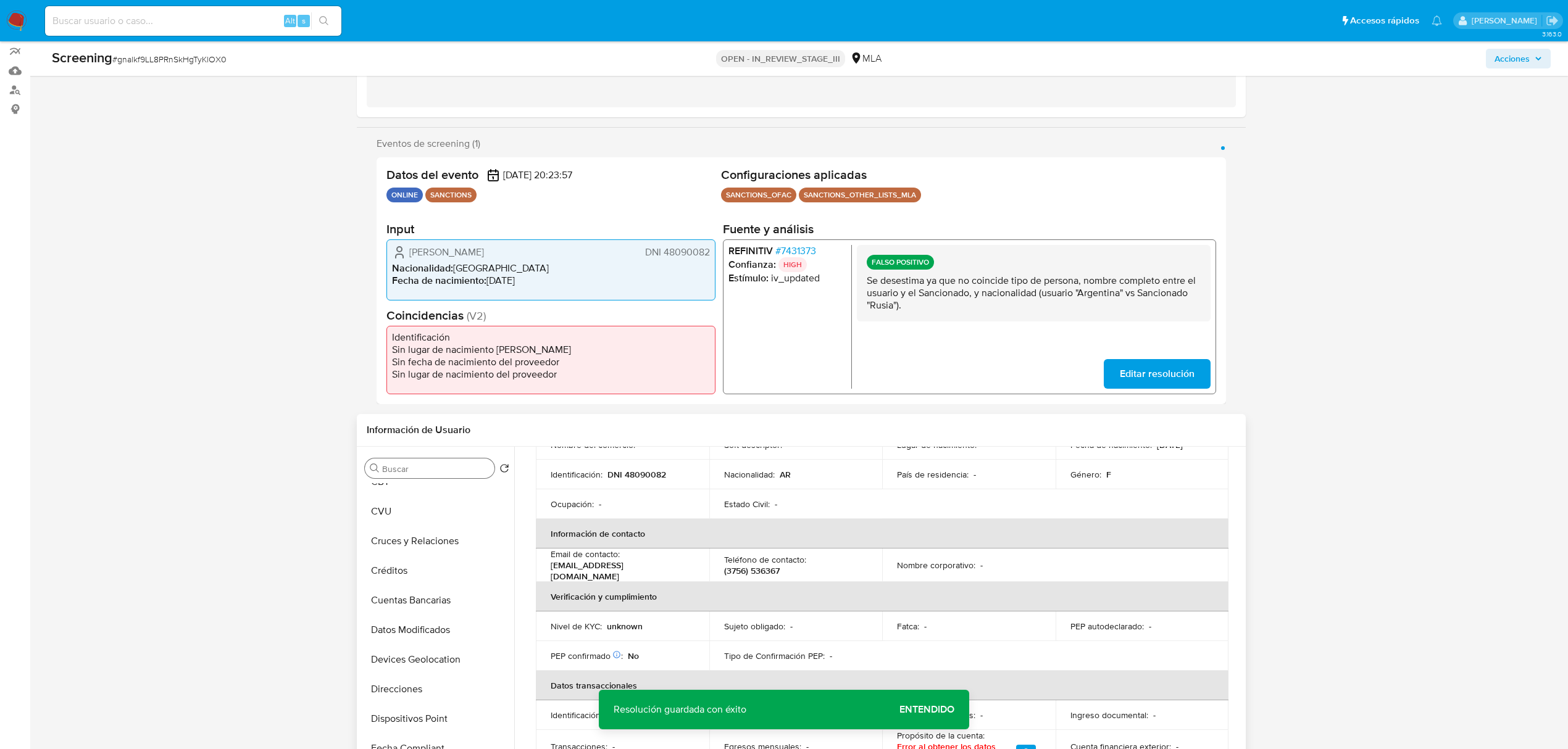
click at [427, 470] on input "Buscar" at bounding box center [436, 469] width 107 height 11
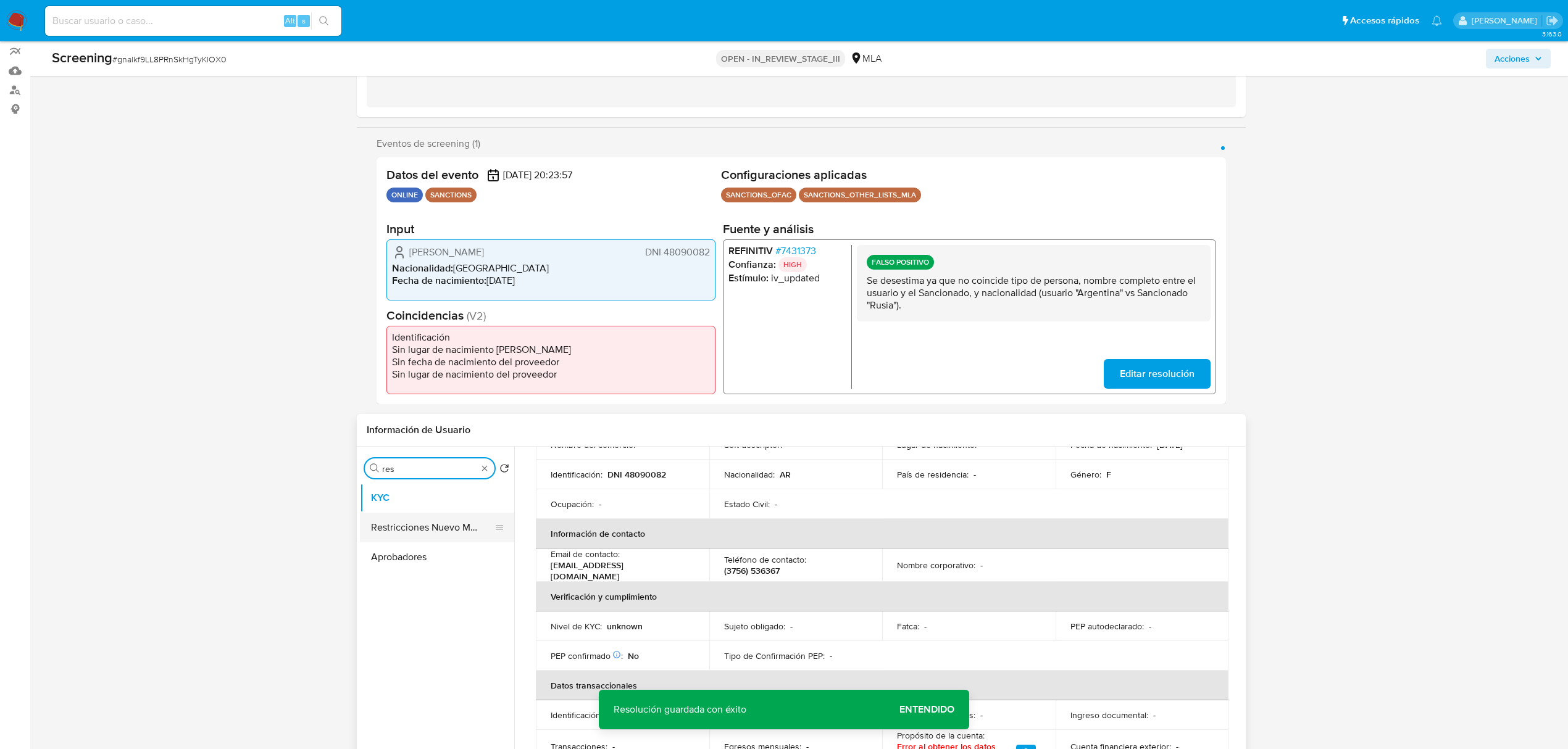
type input "res"
click at [432, 524] on button "Restricciones Nuevo Mundo" at bounding box center [432, 527] width 144 height 29
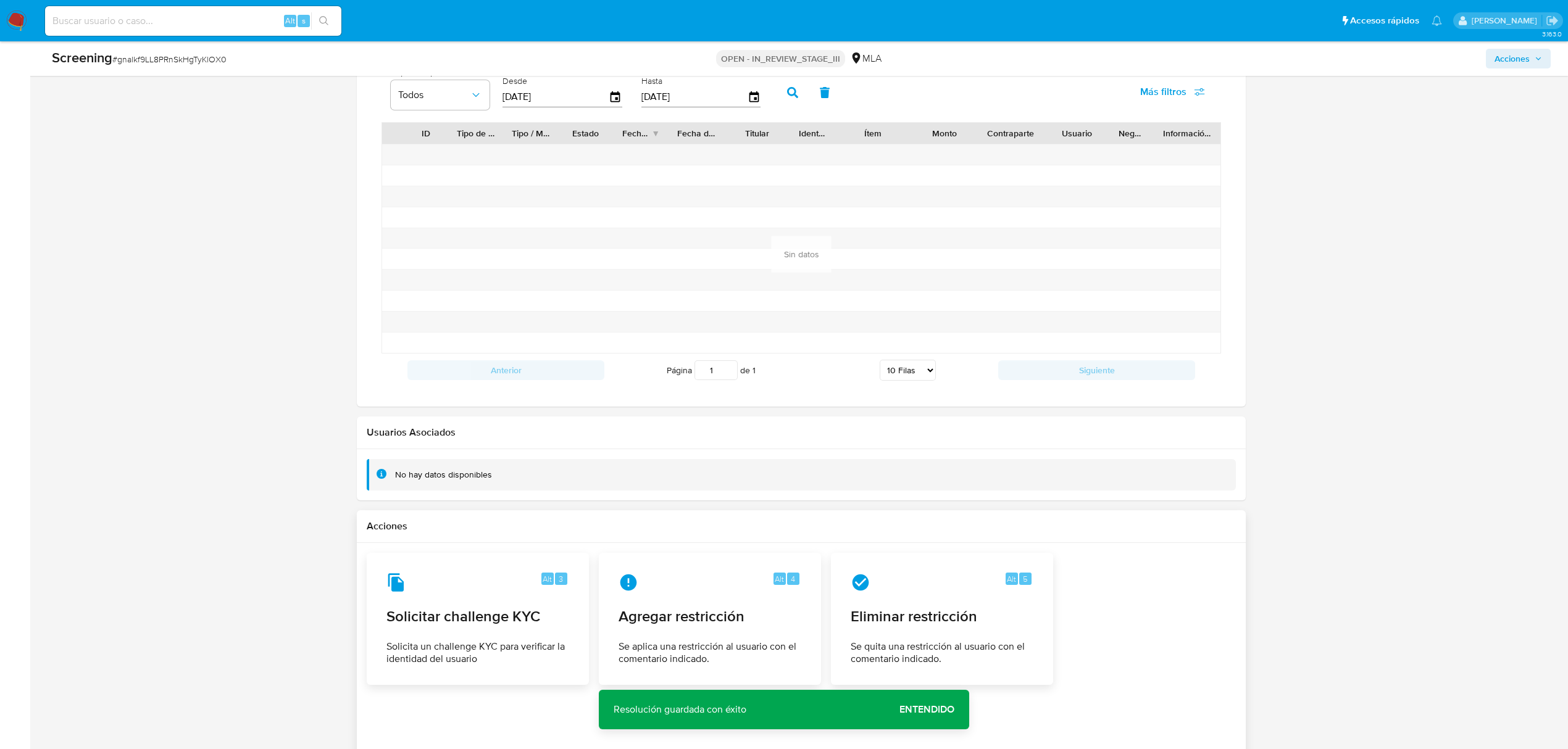
scroll to position [1527, 0]
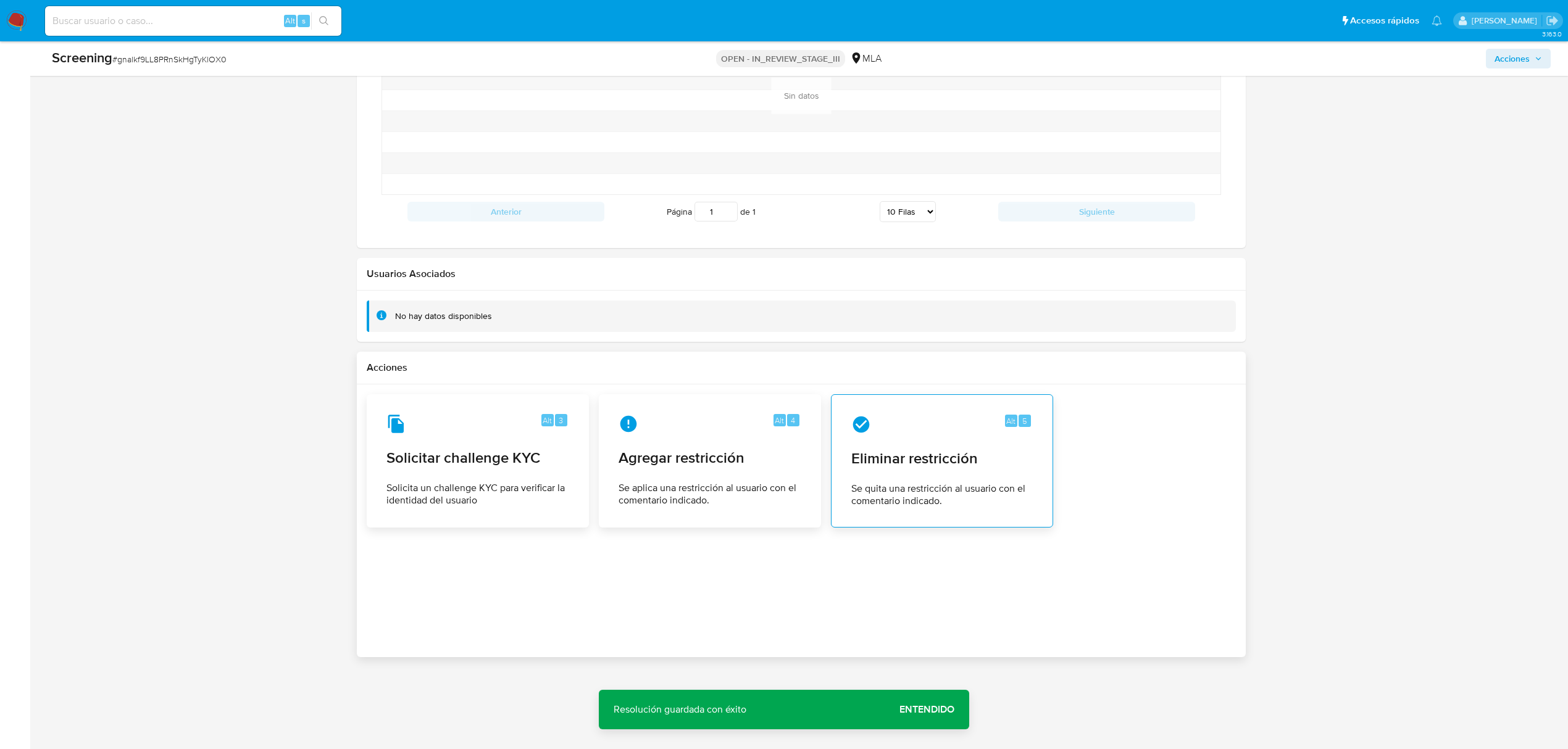
click at [860, 421] on icon at bounding box center [861, 425] width 17 height 17
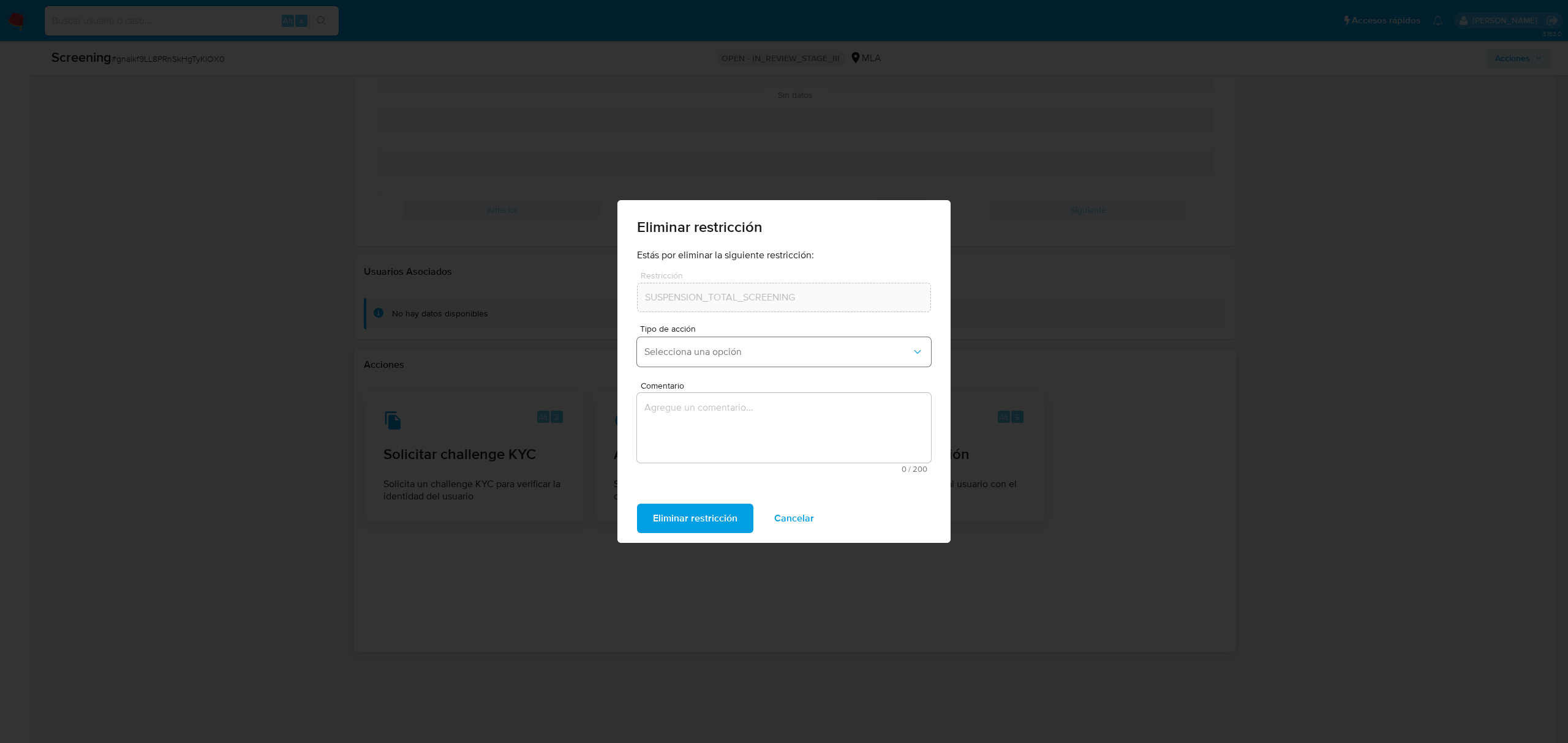
click at [757, 352] on span "Selecciona una opción" at bounding box center [778, 352] width 267 height 12
click at [794, 391] on div "Rehabilitación" at bounding box center [780, 385] width 272 height 29
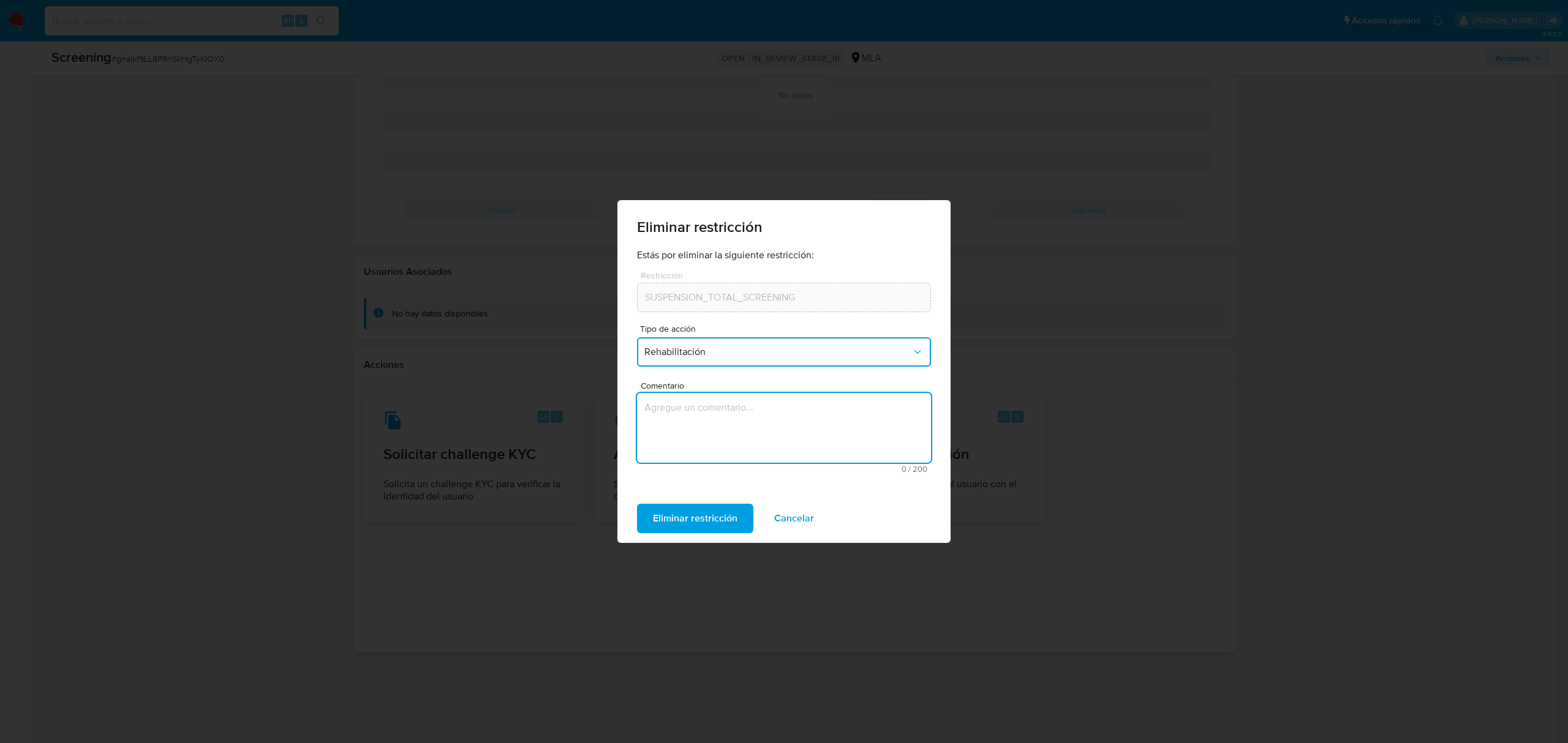
click at [767, 424] on textarea "Comentario" at bounding box center [784, 427] width 294 height 70
type textarea "aml"
click at [708, 512] on span "Eliminar restricción" at bounding box center [695, 518] width 84 height 27
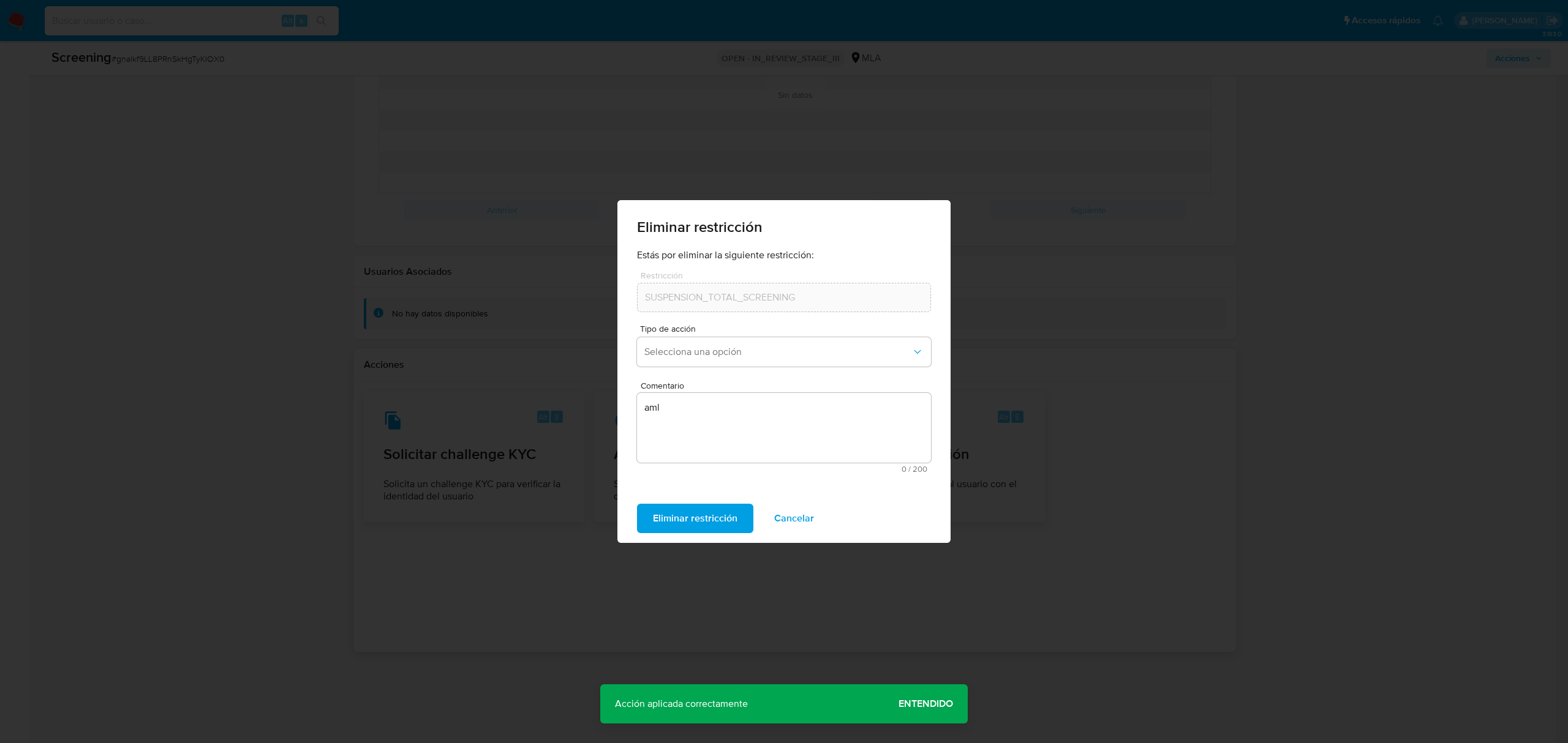
click at [799, 522] on span "Cancelar" at bounding box center [794, 518] width 40 height 27
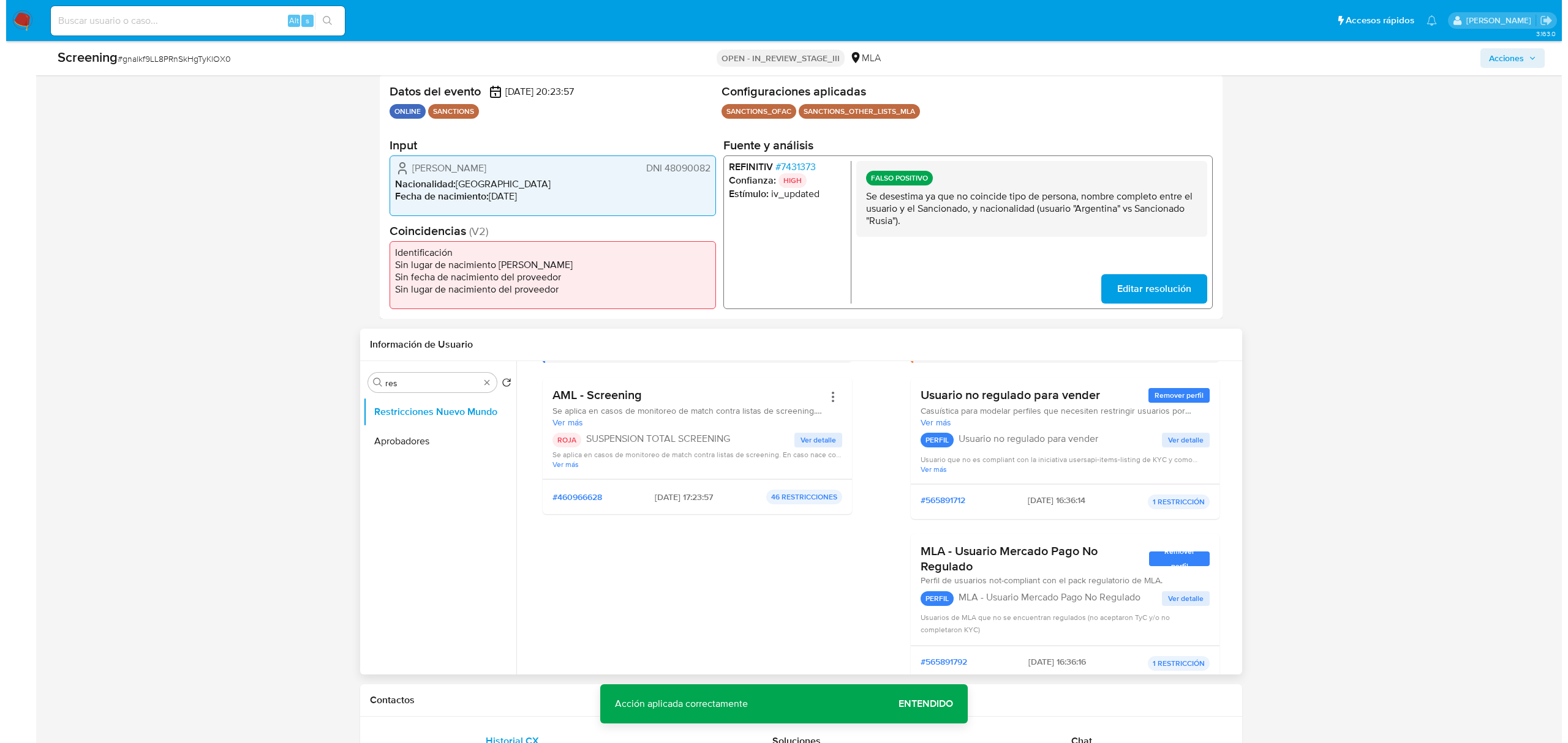
scroll to position [81, 0]
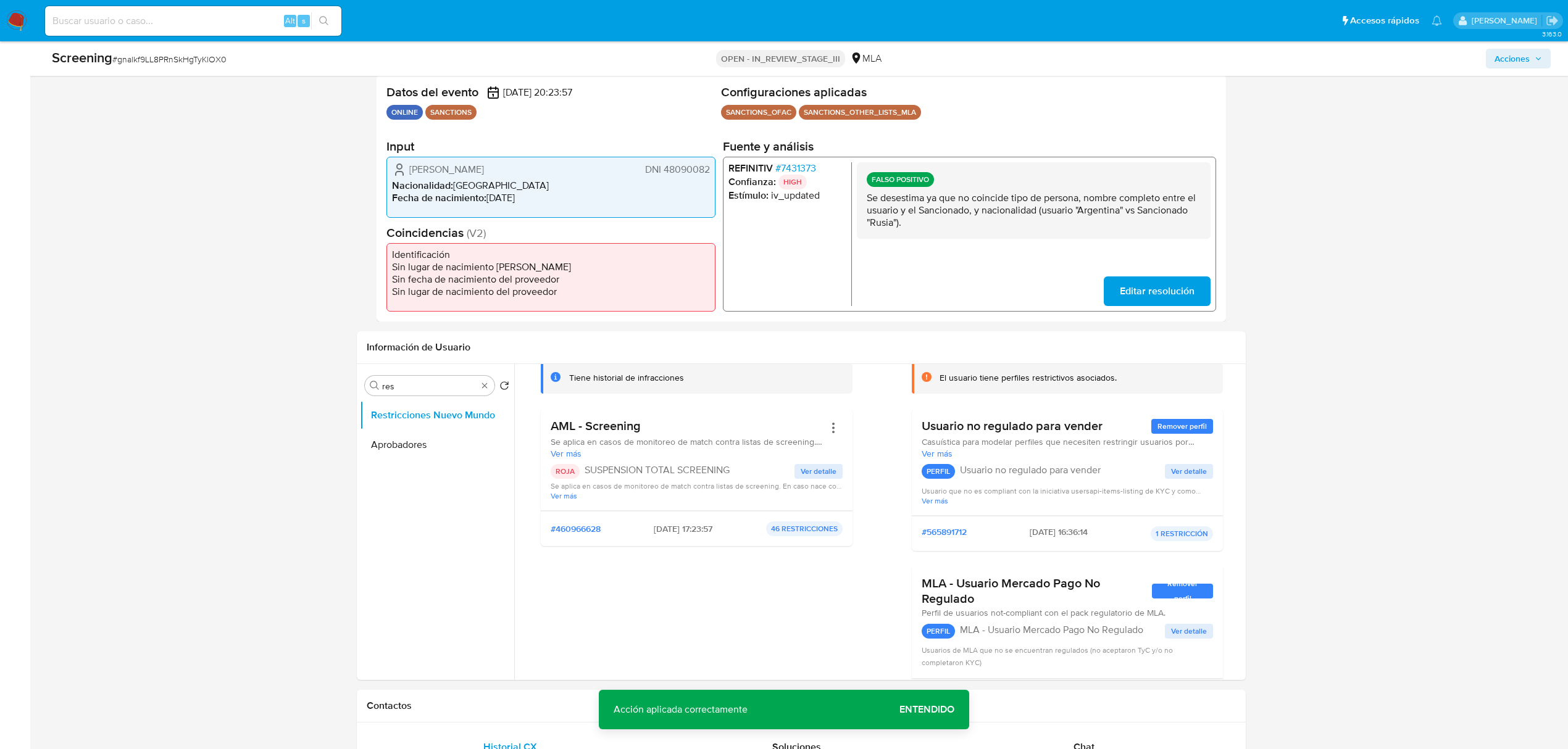
click at [791, 168] on span "# 7431373" at bounding box center [796, 168] width 41 height 12
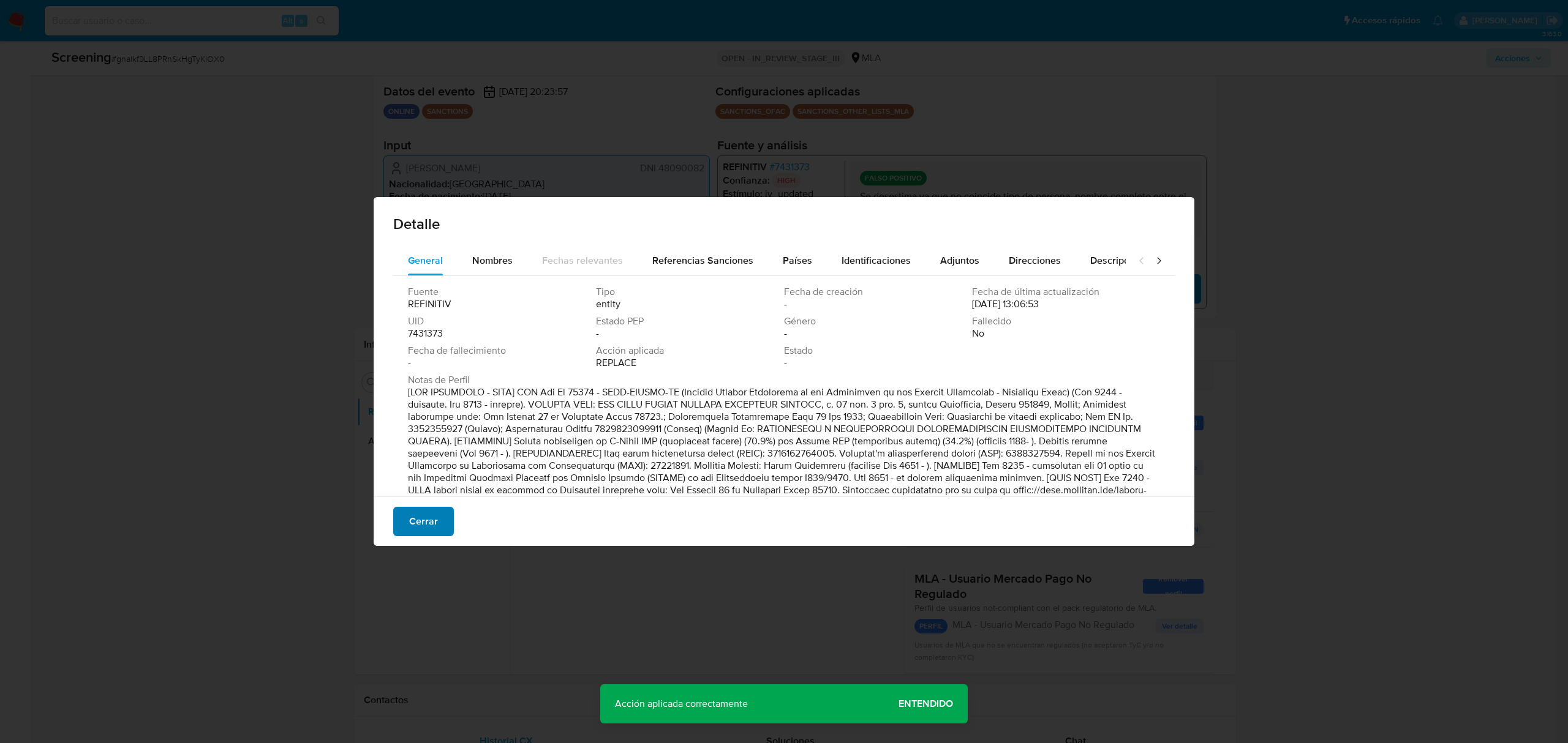
click at [404, 519] on button "Cerrar" at bounding box center [423, 522] width 61 height 29
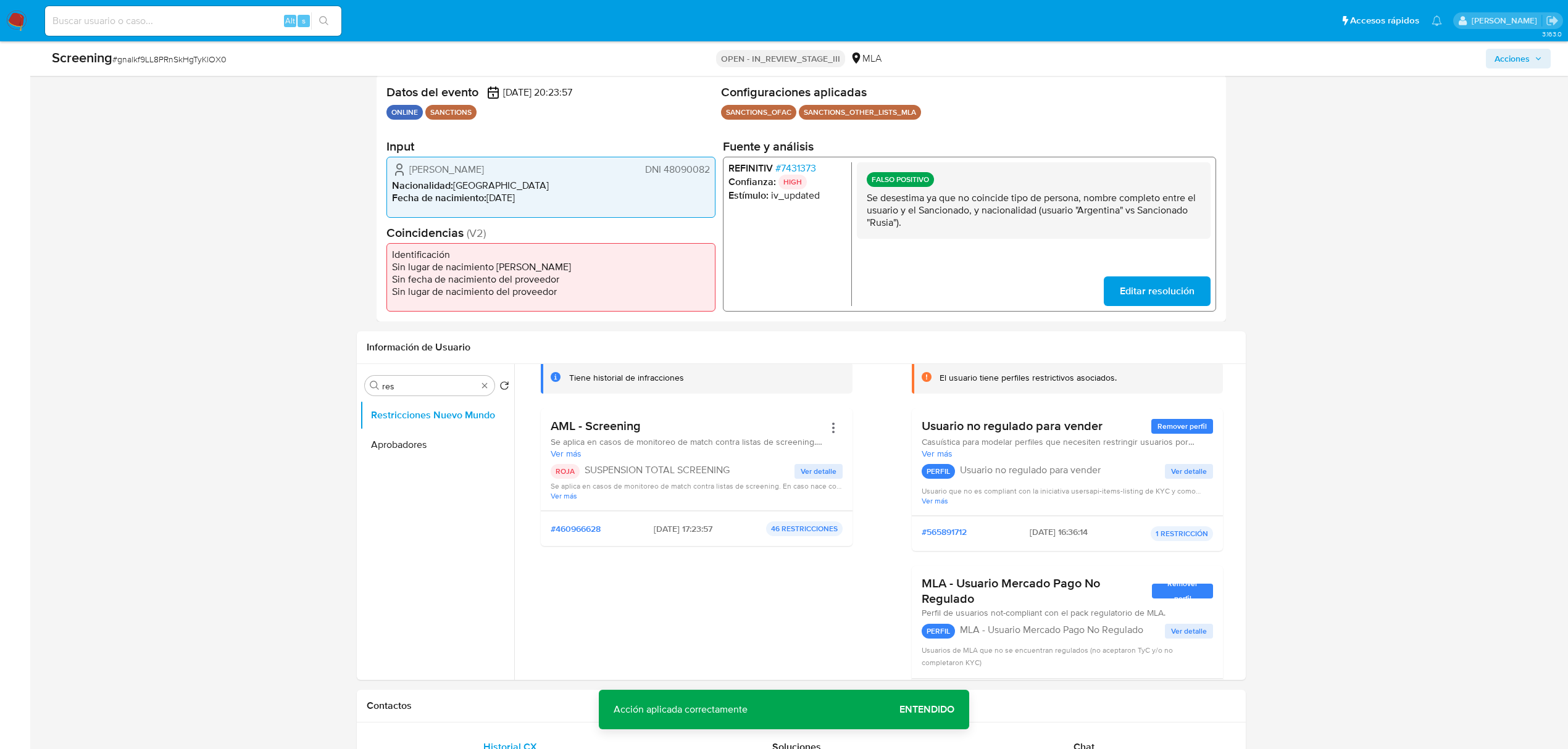
drag, startPoint x: 707, startPoint y: 166, endPoint x: 665, endPoint y: 168, distance: 42.0
click at [665, 168] on span "DNI 48090082" at bounding box center [677, 169] width 65 height 12
click at [677, 176] on div "Estela Segovia DNI 48090082" at bounding box center [551, 168] width 318 height 15
drag, startPoint x: 711, startPoint y: 168, endPoint x: 664, endPoint y: 168, distance: 47.0
click at [664, 168] on div "Estela Segovia DNI 48090082 Nacionalidad : Argentina Fecha de nacimiento : 06/1…" at bounding box center [551, 186] width 329 height 61
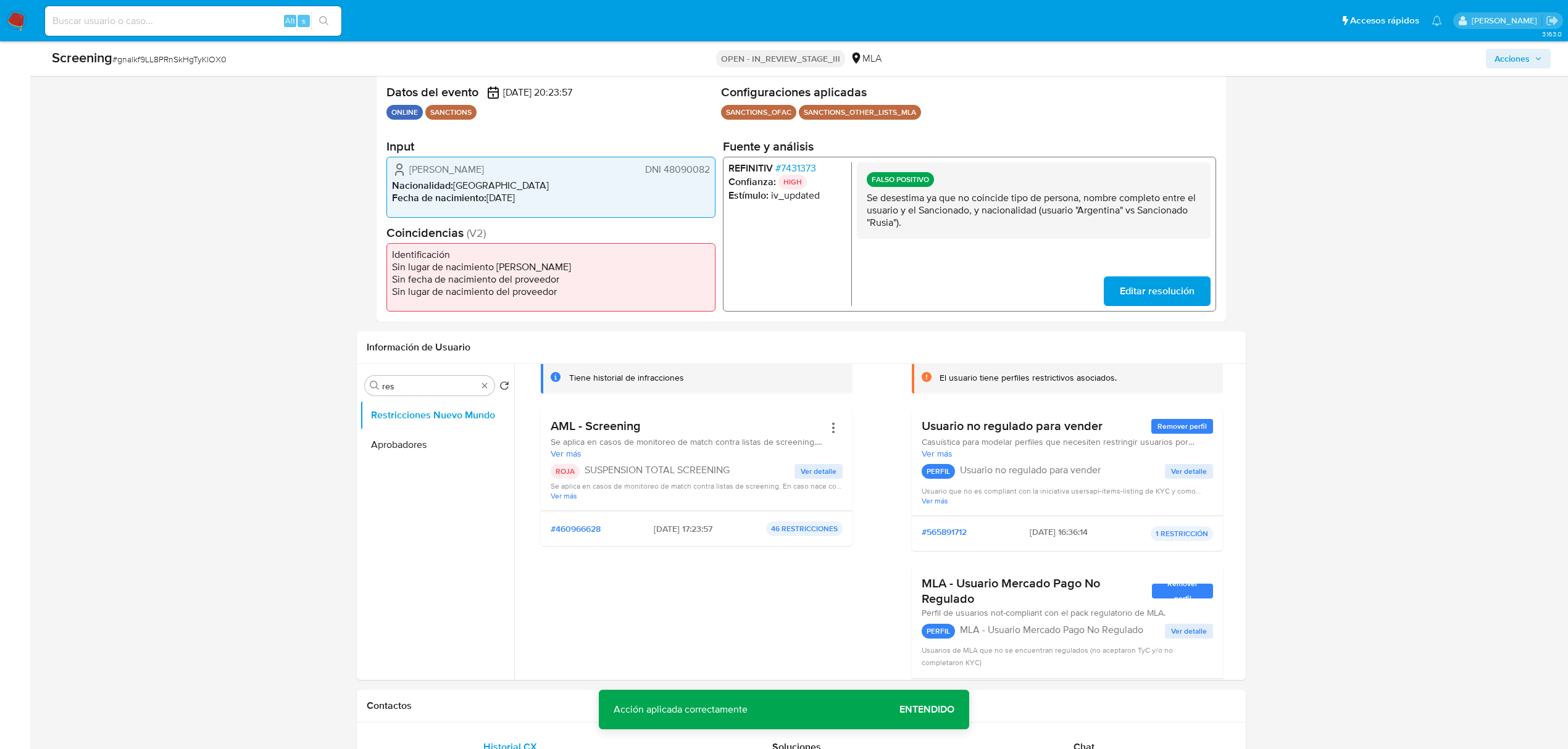
click at [796, 164] on span "# 7431373" at bounding box center [796, 168] width 41 height 12
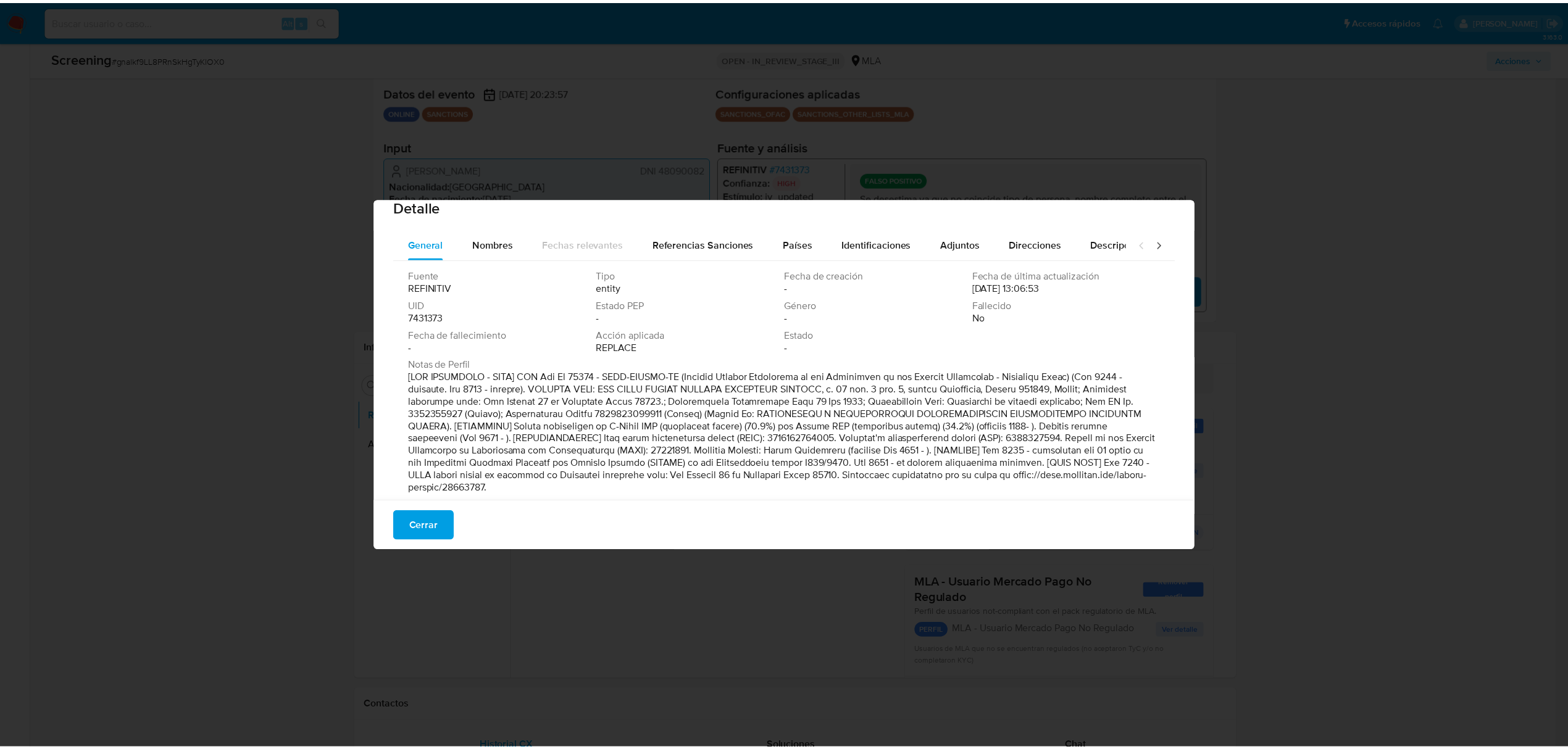
scroll to position [37, 0]
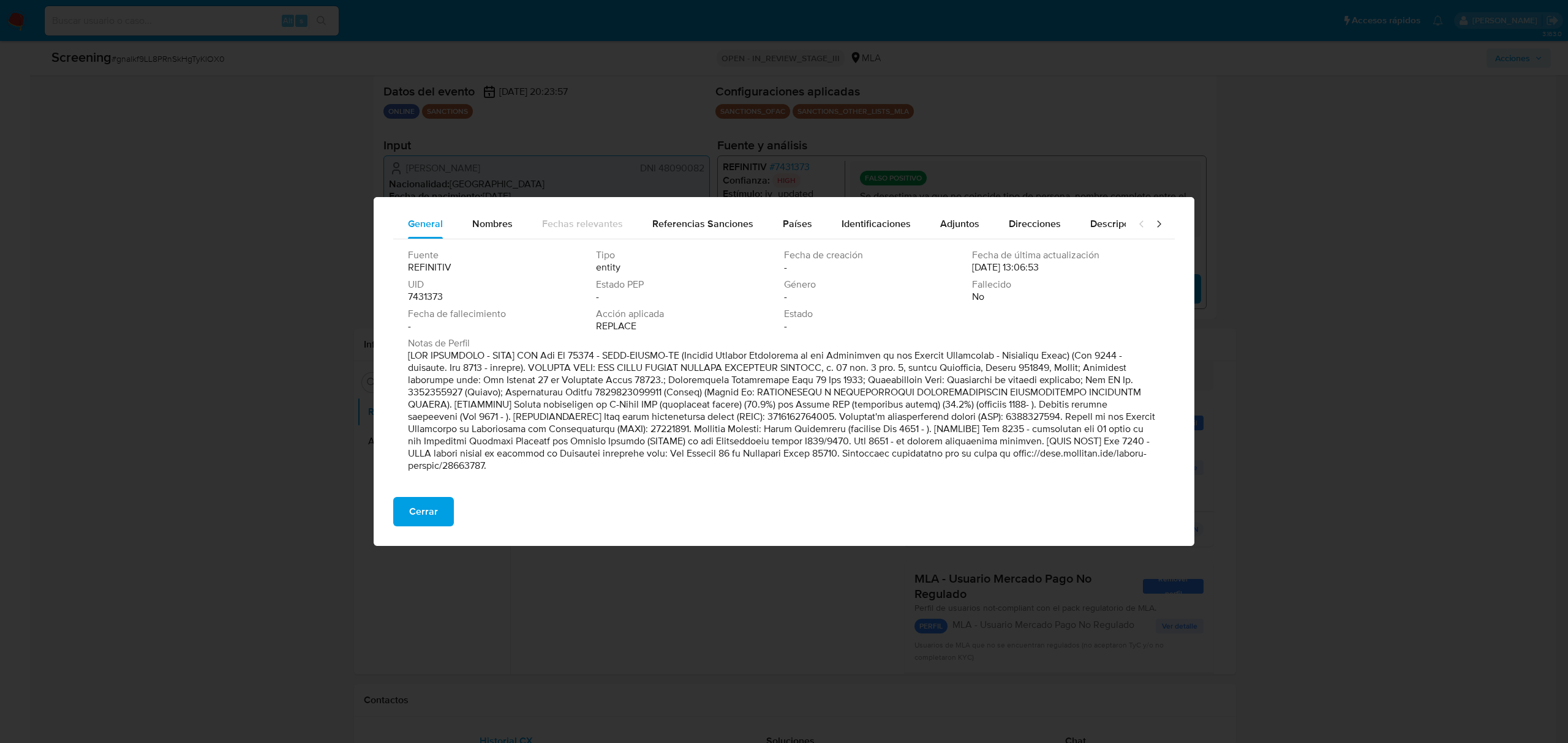
click at [430, 516] on span "Cerrar" at bounding box center [424, 511] width 29 height 27
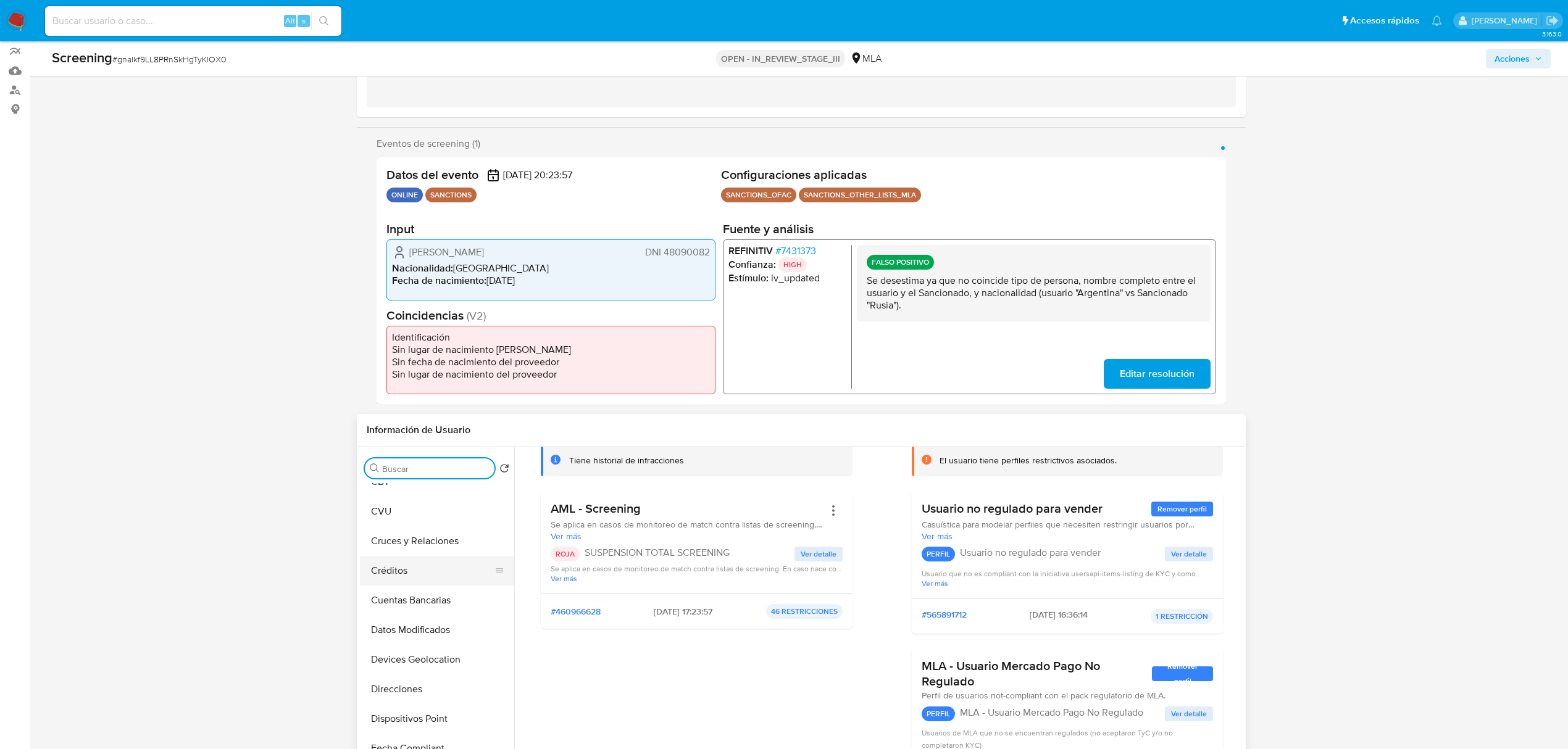
scroll to position [0, 0]
click at [435, 514] on button "Documentación" at bounding box center [432, 527] width 144 height 29
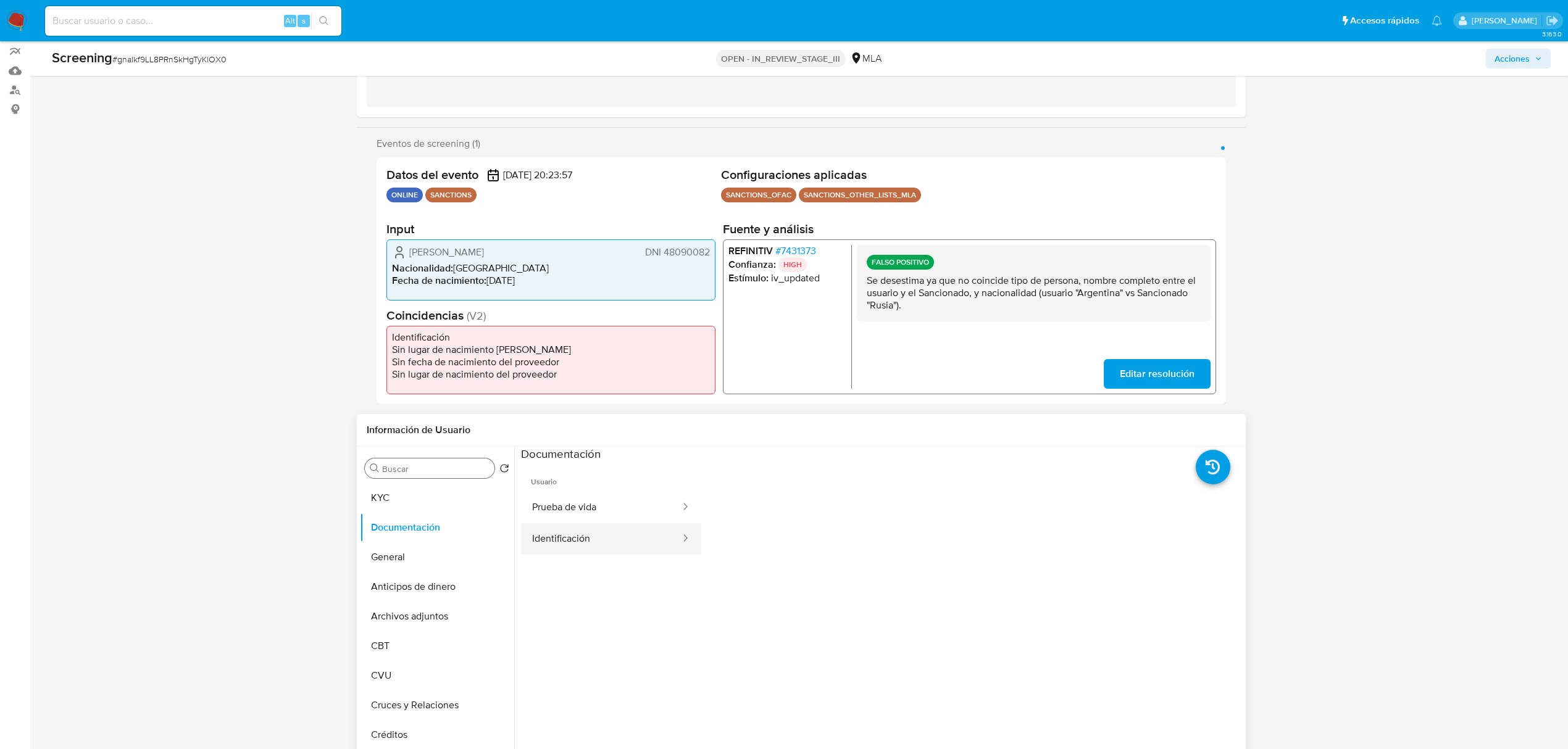
click at [637, 527] on button "Identificación" at bounding box center [601, 539] width 161 height 32
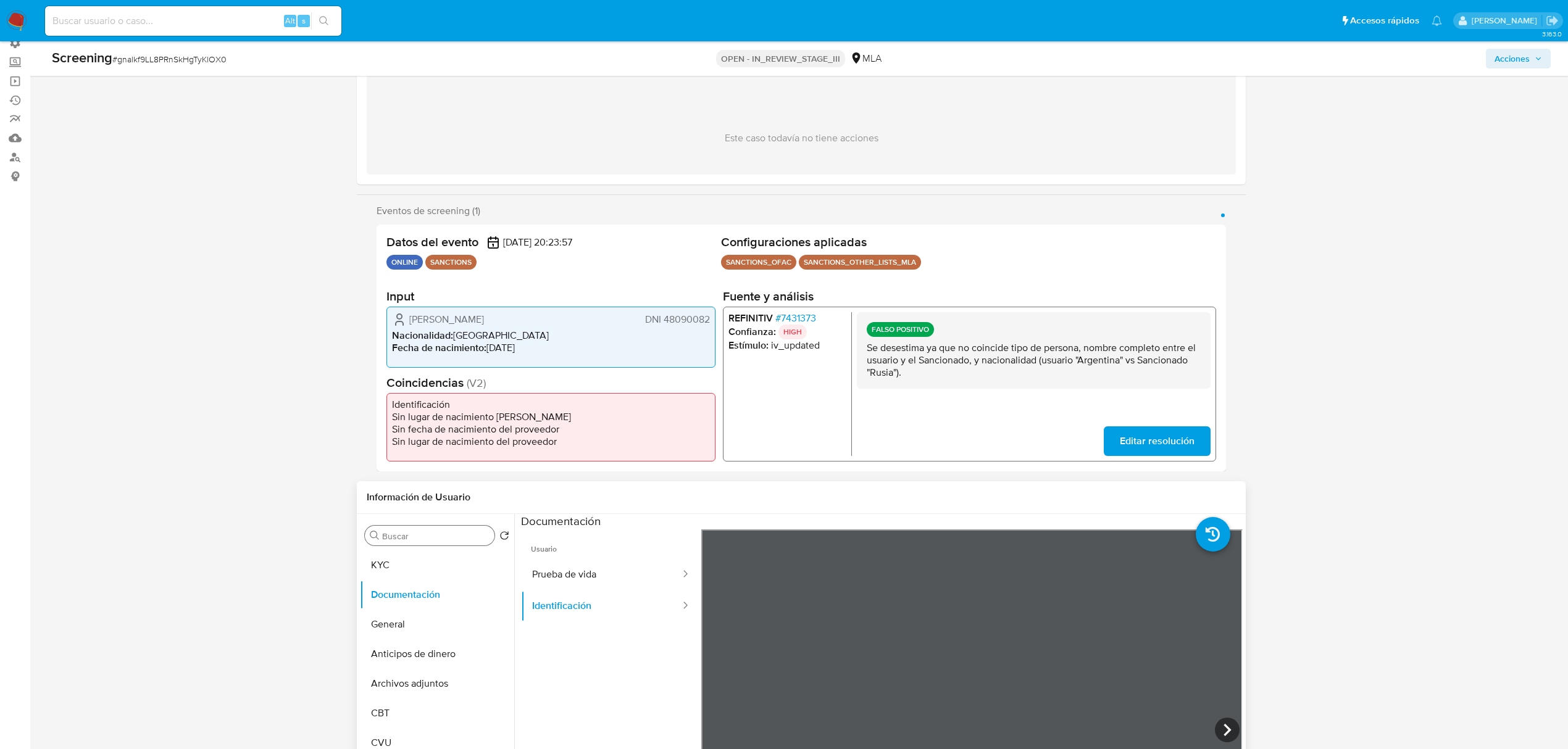
scroll to position [247, 0]
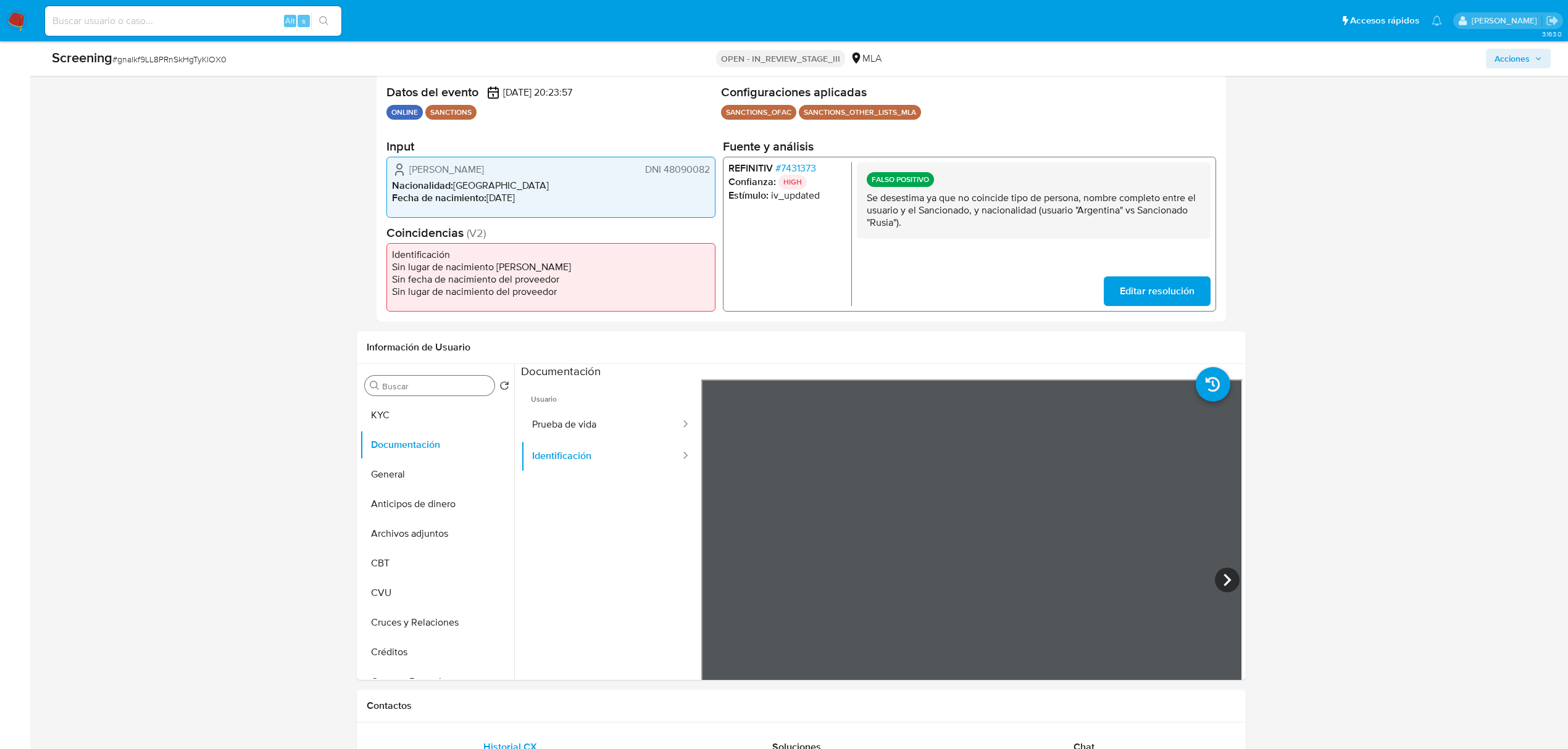
click at [427, 376] on div "Buscar" at bounding box center [429, 386] width 130 height 20
click at [416, 378] on div "Buscar" at bounding box center [429, 386] width 130 height 20
click at [412, 392] on div "Buscar" at bounding box center [429, 386] width 130 height 20
click at [416, 388] on input "Buscar" at bounding box center [436, 386] width 107 height 11
click at [407, 449] on button "Restricciones Nuevo Mundo" at bounding box center [432, 445] width 144 height 29
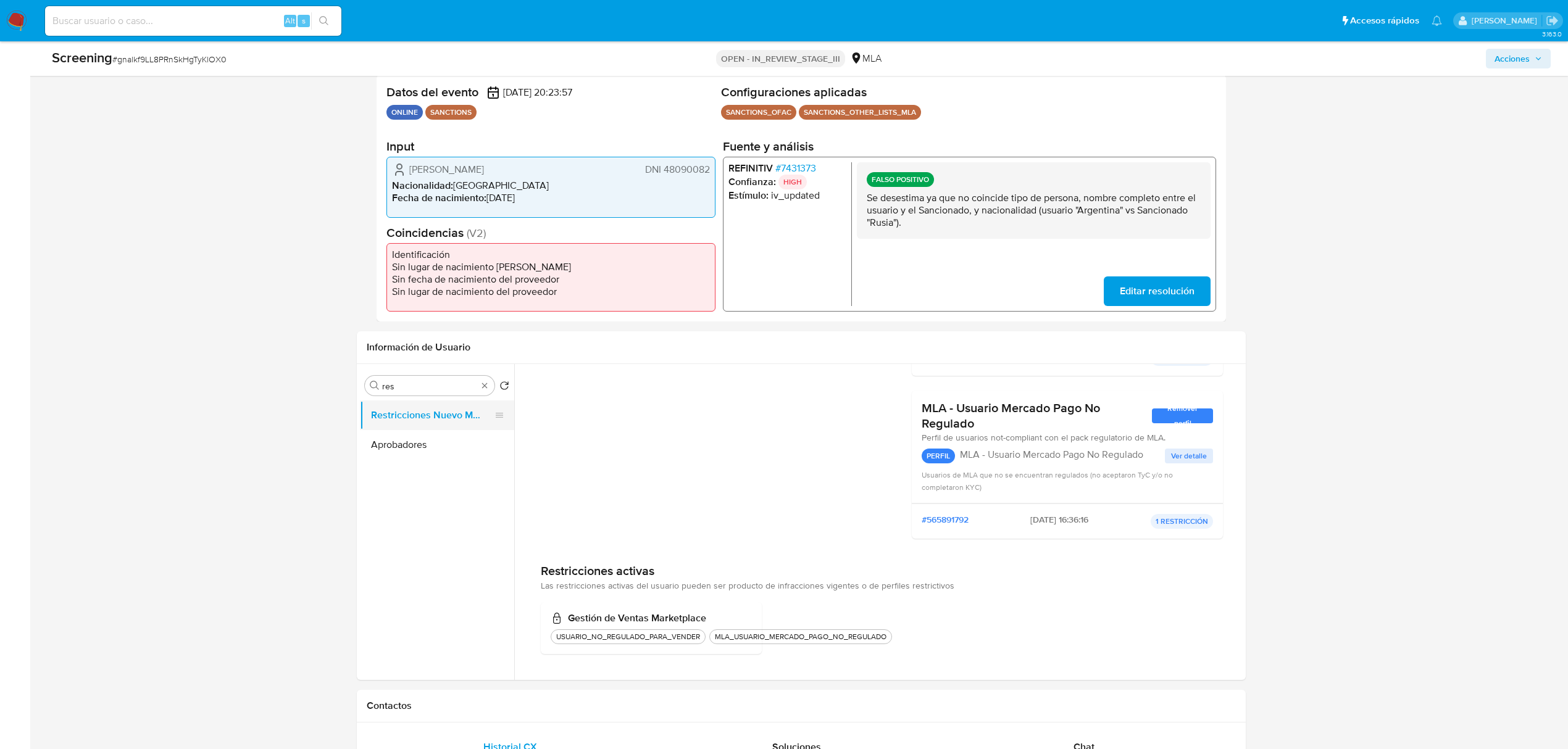
scroll to position [93, 0]
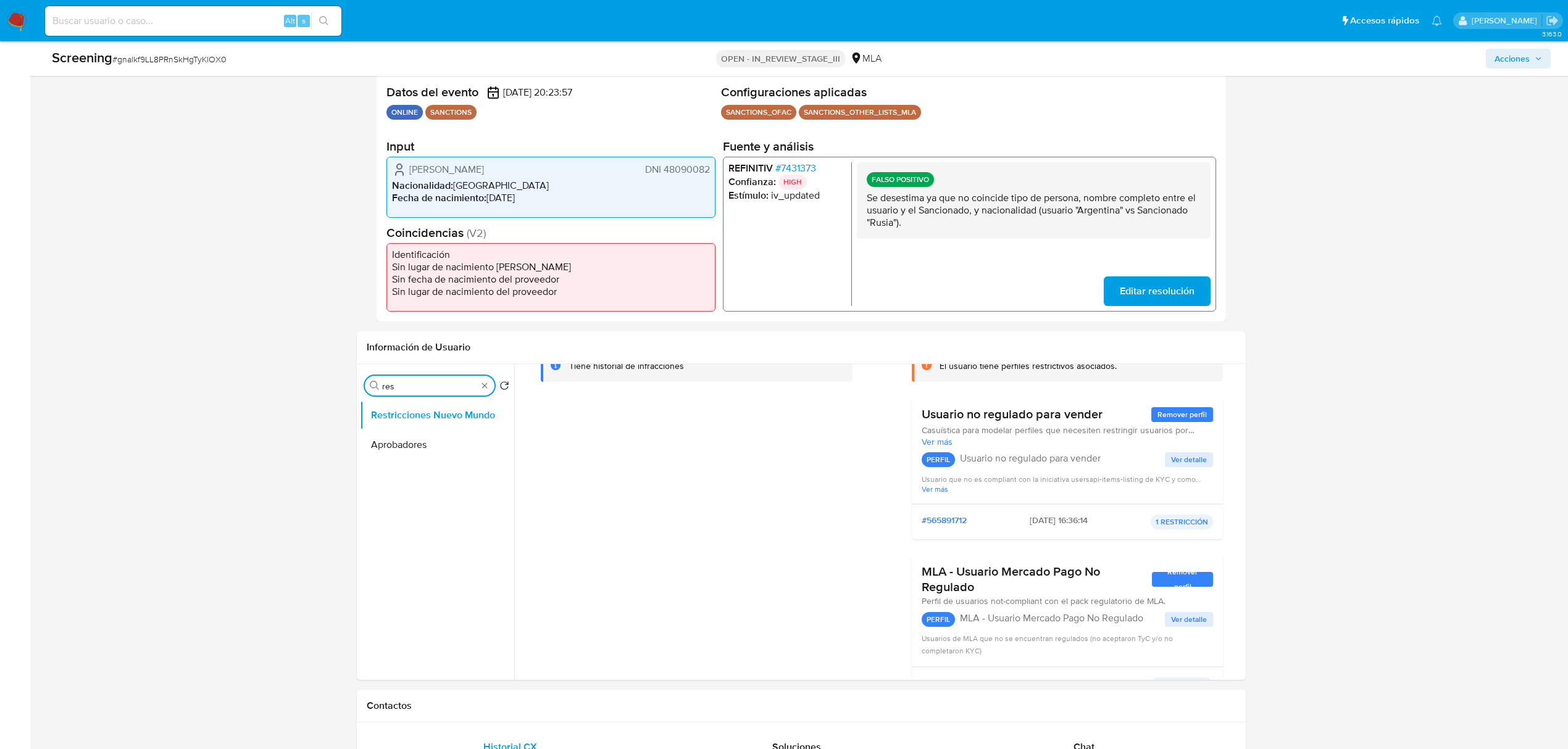
drag, startPoint x: 417, startPoint y: 388, endPoint x: 213, endPoint y: 346, distance: 208.3
type input "lis"
click at [402, 418] on button "Lista Interna" at bounding box center [432, 415] width 144 height 29
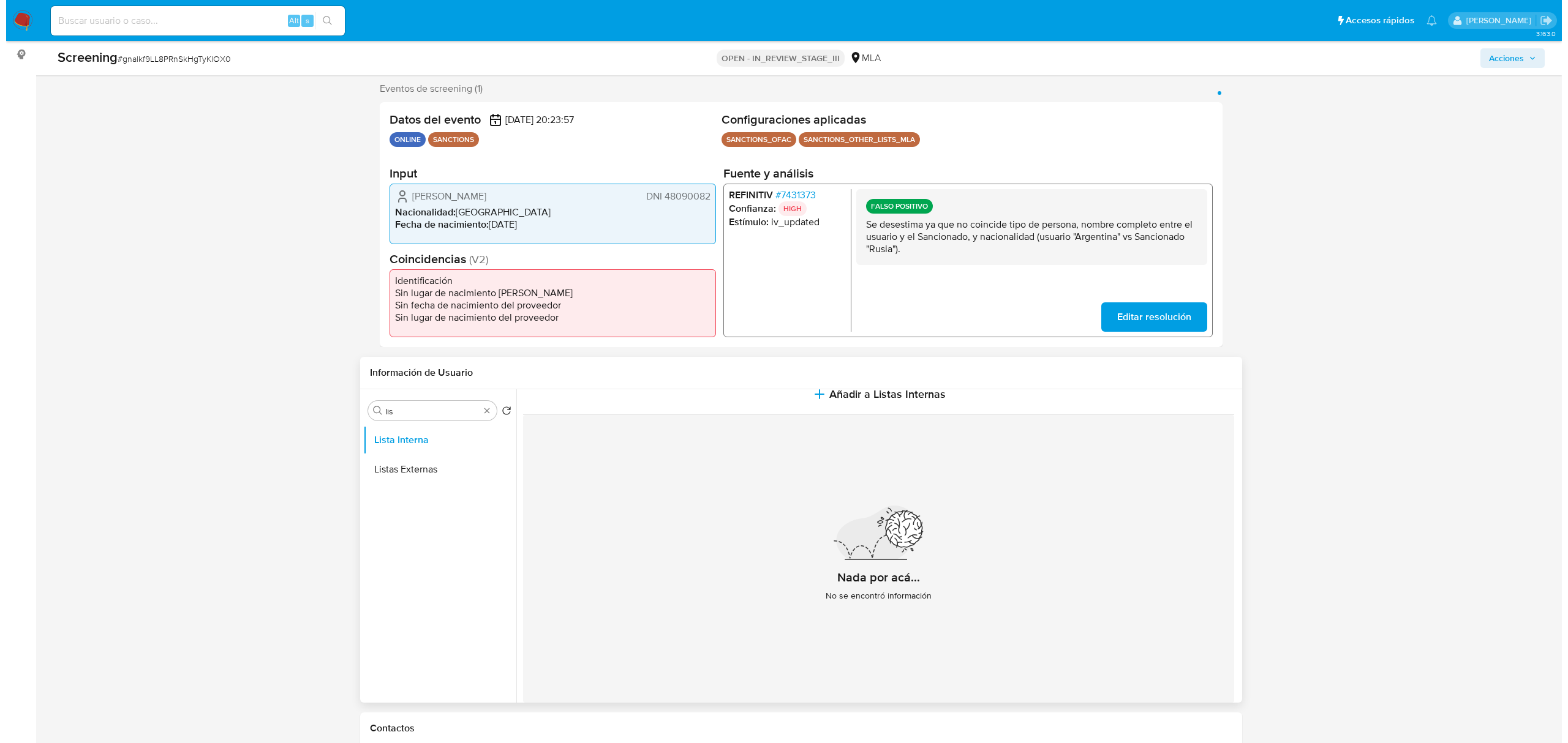
scroll to position [245, 0]
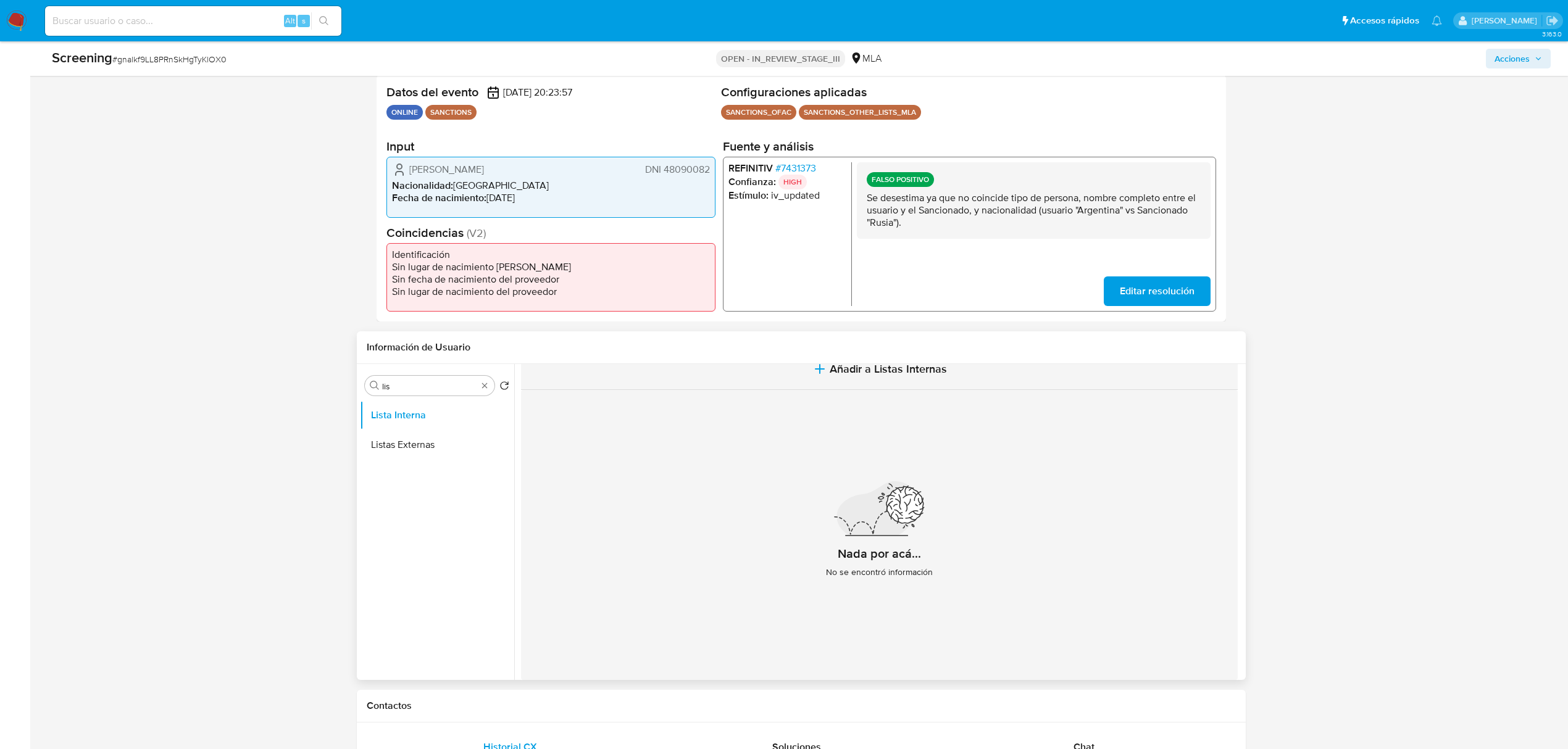
click at [880, 371] on span "Añadir a Listas Internas" at bounding box center [888, 369] width 117 height 14
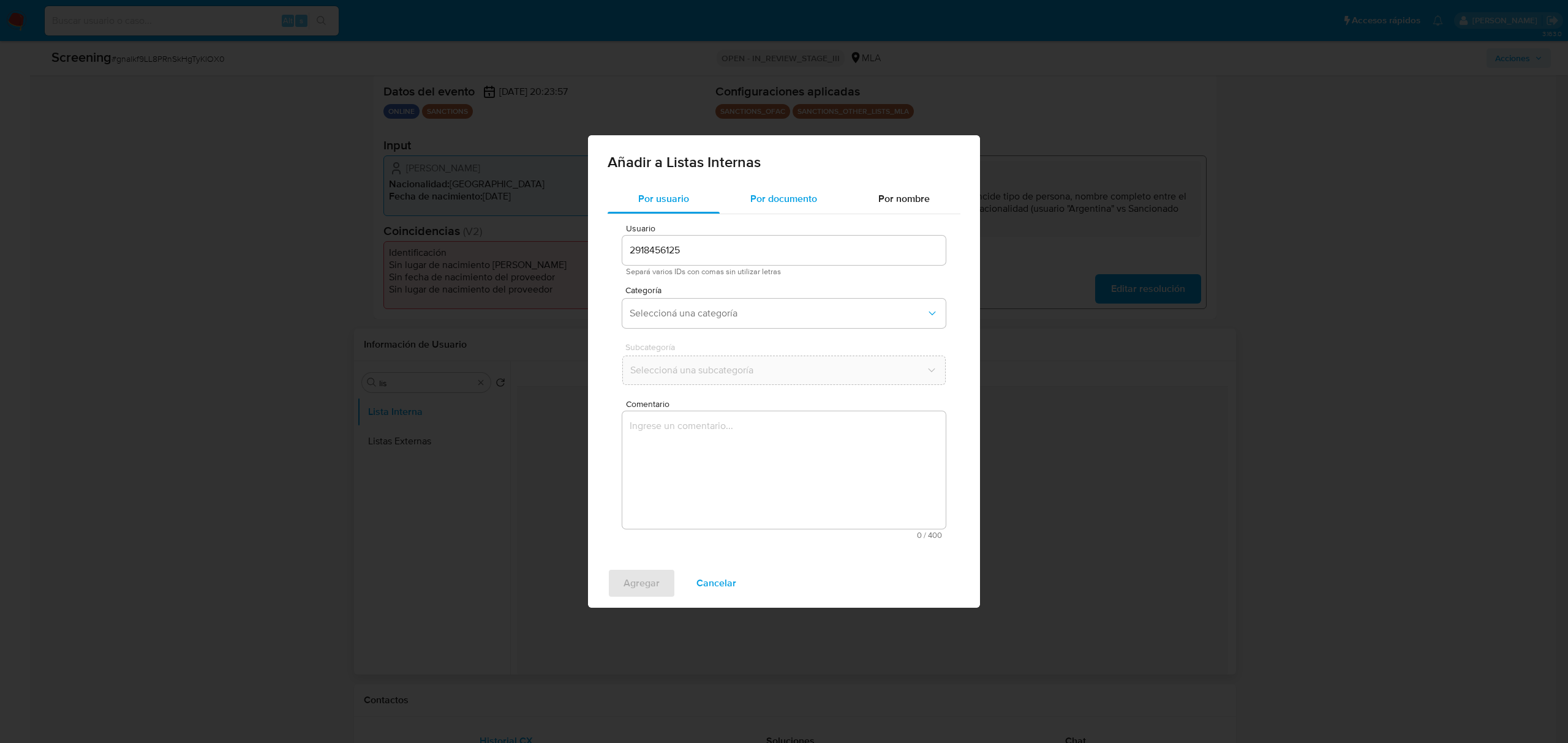
click at [794, 198] on span "Por documento" at bounding box center [783, 198] width 67 height 14
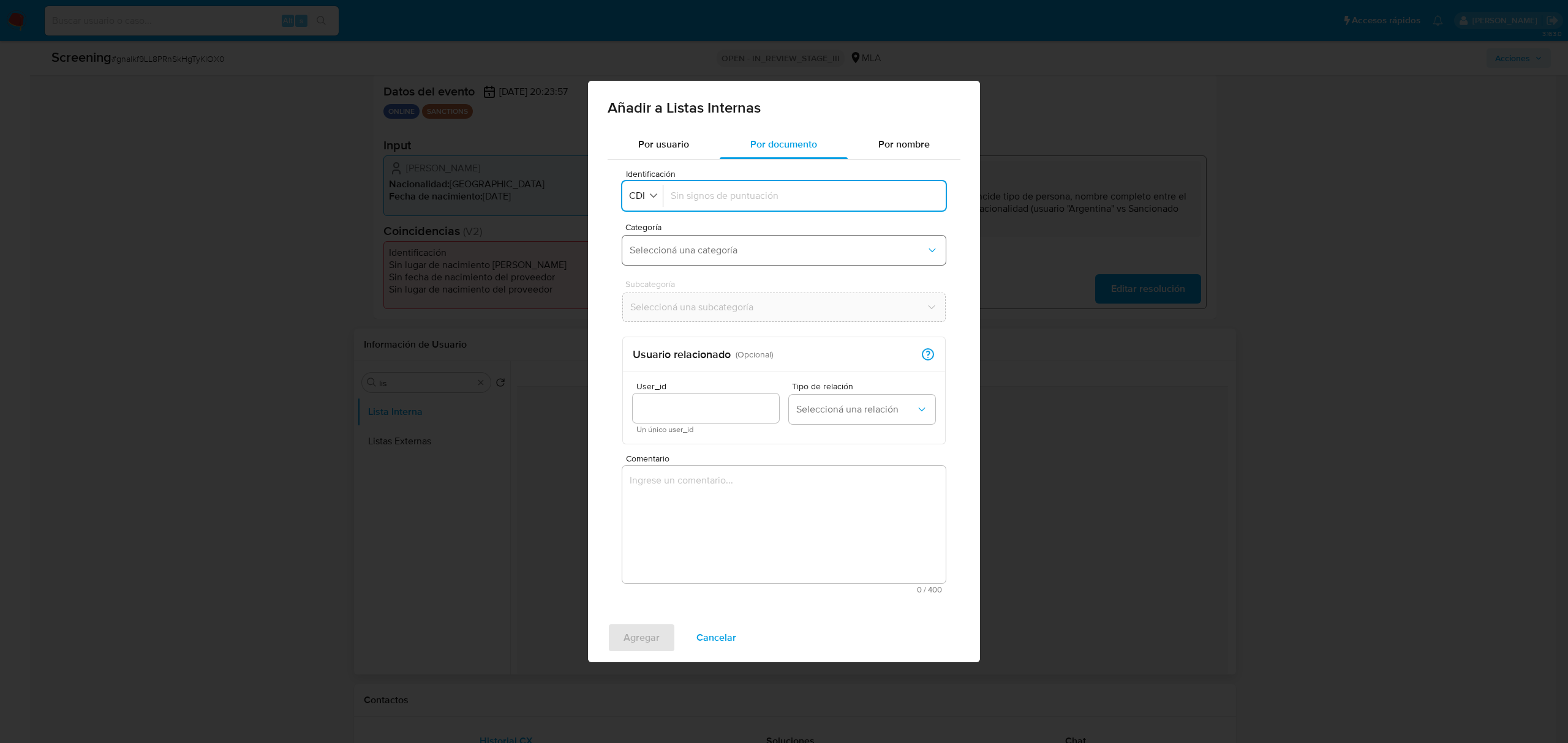
click at [740, 244] on span "Seleccioná una categoría" at bounding box center [777, 250] width 297 height 12
click at [648, 198] on icon "button" at bounding box center [653, 195] width 11 height 11
click at [645, 302] on span "DNI" at bounding box center [638, 308] width 16 height 12
click at [713, 199] on input "Identificación" at bounding box center [804, 196] width 267 height 14
type input "48090082"
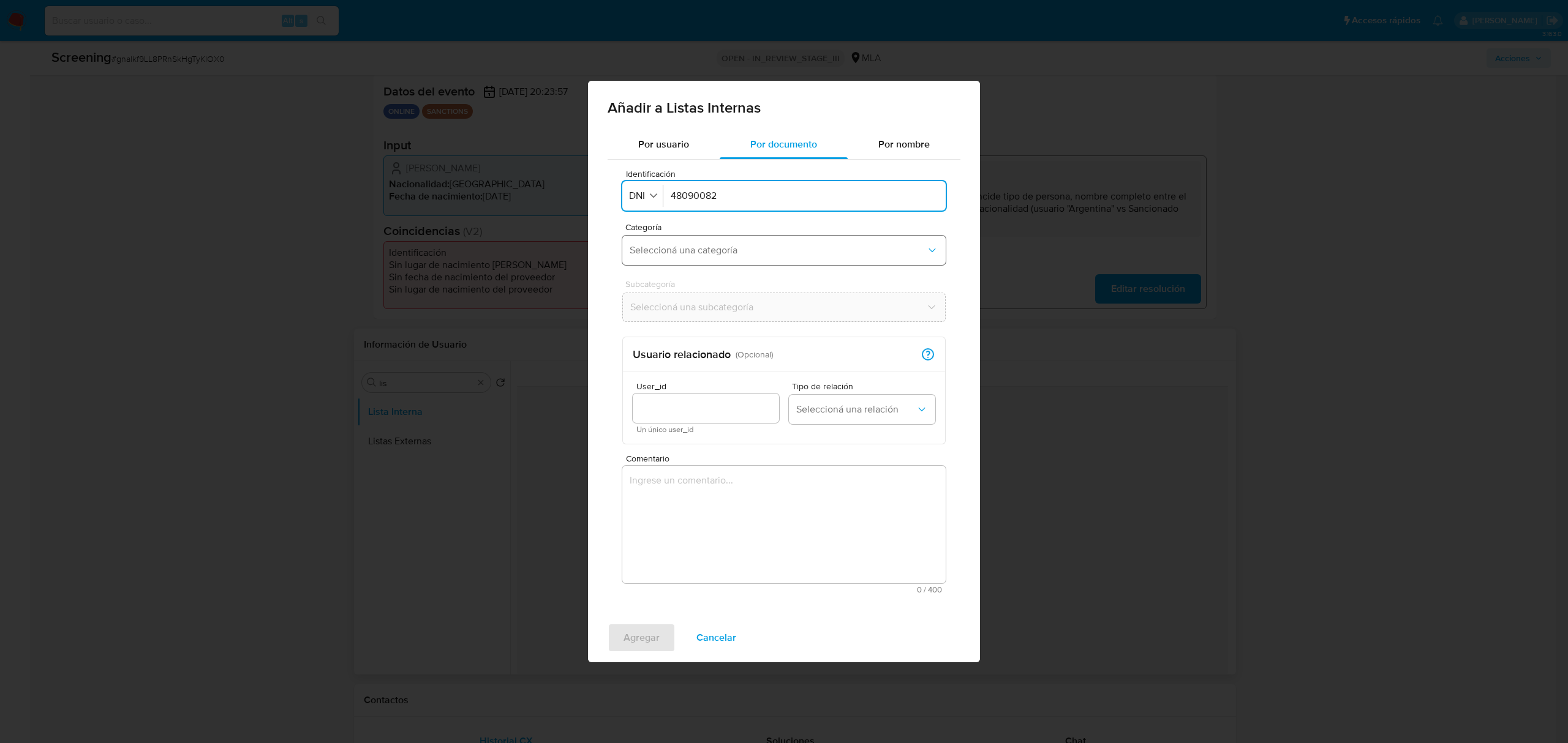
click at [737, 253] on span "Seleccioná una categoría" at bounding box center [777, 250] width 297 height 12
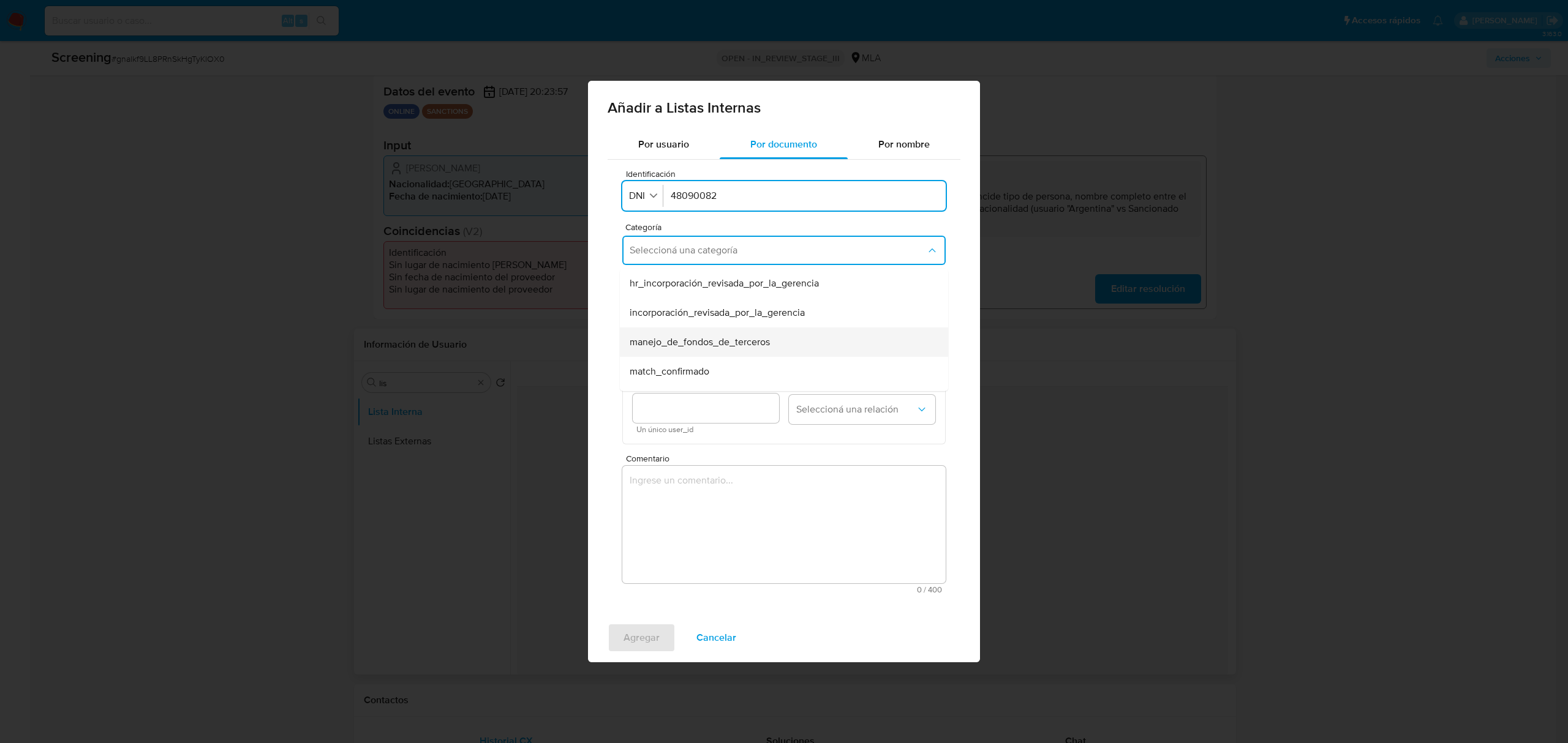
scroll to position [81, 0]
click at [762, 324] on div "match_descartado" at bounding box center [779, 319] width 301 height 29
click at [735, 306] on span "Seleccioná una subcategoría" at bounding box center [777, 307] width 297 height 12
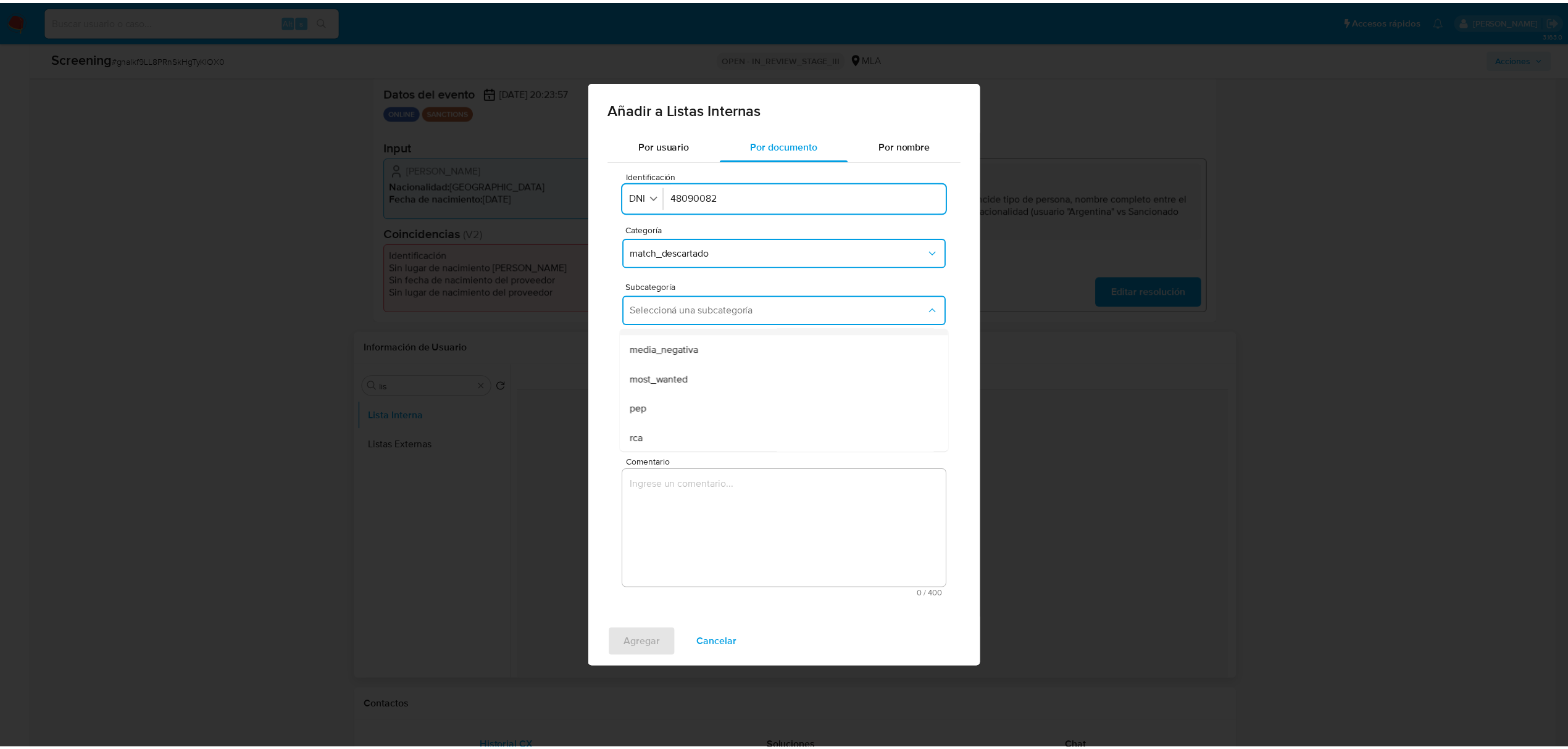
scroll to position [84, 0]
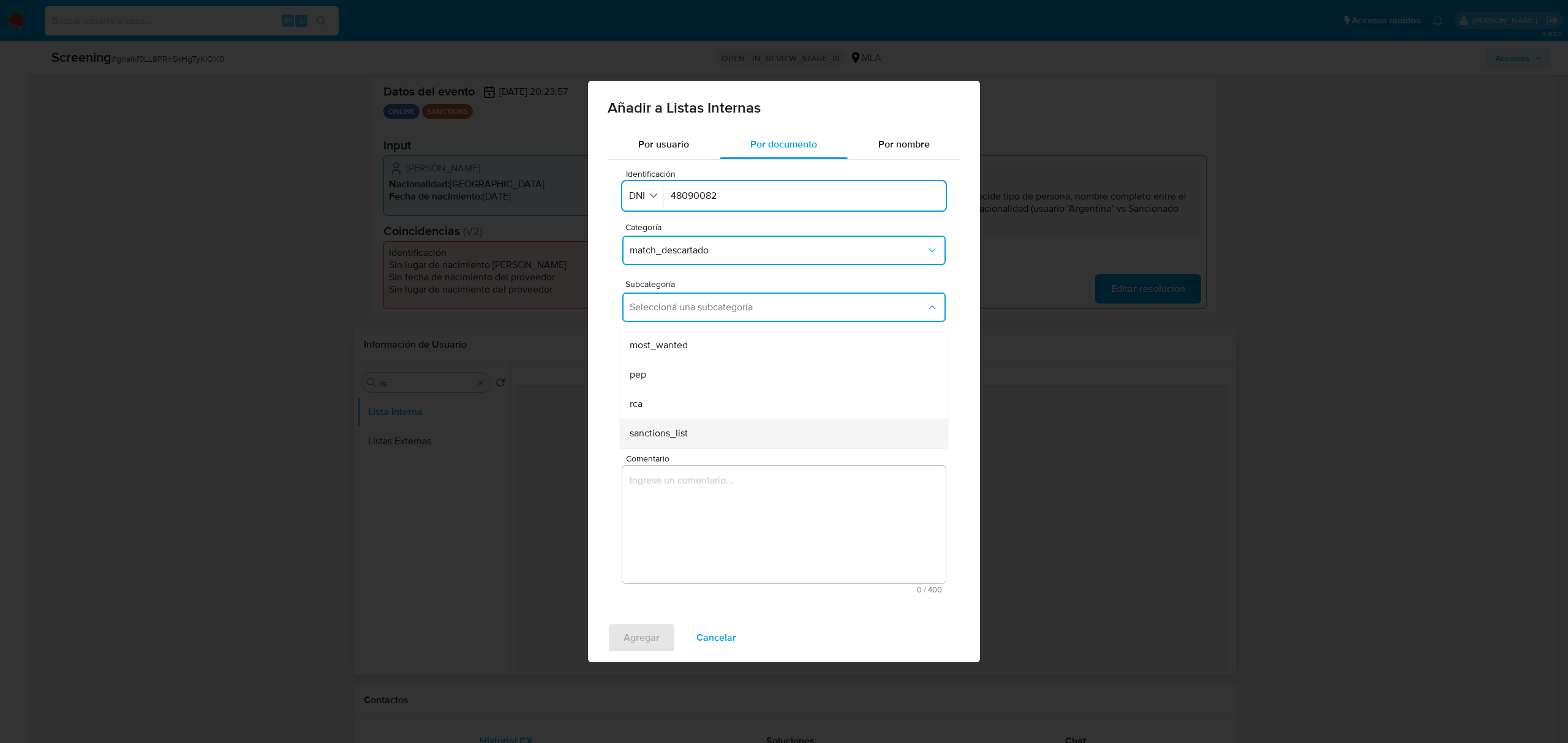
click at [725, 425] on div "sanctions_list" at bounding box center [779, 434] width 301 height 29
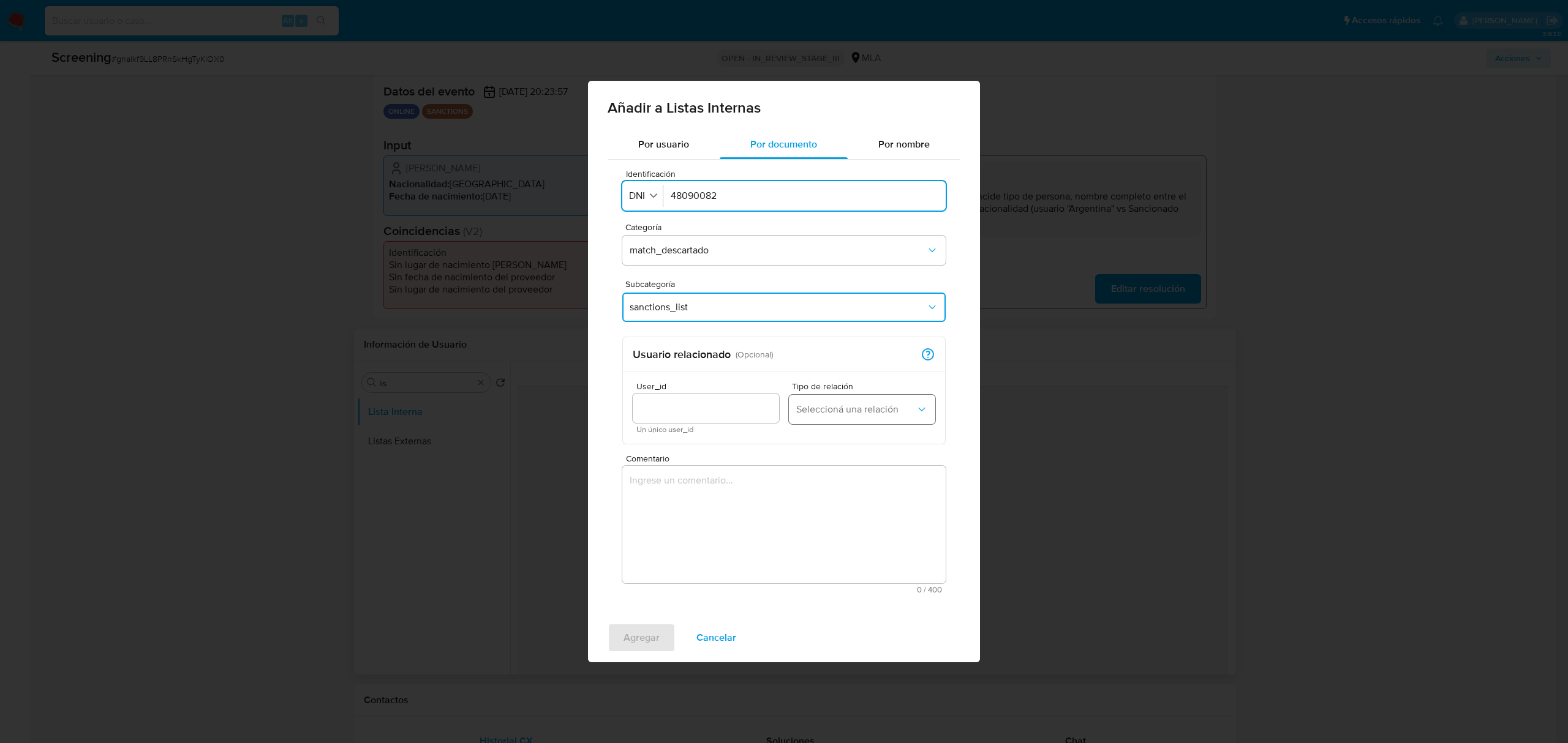
drag, startPoint x: 813, startPoint y: 414, endPoint x: 821, endPoint y: 413, distance: 8.1
click at [814, 414] on span "Seleccioná una relación" at bounding box center [856, 410] width 120 height 12
click at [822, 439] on span "Usuario principal" at bounding box center [832, 443] width 71 height 12
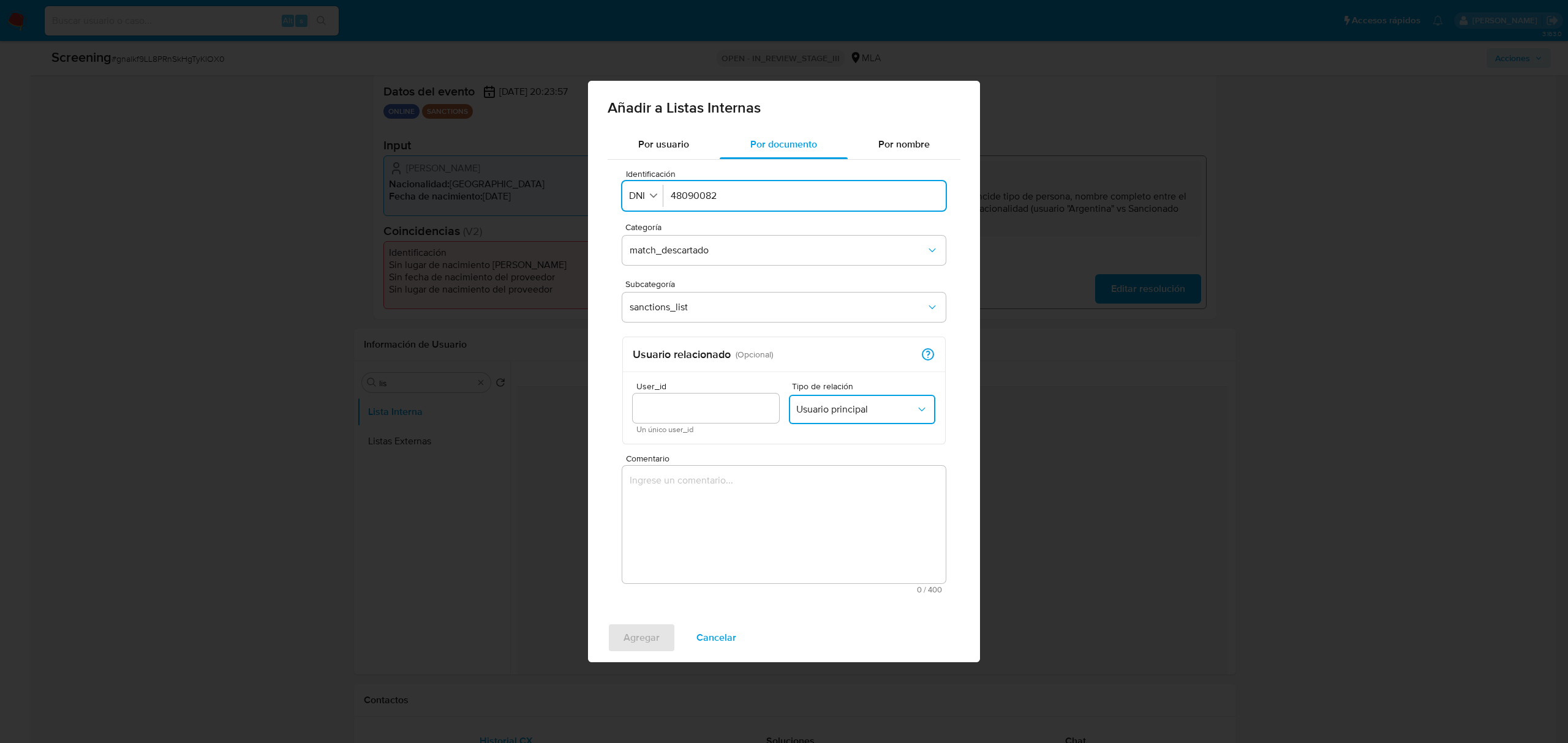
click at [654, 414] on input "User_id" at bounding box center [705, 408] width 146 height 16
click at [640, 405] on input "2918456125" at bounding box center [705, 408] width 146 height 16
type input "2918456125"
click at [731, 489] on textarea "Comentario" at bounding box center [784, 524] width 323 height 117
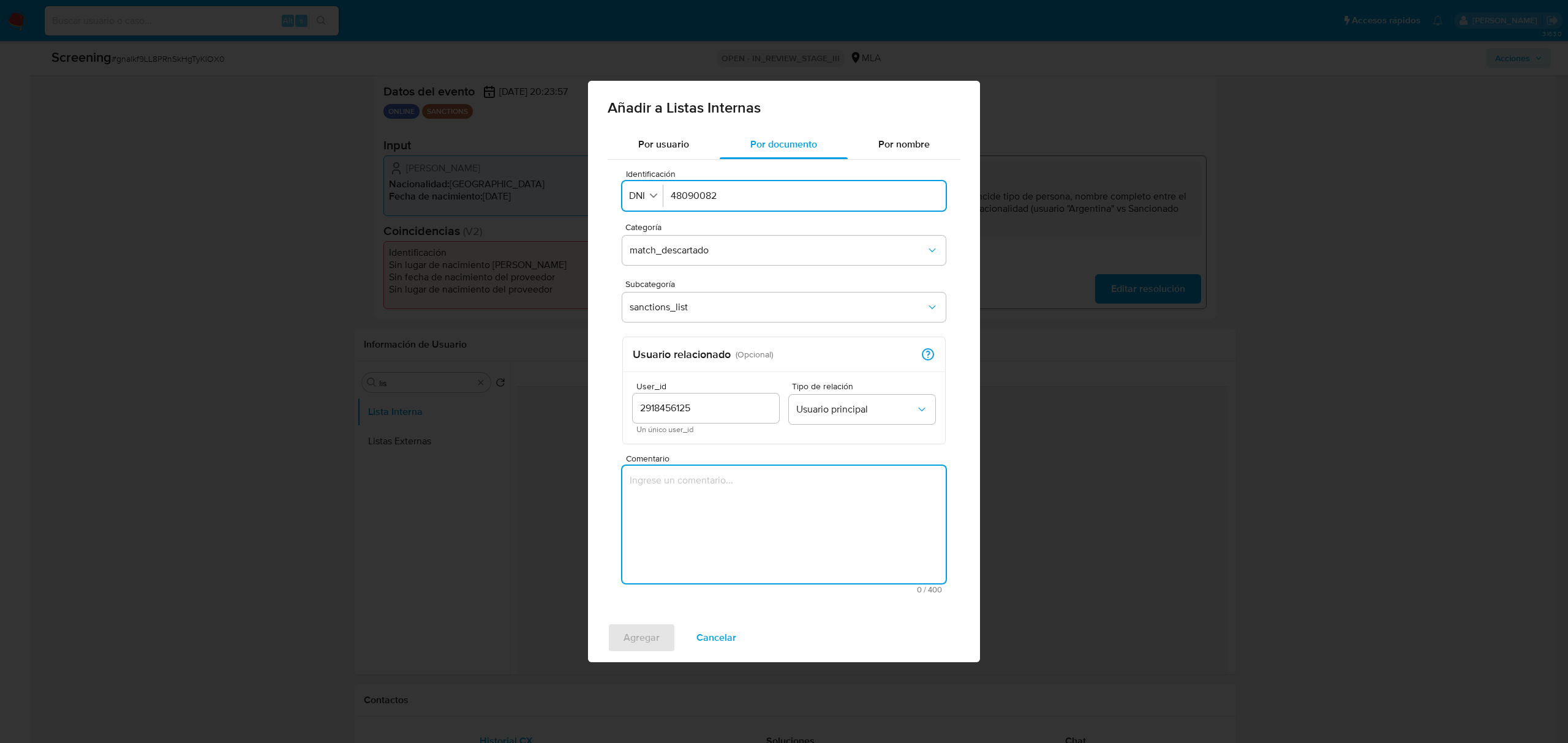
paste textarea "Se desestima ya que no coincide tipo de persona, nombre completo entre el usuar…"
type textarea "Se desestima ya que no coincide tipo de persona, nombre completo entre el usuar…"
click at [647, 634] on span "Agregar" at bounding box center [641, 637] width 36 height 27
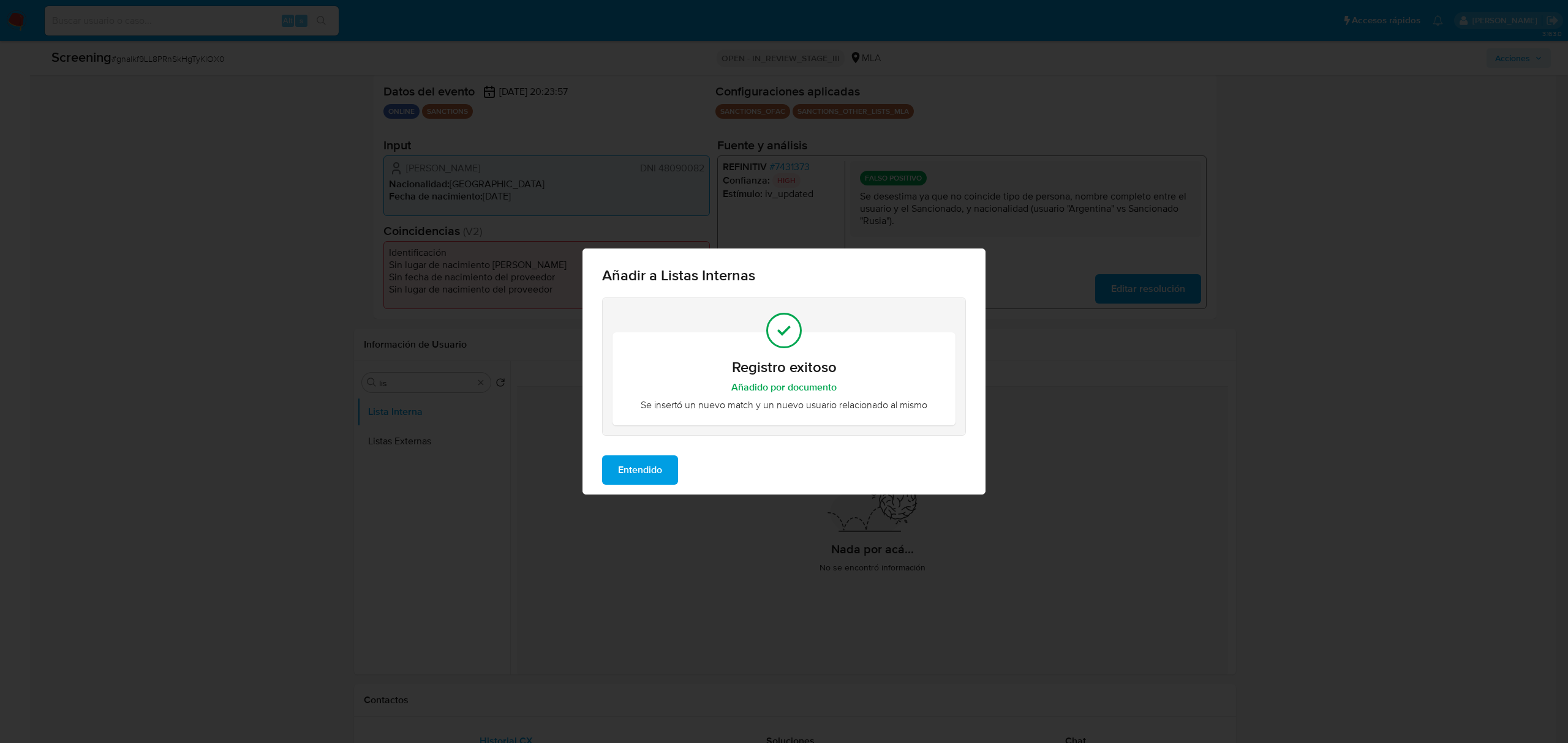
click at [655, 463] on span "Entendido" at bounding box center [640, 470] width 44 height 27
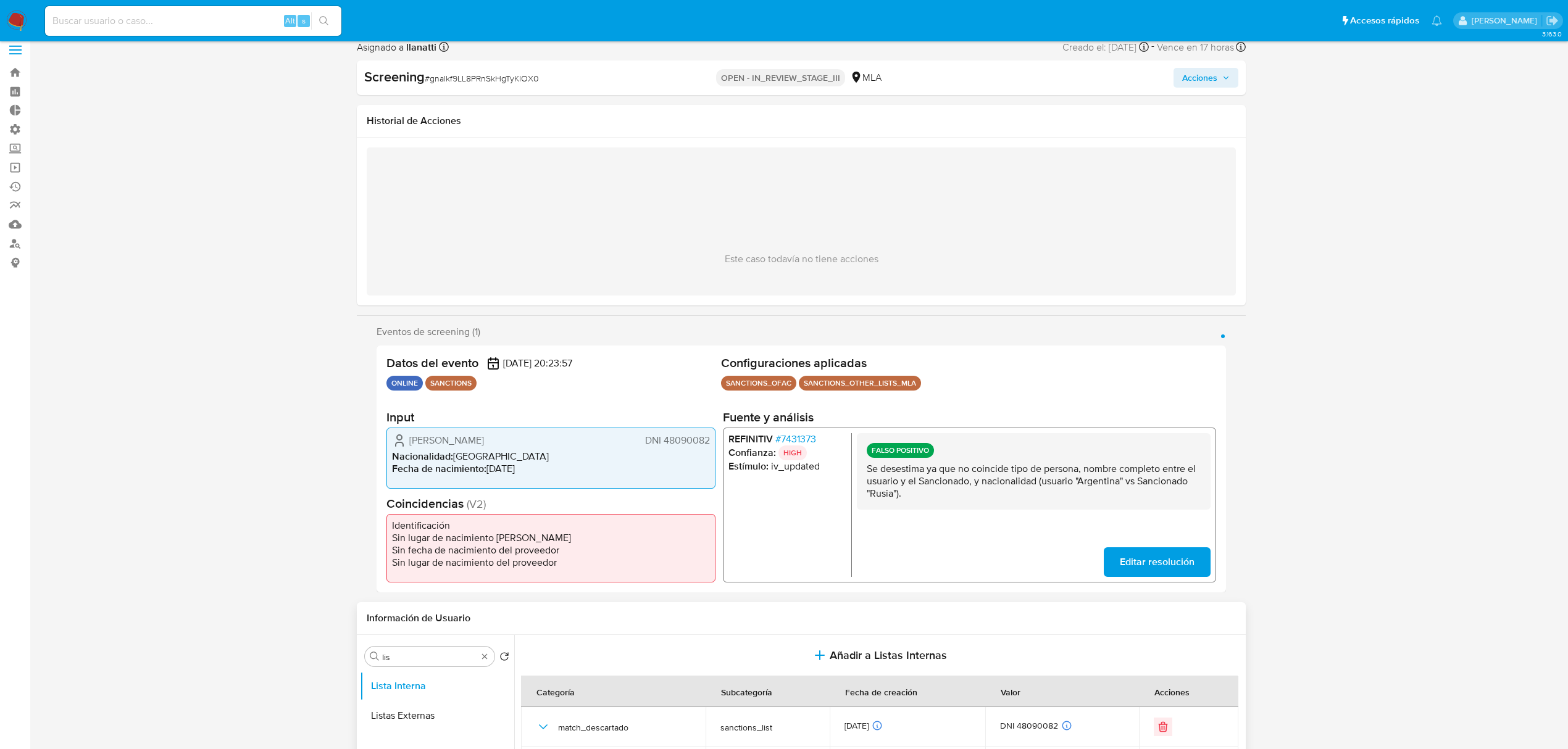
scroll to position [164, 0]
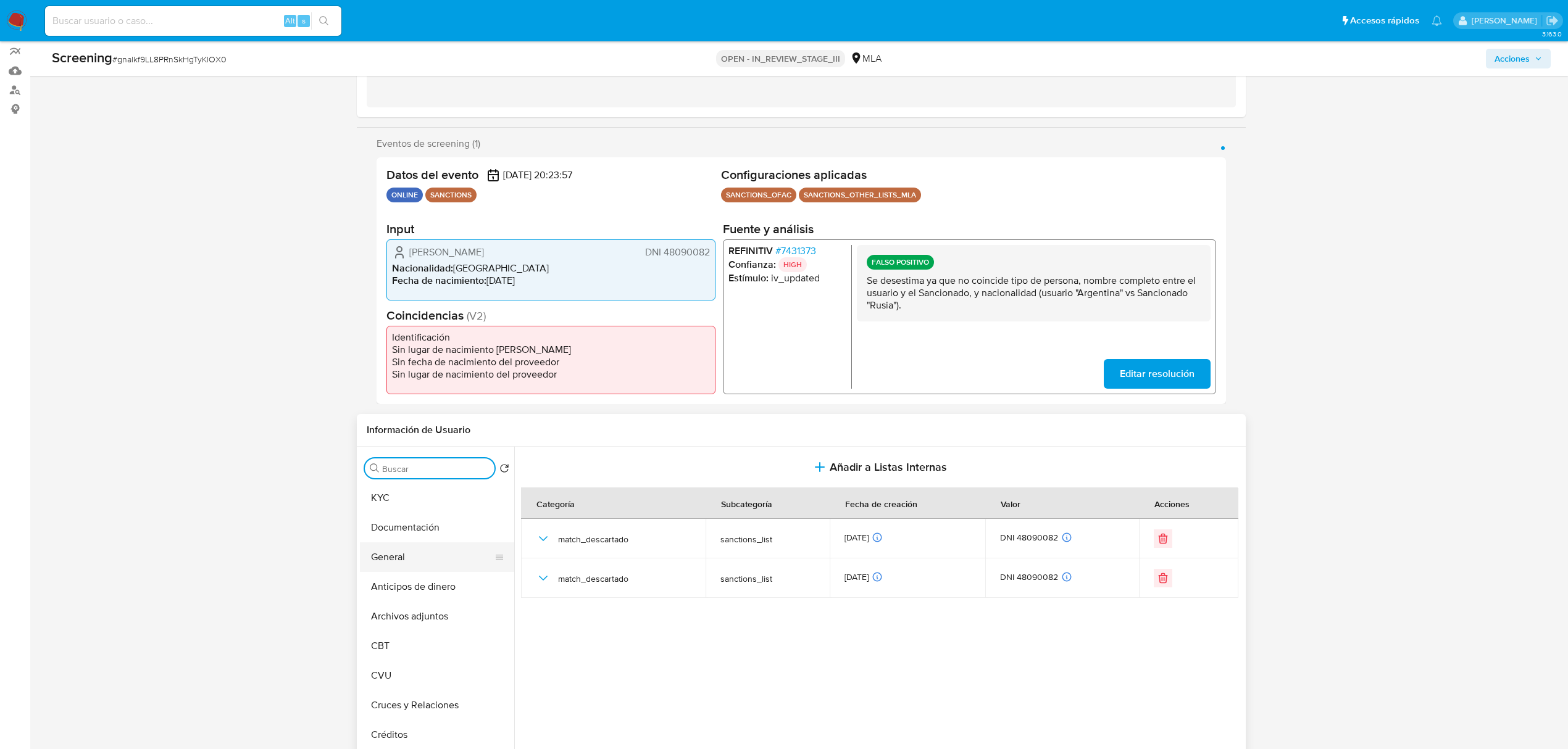
click at [425, 561] on button "General" at bounding box center [432, 557] width 144 height 29
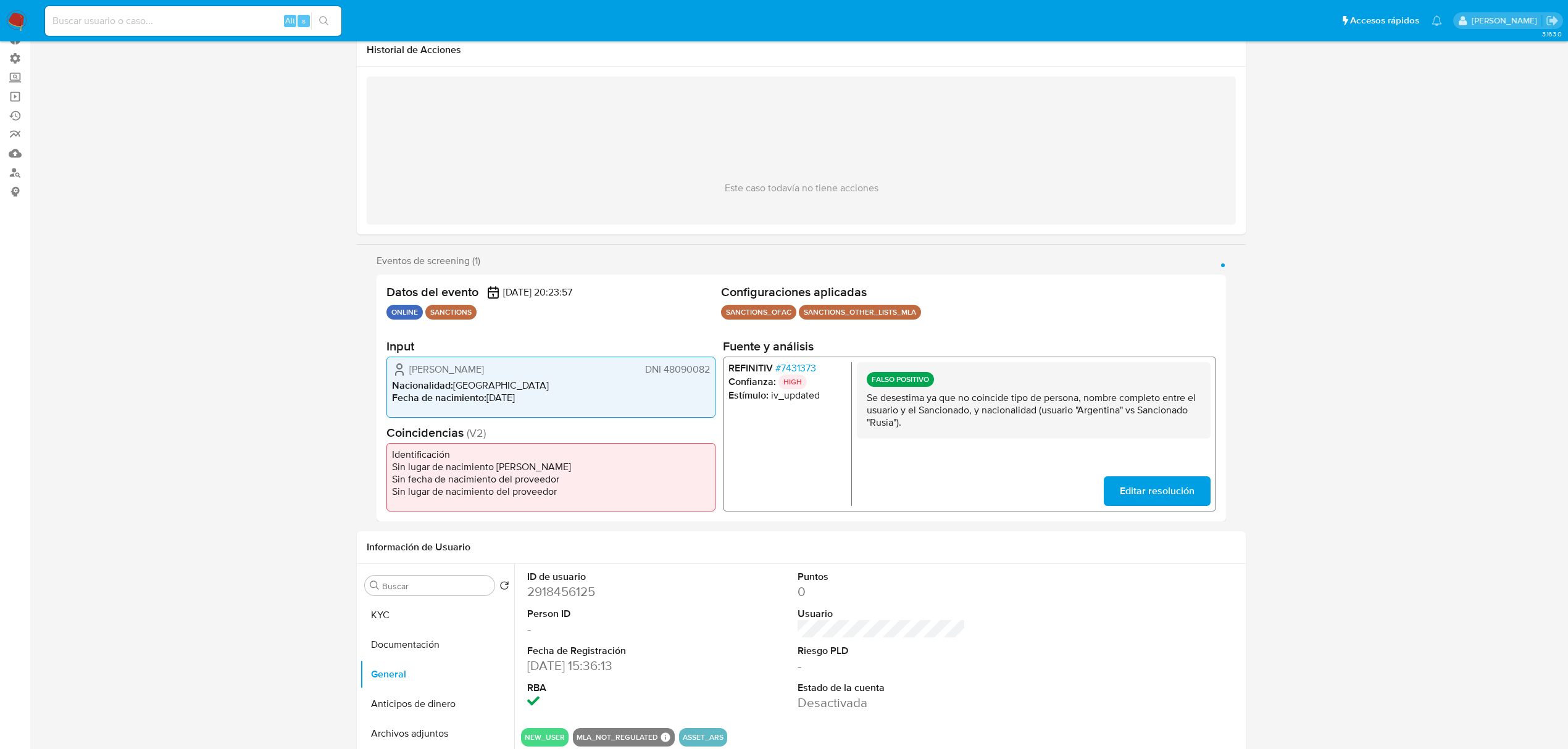
scroll to position [0, 0]
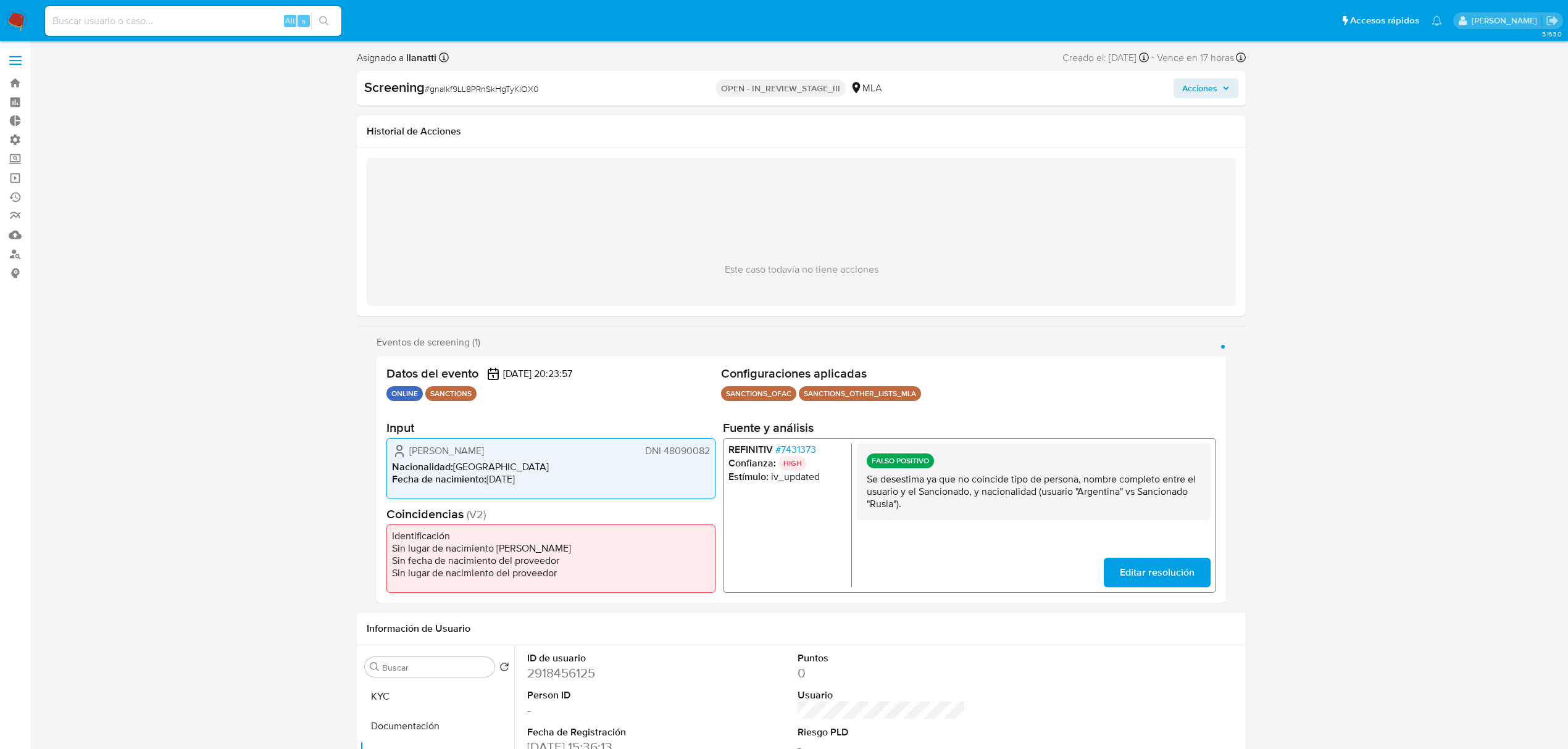
drag, startPoint x: 1186, startPoint y: 95, endPoint x: 1166, endPoint y: 97, distance: 20.1
click at [1184, 95] on span "Acciones" at bounding box center [1200, 88] width 36 height 20
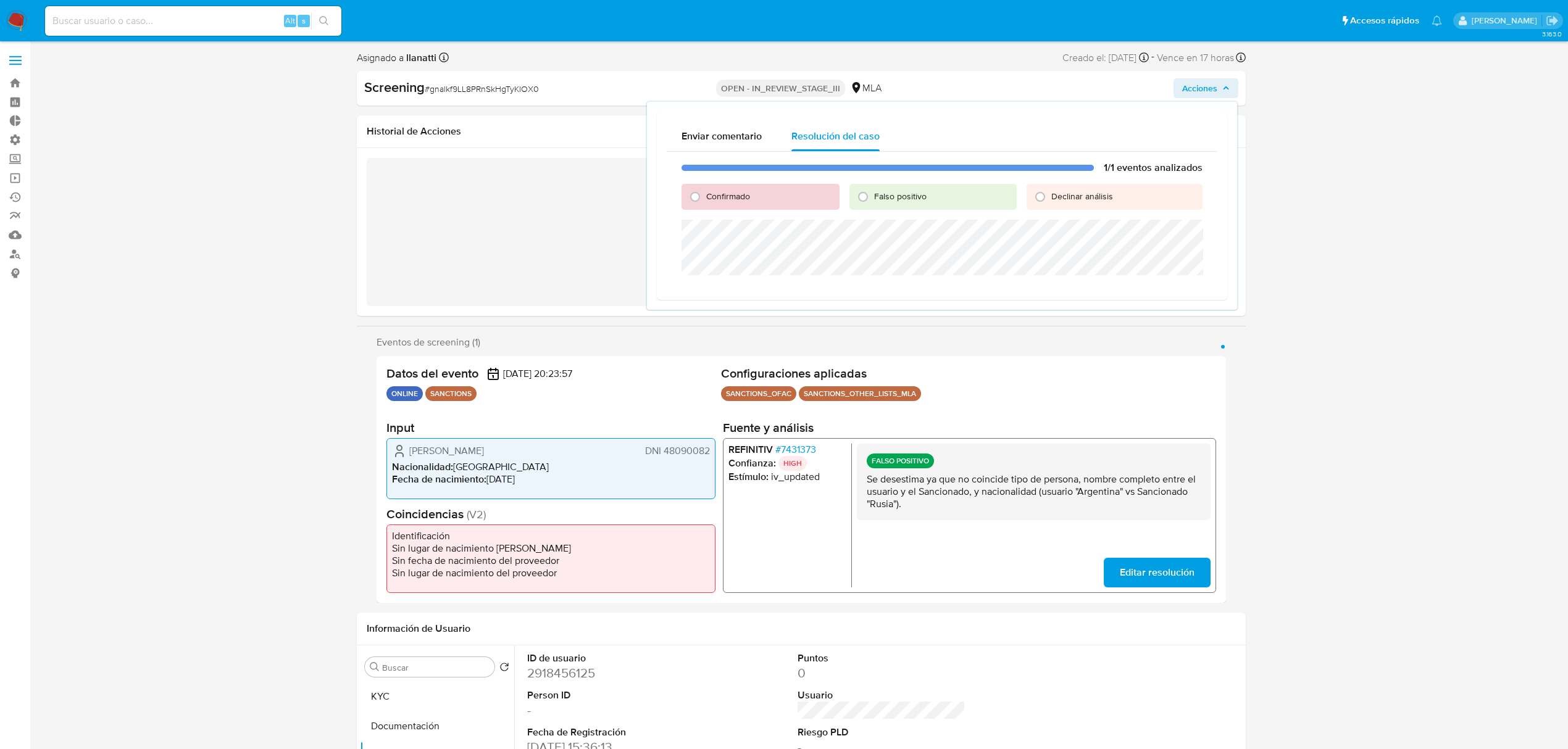
click at [931, 198] on div "Falso positivo" at bounding box center [933, 197] width 167 height 26
click at [864, 201] on input "Falso positivo" at bounding box center [863, 197] width 20 height 20
radio input "true"
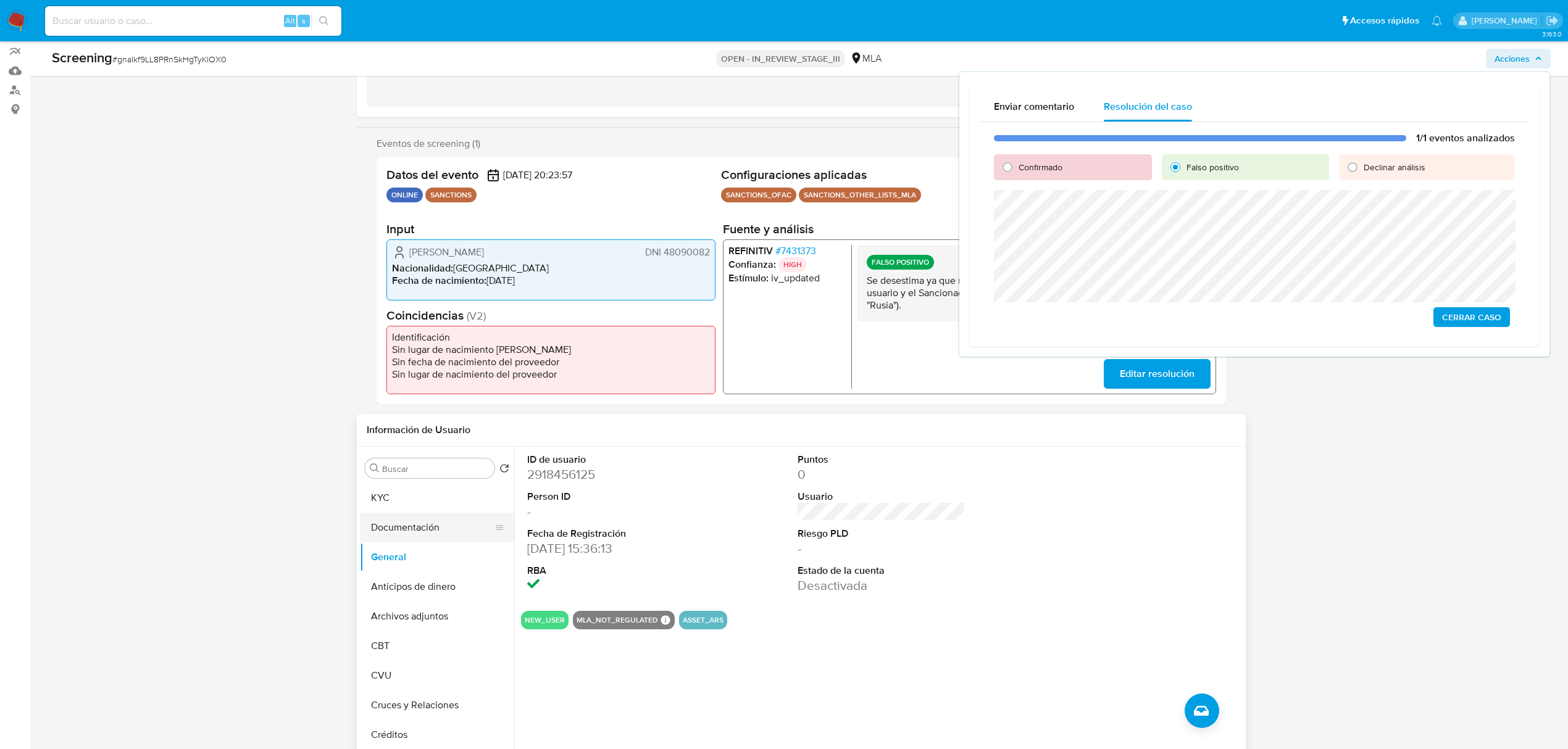
drag, startPoint x: 441, startPoint y: 527, endPoint x: 470, endPoint y: 527, distance: 29.0
click at [443, 527] on button "Documentación" at bounding box center [432, 527] width 144 height 29
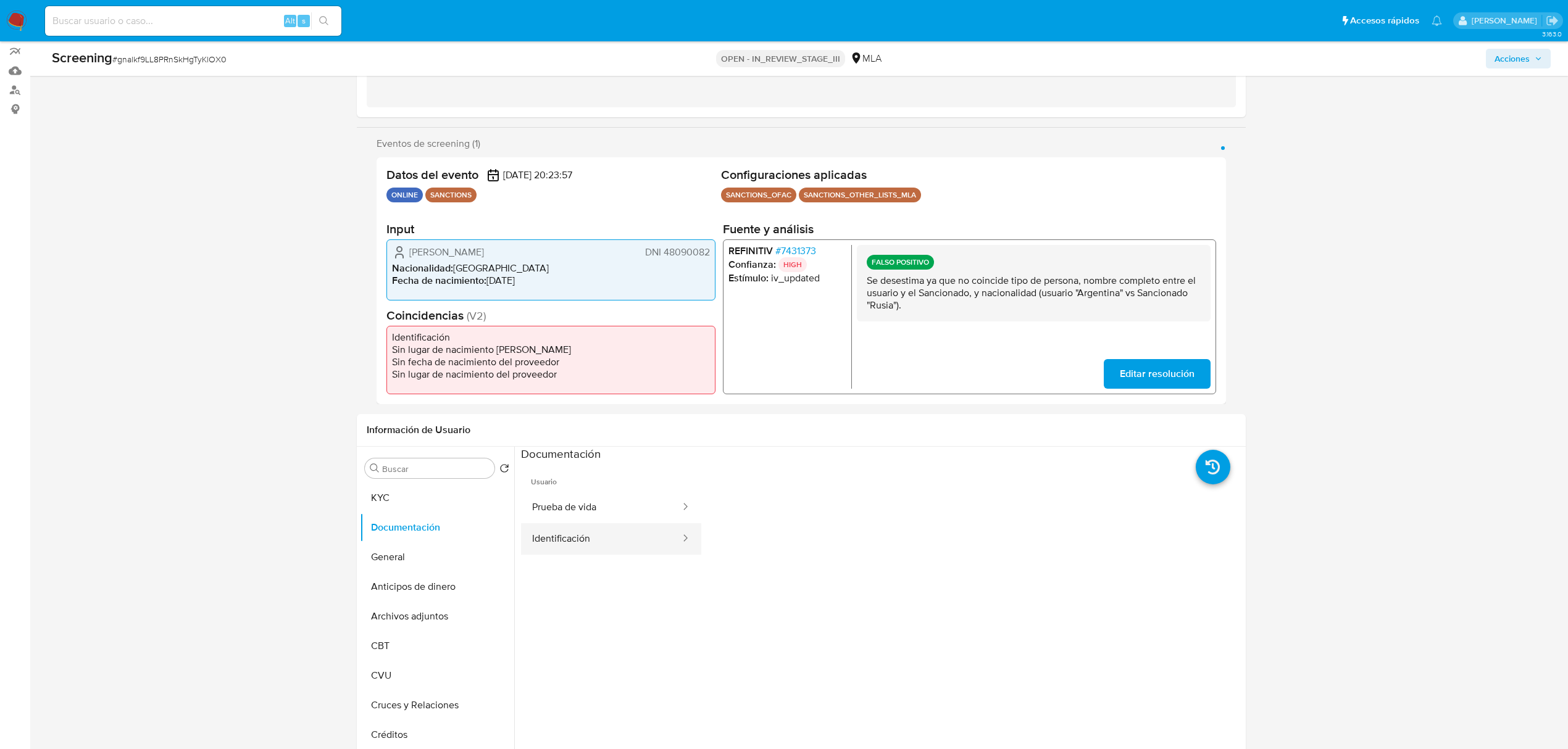
click at [643, 549] on button "Identificación" at bounding box center [601, 539] width 161 height 32
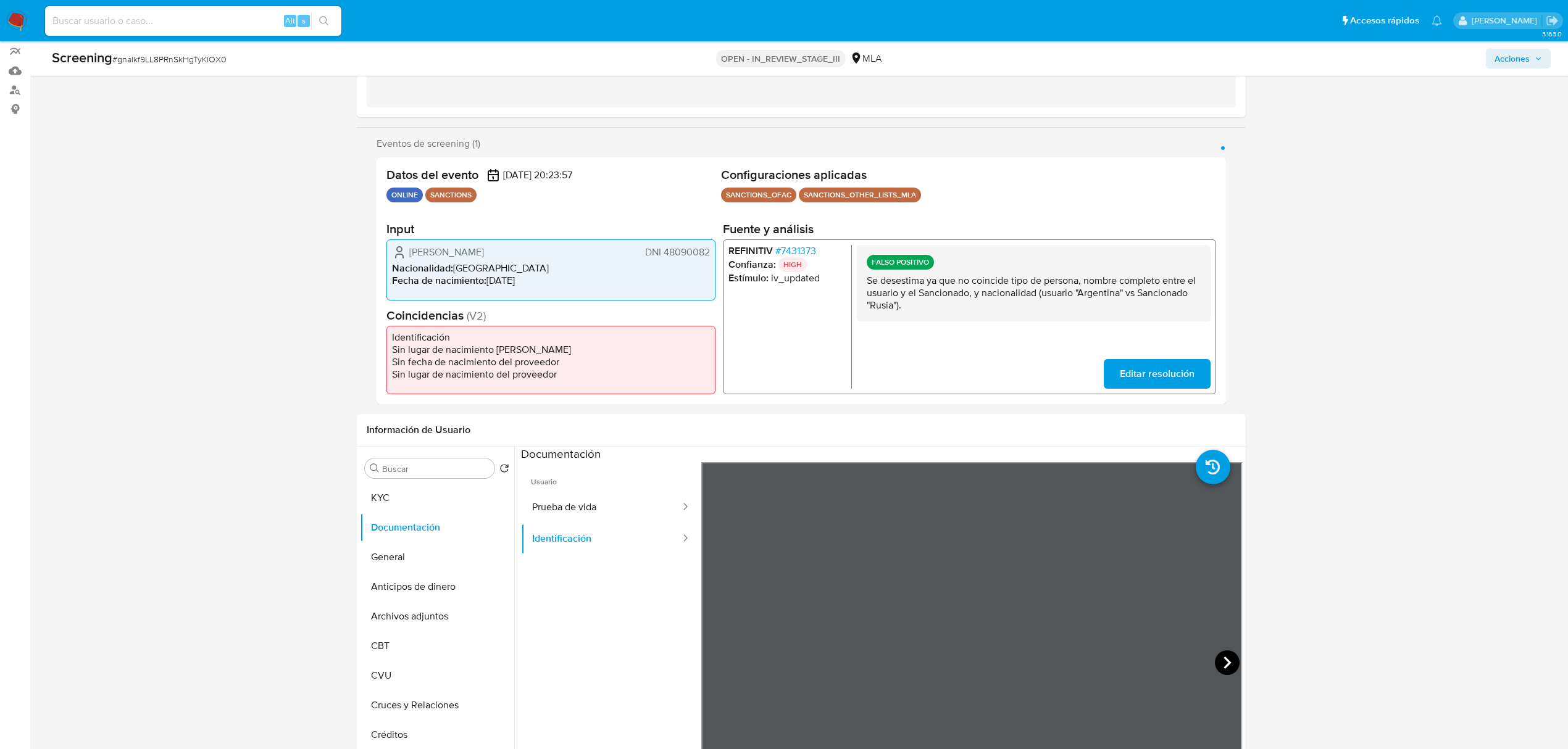
click at [1218, 654] on icon at bounding box center [1227, 663] width 25 height 25
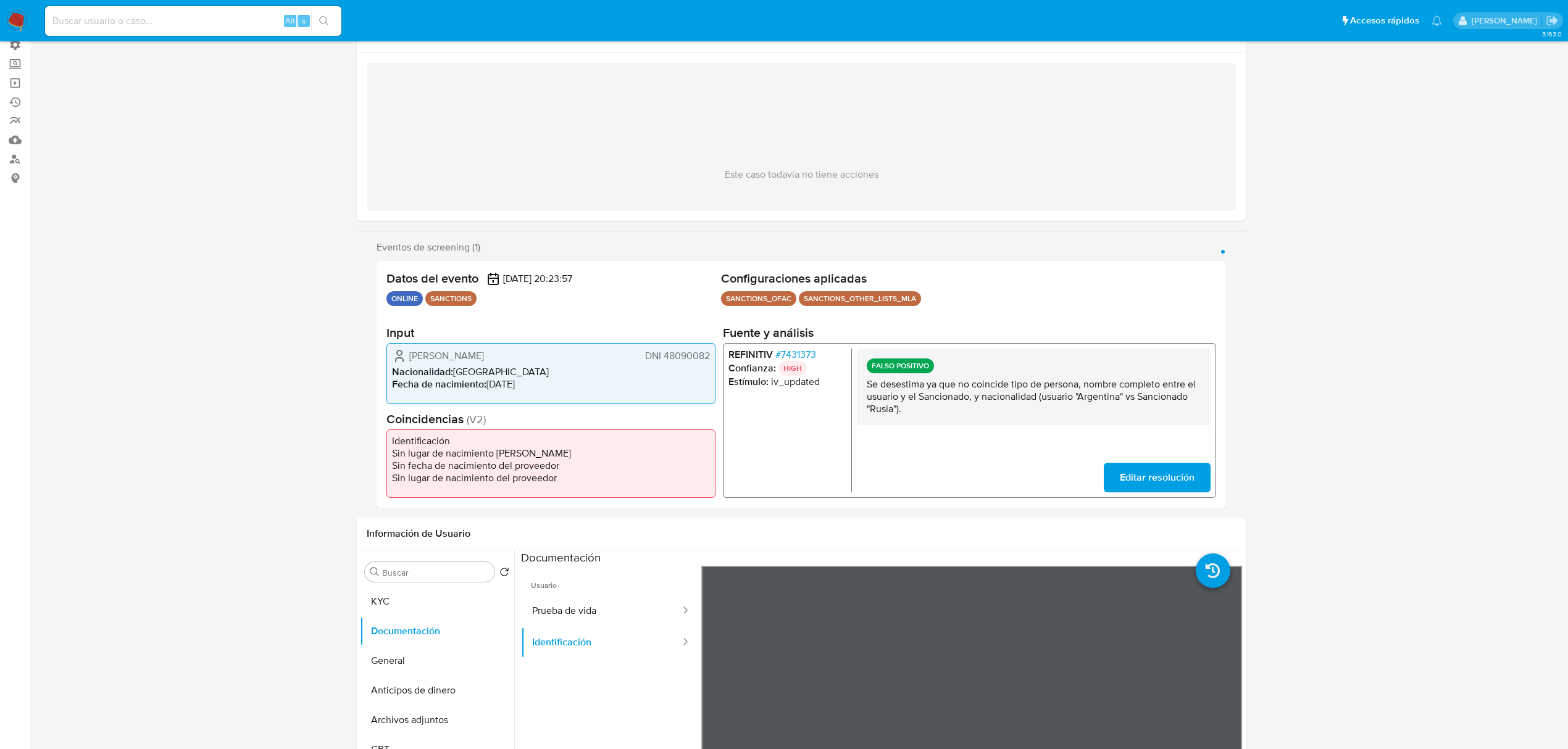
scroll to position [0, 0]
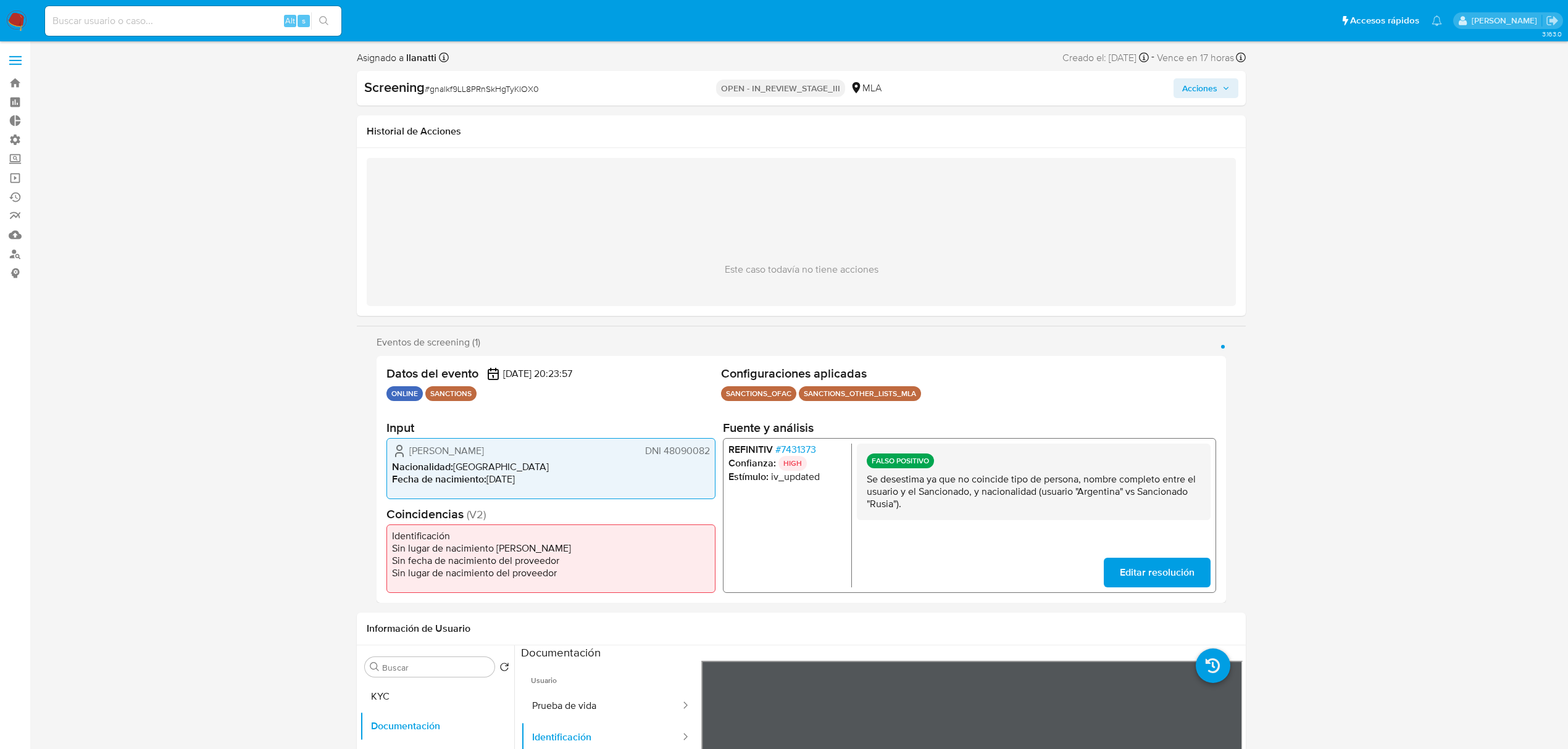
click at [1193, 94] on span "Acciones" at bounding box center [1200, 88] width 36 height 20
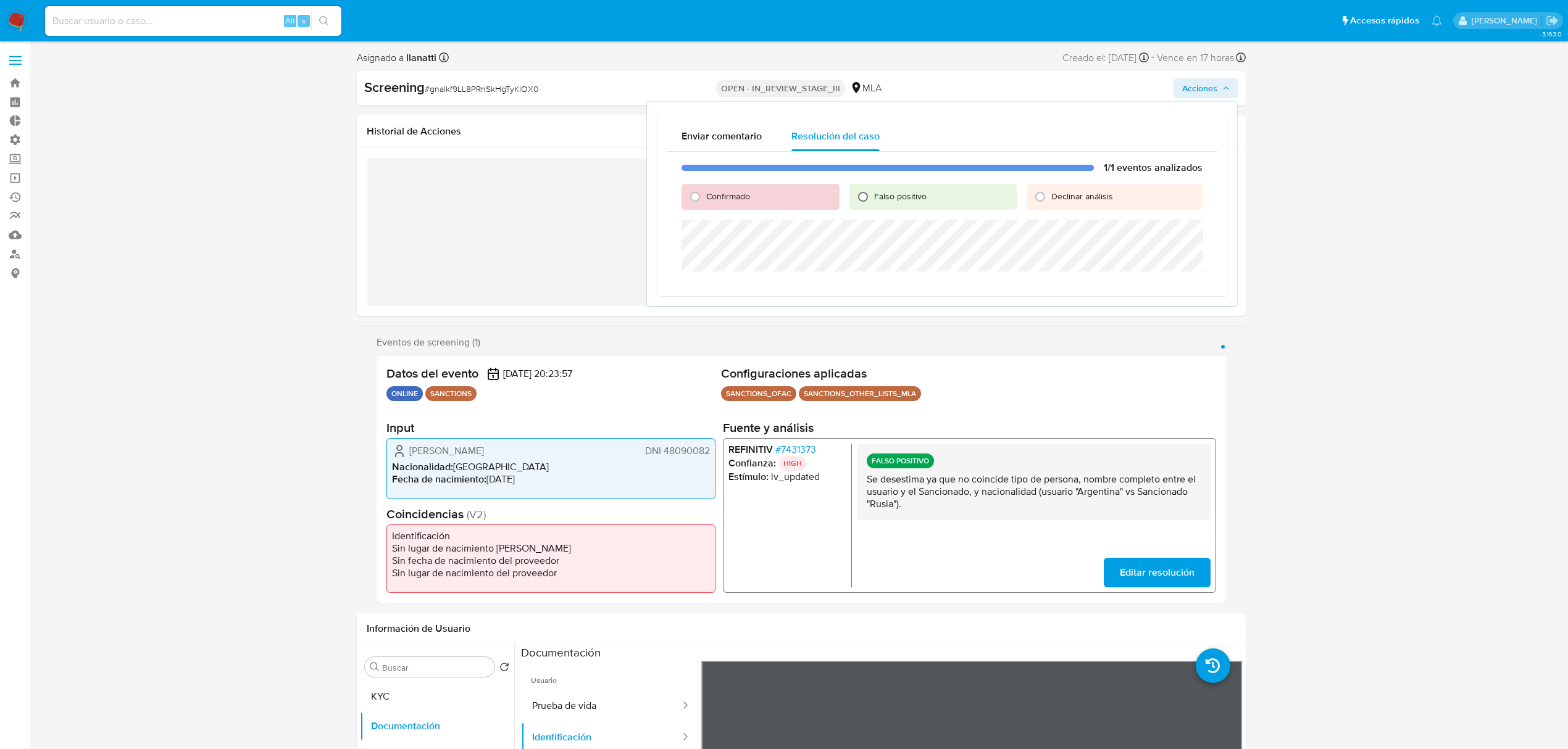
click at [869, 191] on input "Falso positivo" at bounding box center [863, 197] width 20 height 20
radio input "true"
click at [1161, 344] on span "Cerrar Caso" at bounding box center [1159, 343] width 59 height 17
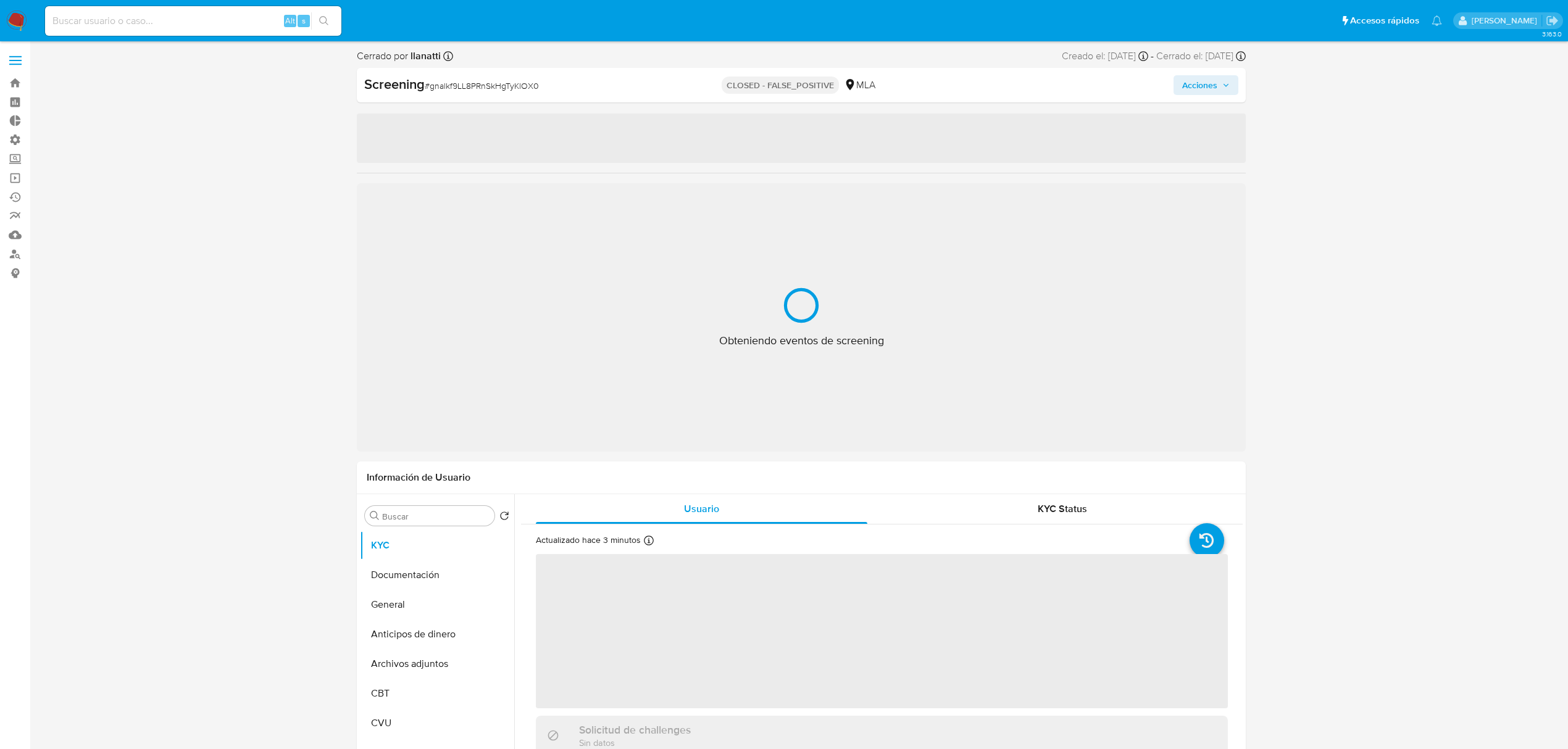
select select "10"
